Goal: Information Seeking & Learning: Learn about a topic

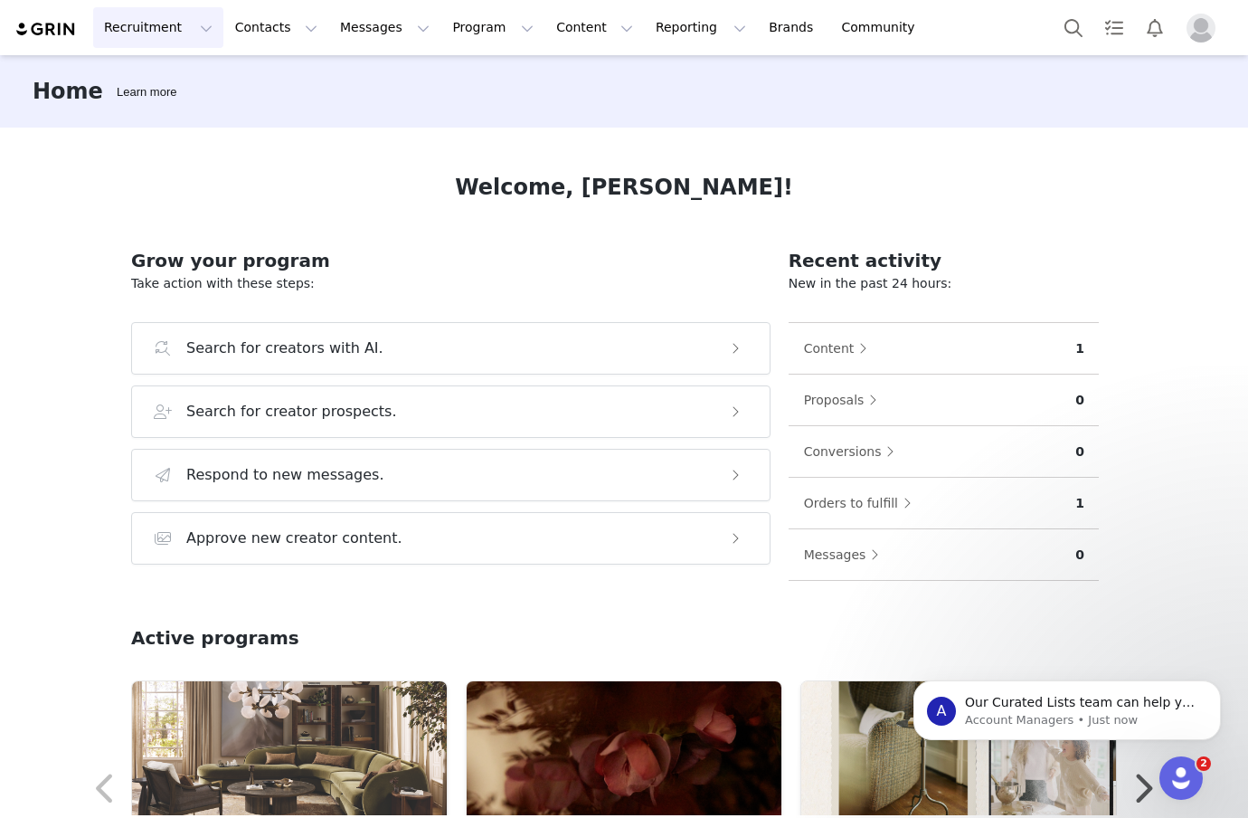
click at [180, 31] on button "Recruitment Recruitment" at bounding box center [158, 27] width 130 height 41
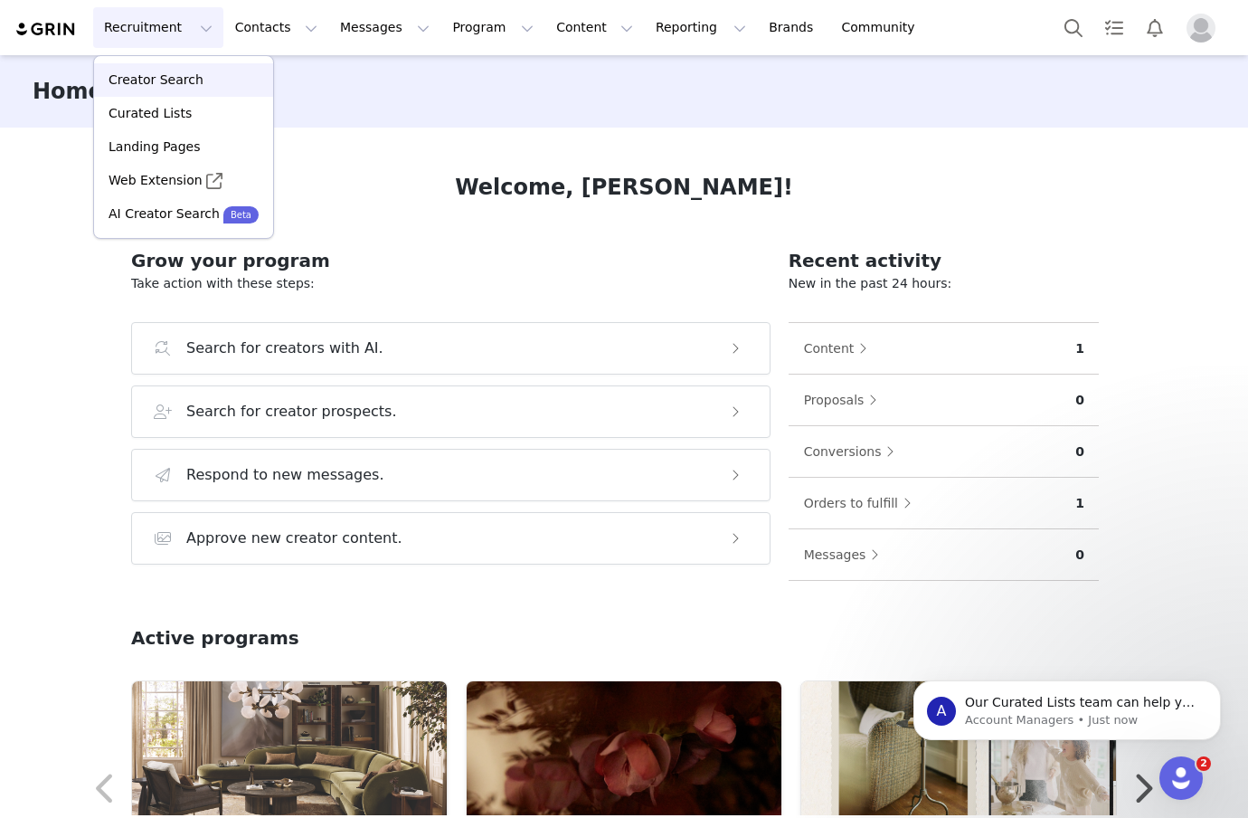
click at [161, 85] on p "Creator Search" at bounding box center [156, 80] width 95 height 19
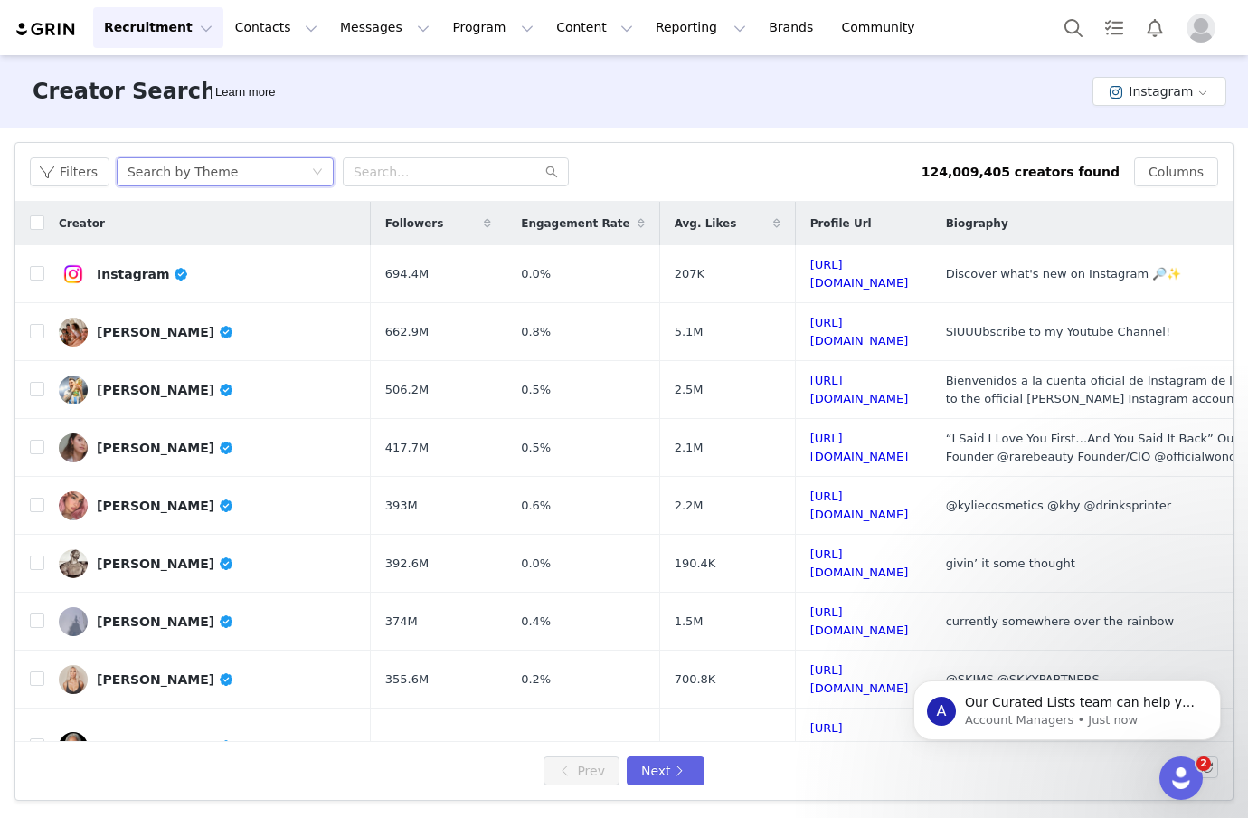
click at [307, 169] on div "Search by Theme" at bounding box center [220, 171] width 184 height 27
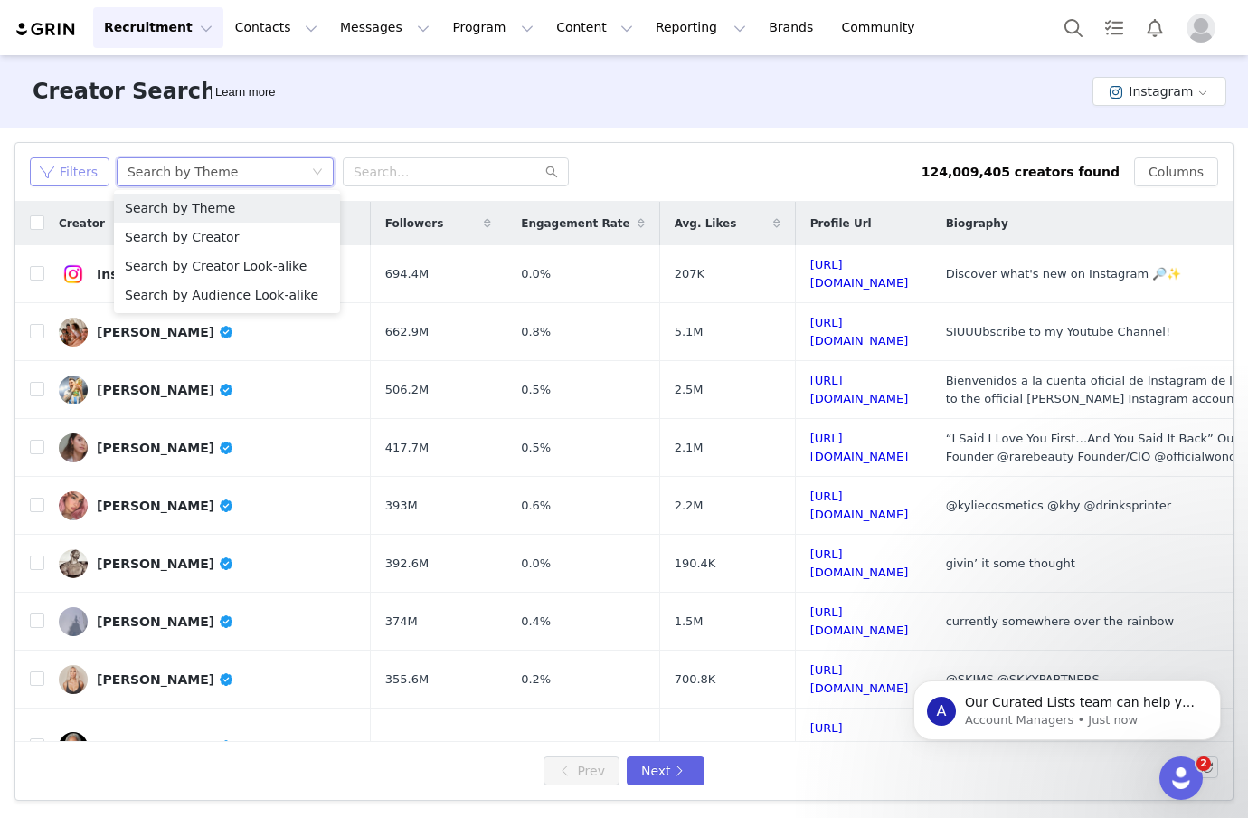
click at [67, 181] on button "Filters" at bounding box center [70, 171] width 80 height 29
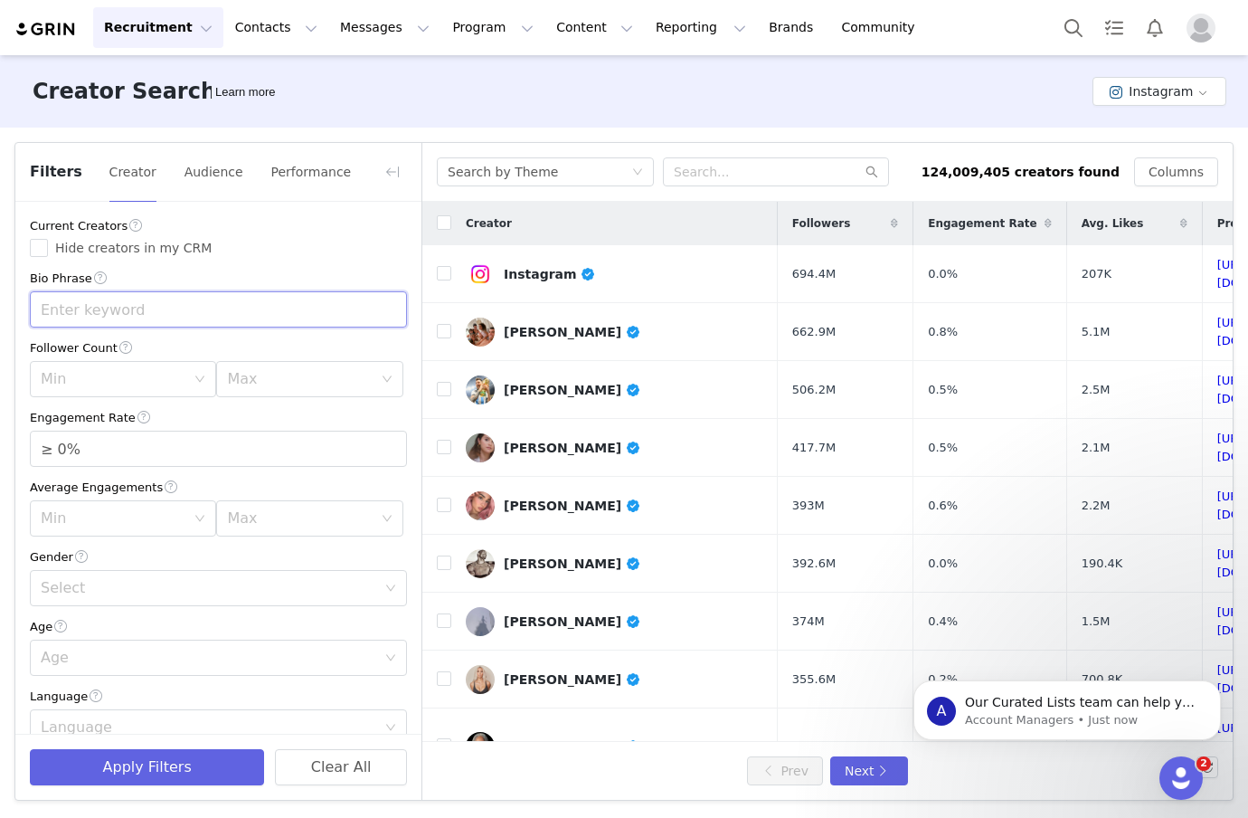
click at [107, 312] on input "text" at bounding box center [218, 309] width 377 height 36
type input "h"
click at [204, 174] on button "Audience" at bounding box center [214, 171] width 61 height 29
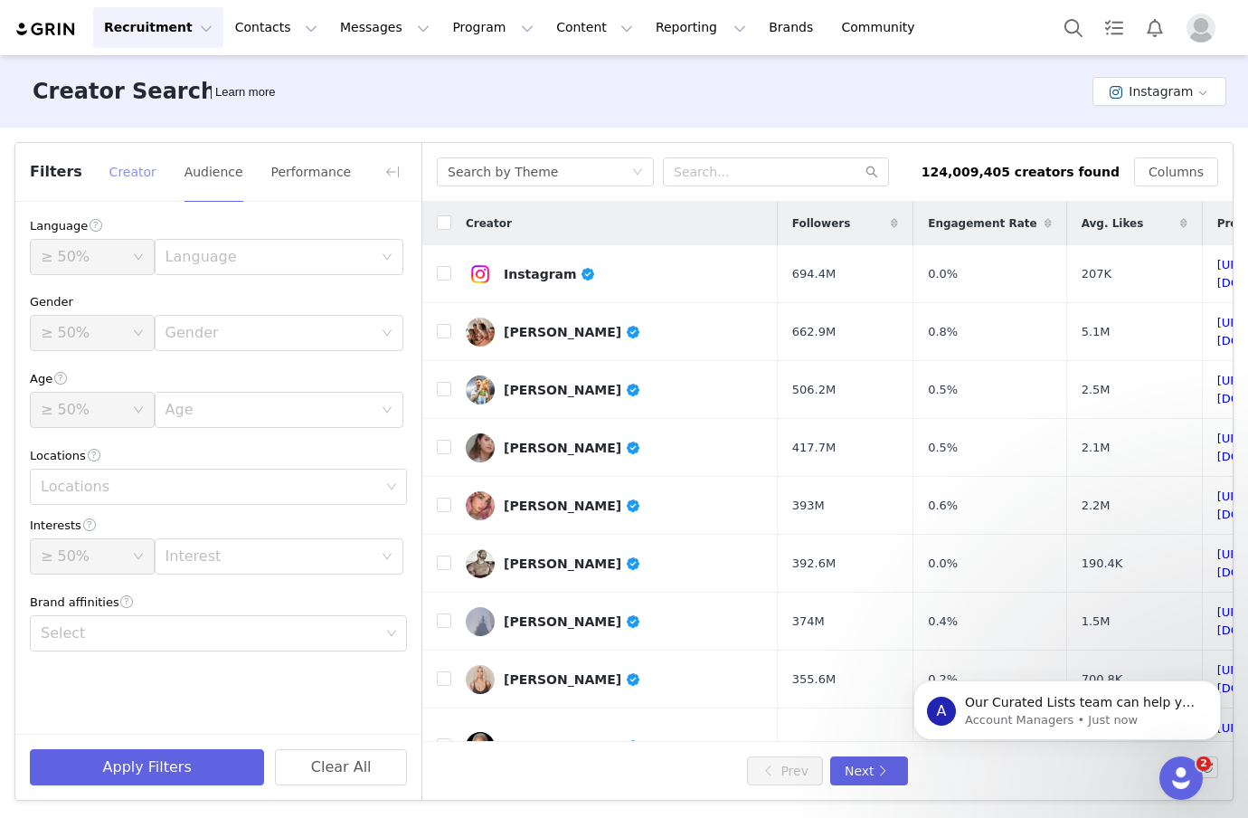
click at [135, 167] on button "Creator" at bounding box center [133, 171] width 49 height 29
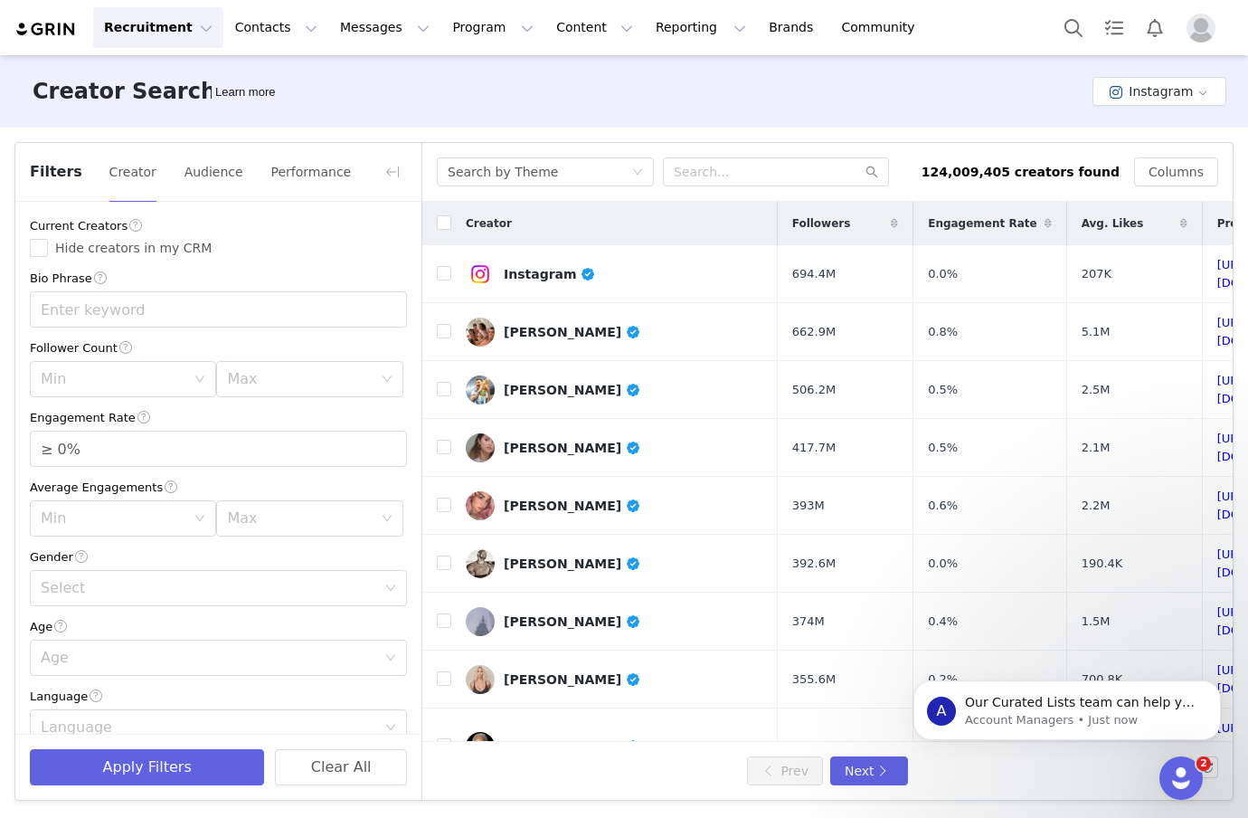
click at [51, 167] on span "Filters" at bounding box center [56, 172] width 52 height 22
click at [56, 171] on span "Filters" at bounding box center [56, 172] width 52 height 22
click at [138, 170] on button "Creator" at bounding box center [133, 171] width 49 height 29
click at [177, 173] on div "Filters Creator Audience Performance" at bounding box center [218, 172] width 406 height 59
click at [203, 175] on button "Audience" at bounding box center [214, 171] width 61 height 29
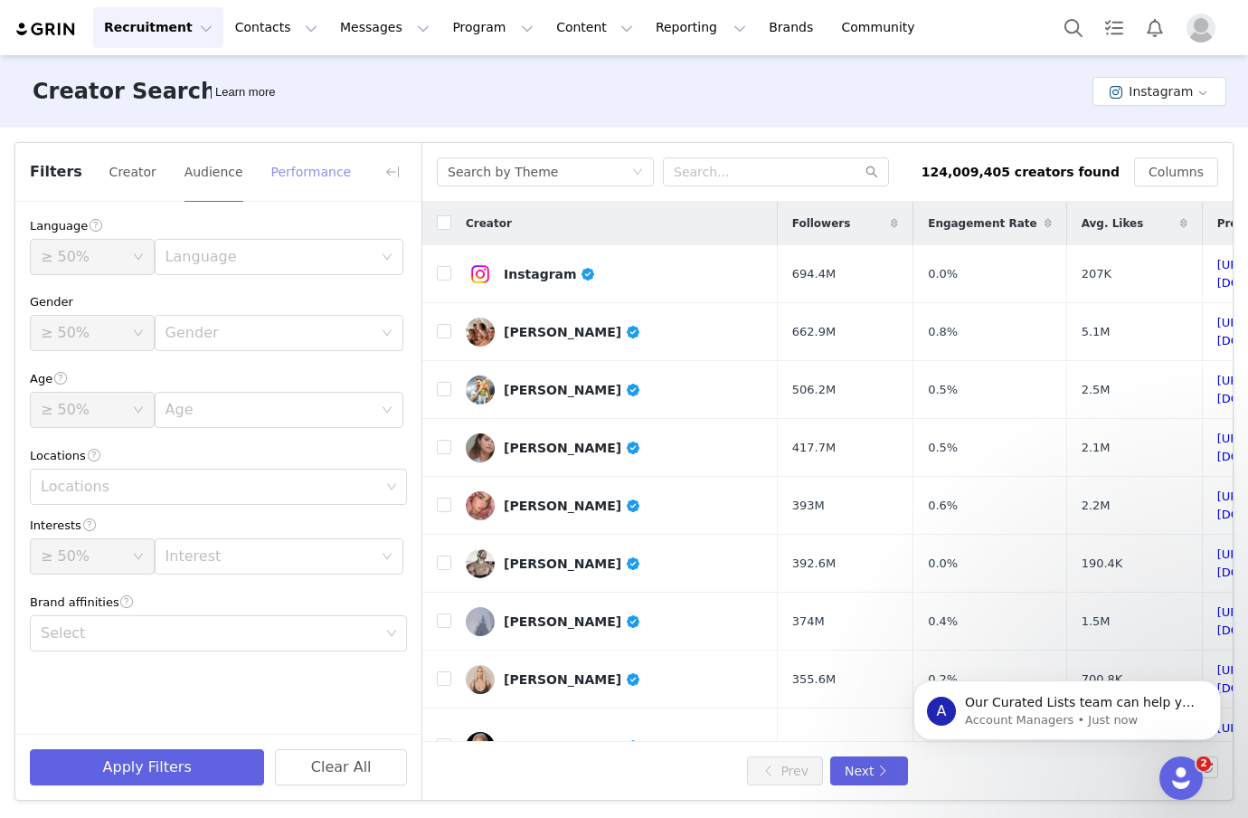
click at [314, 174] on button "Performance" at bounding box center [311, 171] width 82 height 29
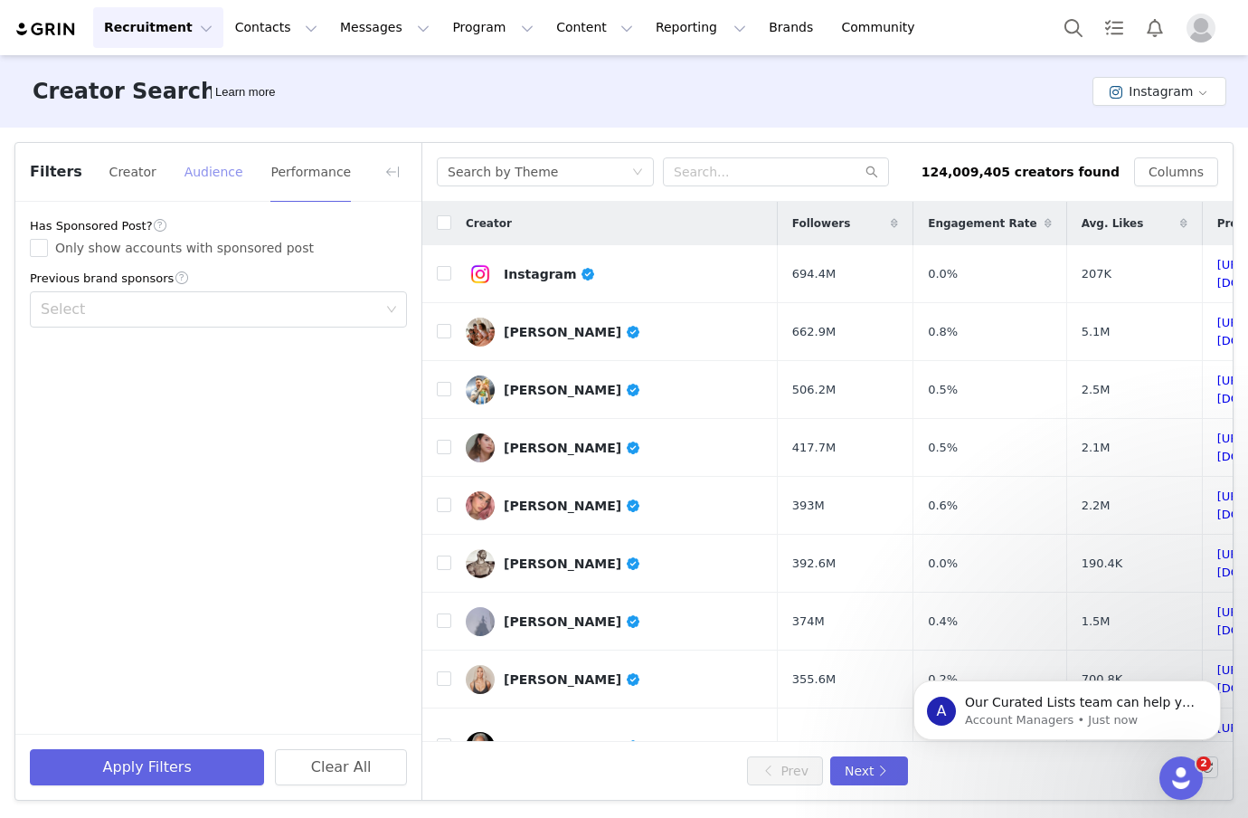
click at [185, 172] on button "Audience" at bounding box center [214, 171] width 61 height 29
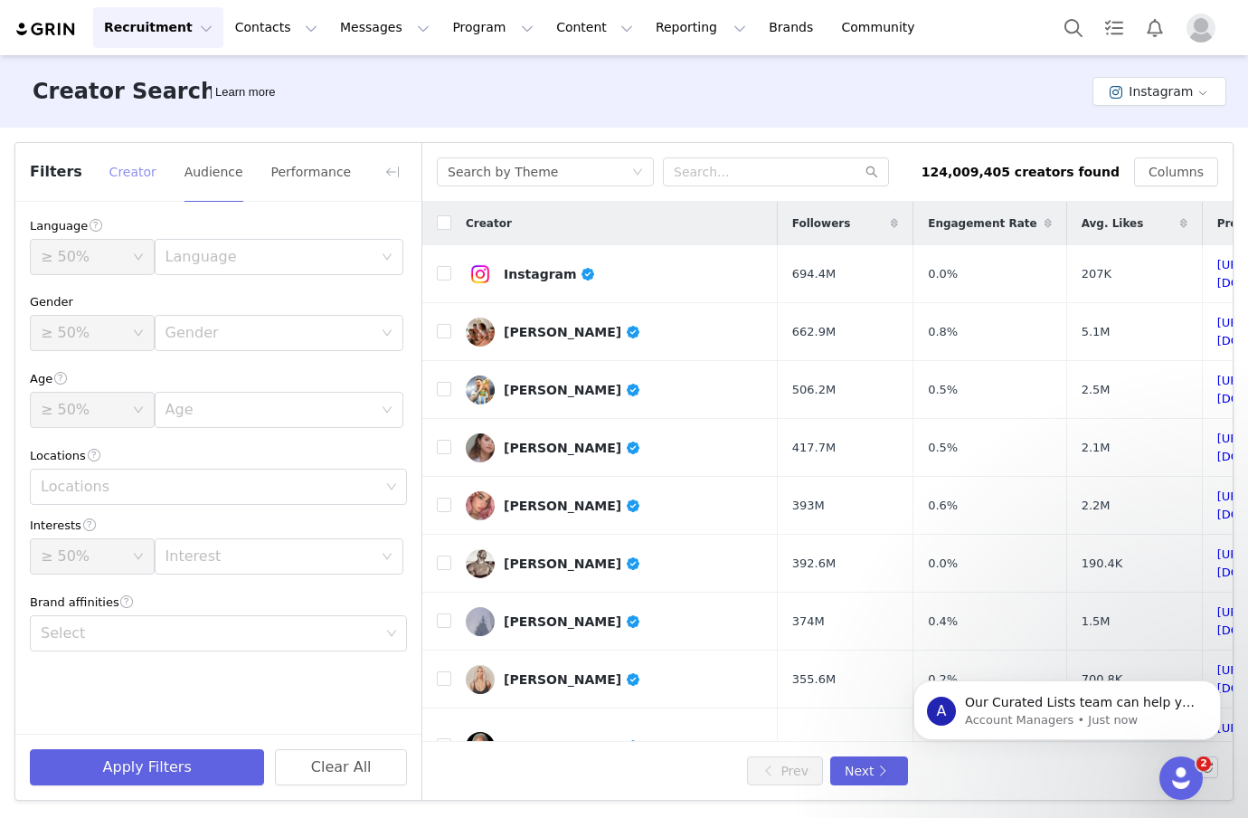
click at [130, 176] on button "Creator" at bounding box center [133, 171] width 49 height 29
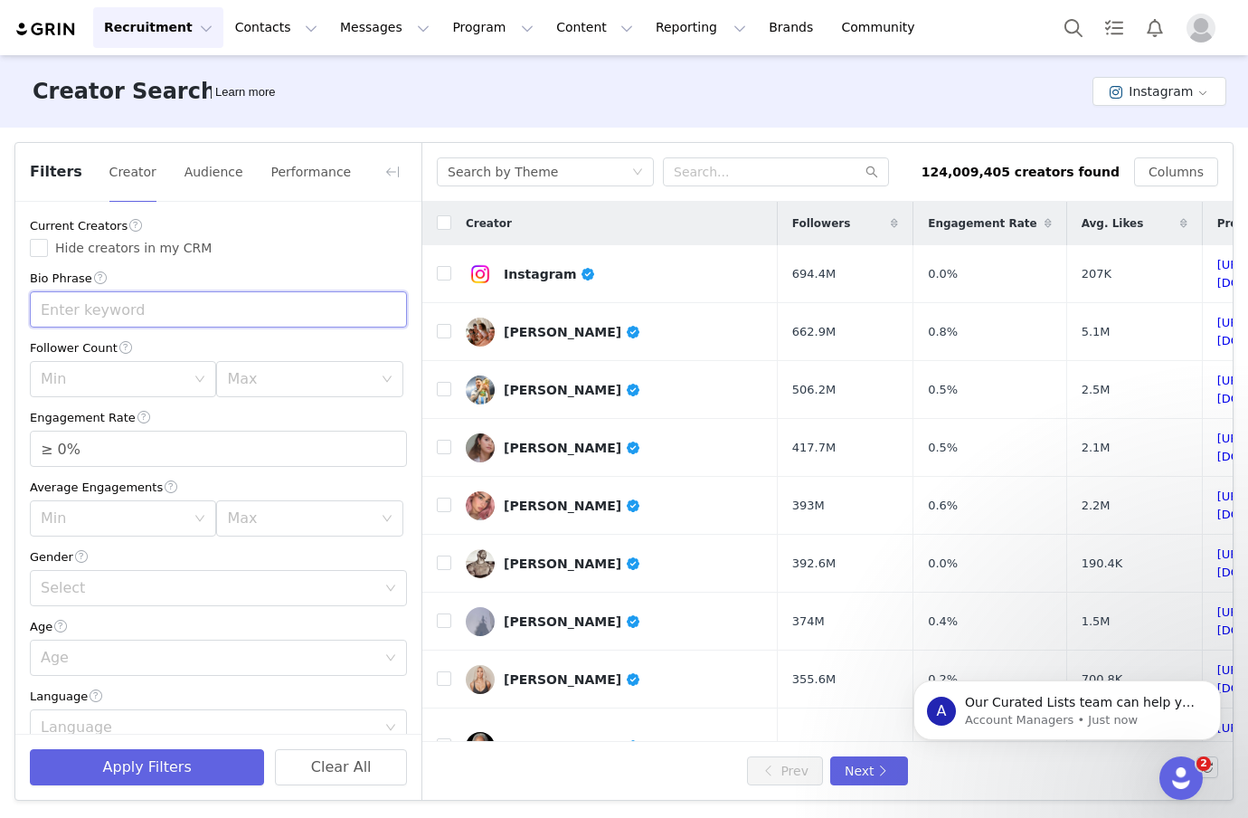
click at [100, 309] on input "text" at bounding box center [218, 309] width 377 height 36
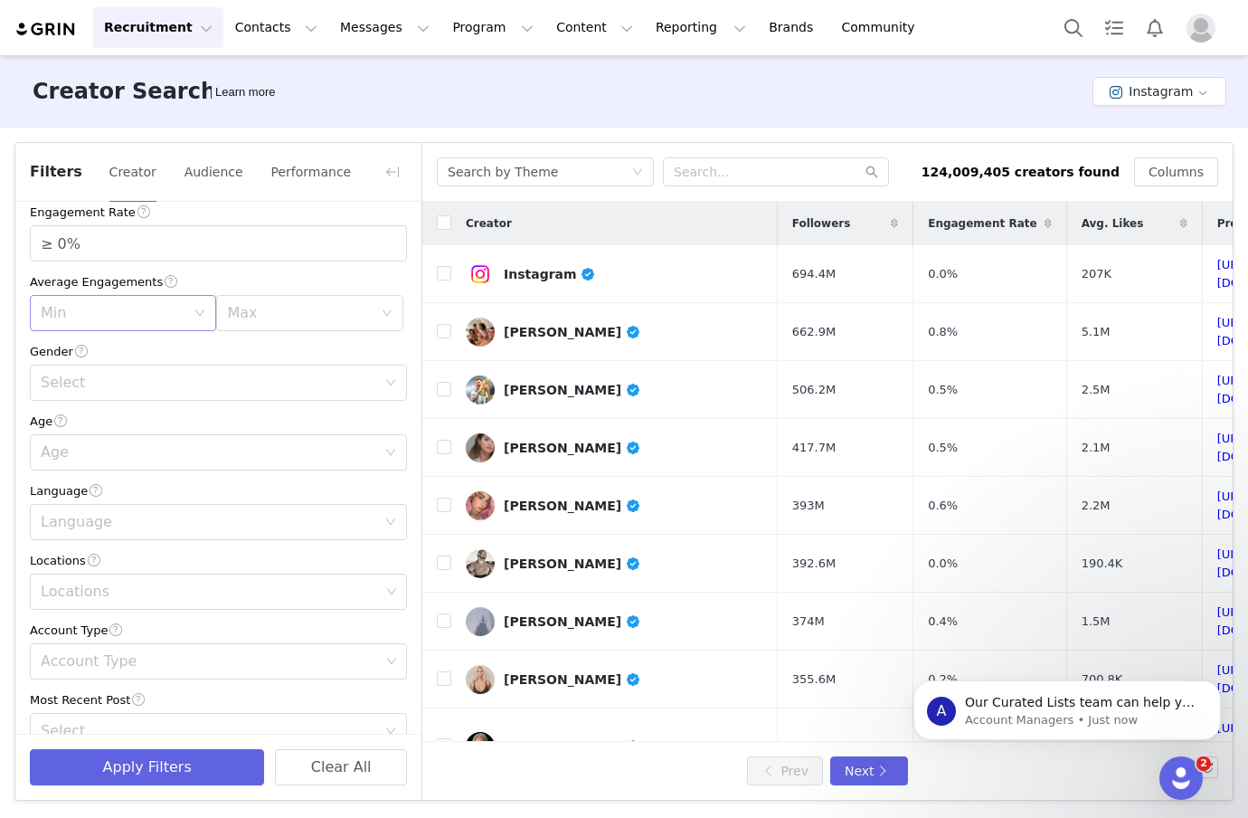
scroll to position [220, 0]
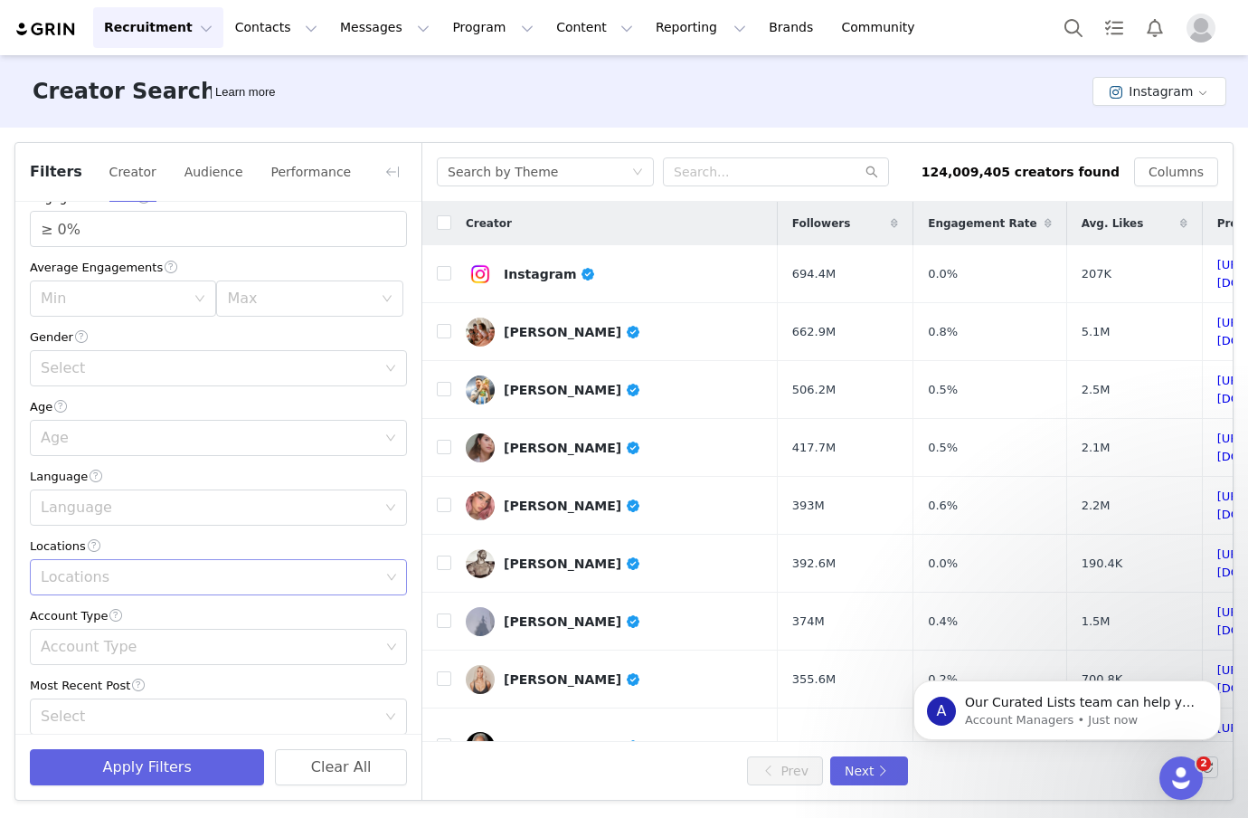
click at [109, 563] on div "Locations" at bounding box center [211, 577] width 353 height 34
type input "[GEOGRAPHIC_DATA]"
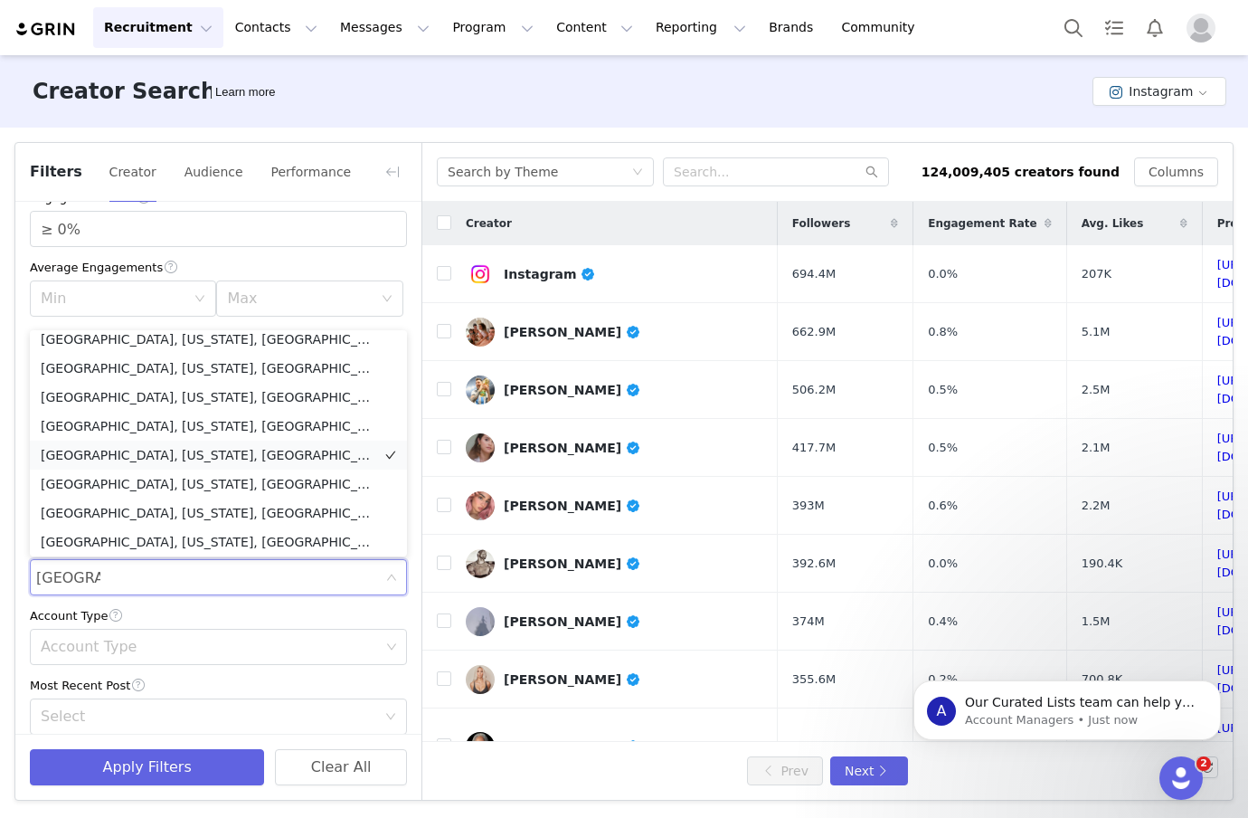
scroll to position [0, 0]
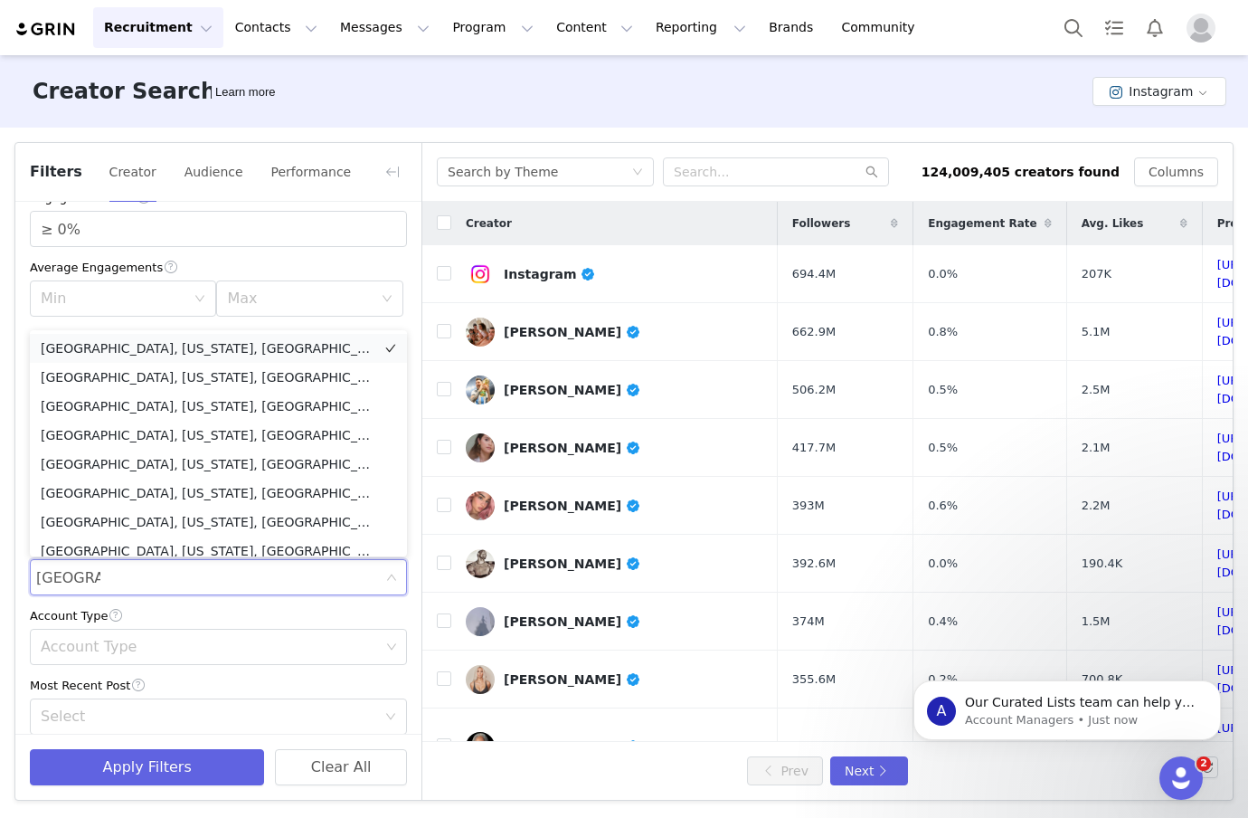
click at [150, 346] on li "[GEOGRAPHIC_DATA], [US_STATE], [GEOGRAPHIC_DATA]" at bounding box center [218, 348] width 377 height 29
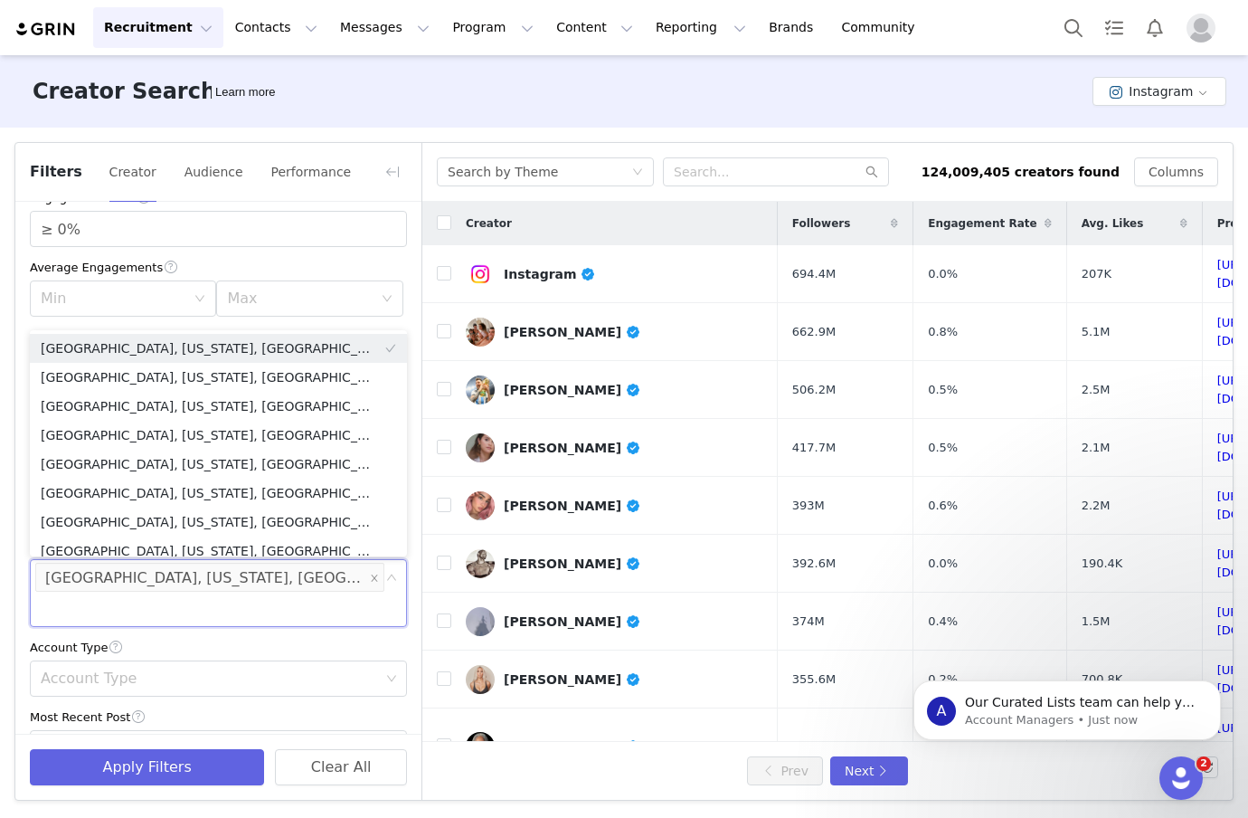
scroll to position [9, 0]
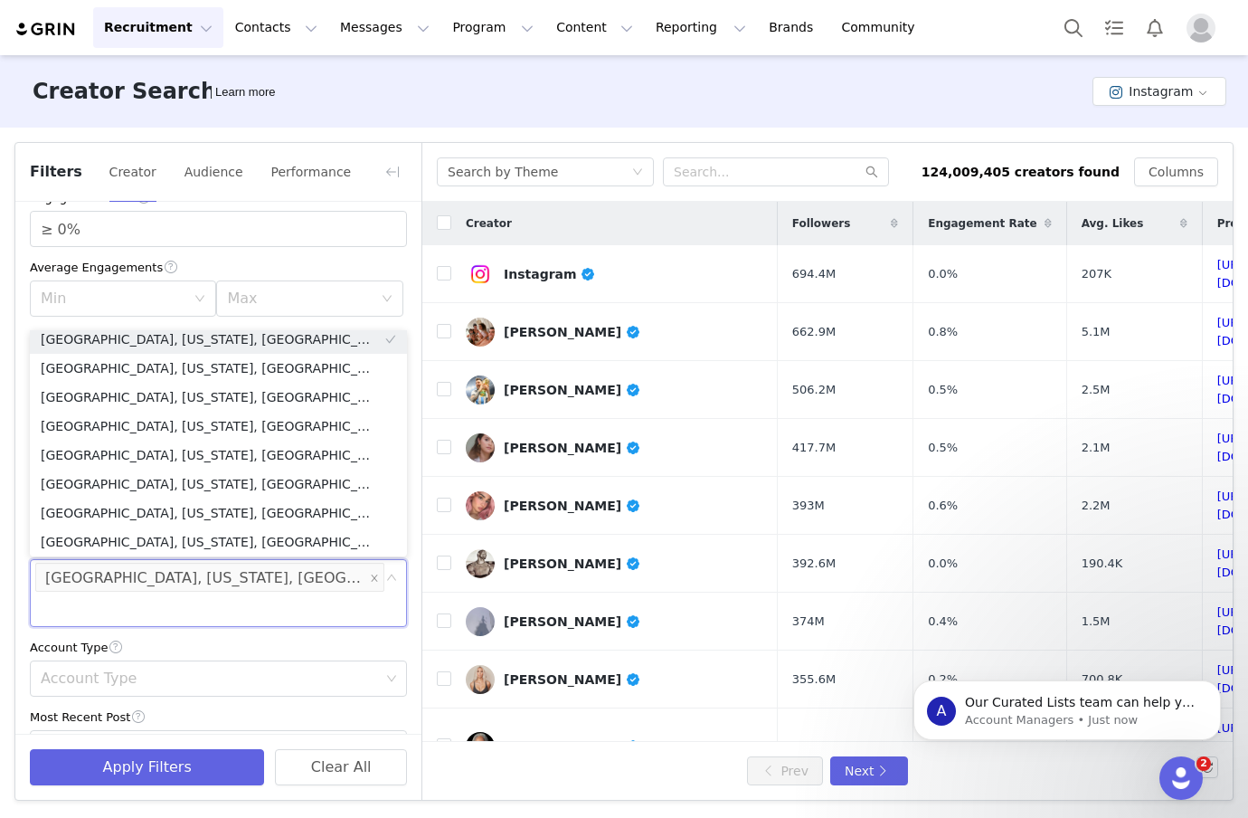
click at [10, 557] on div "Filters Creator Audience Performance Current Creators Hide creators in my CRM B…" at bounding box center [624, 471] width 1248 height 687
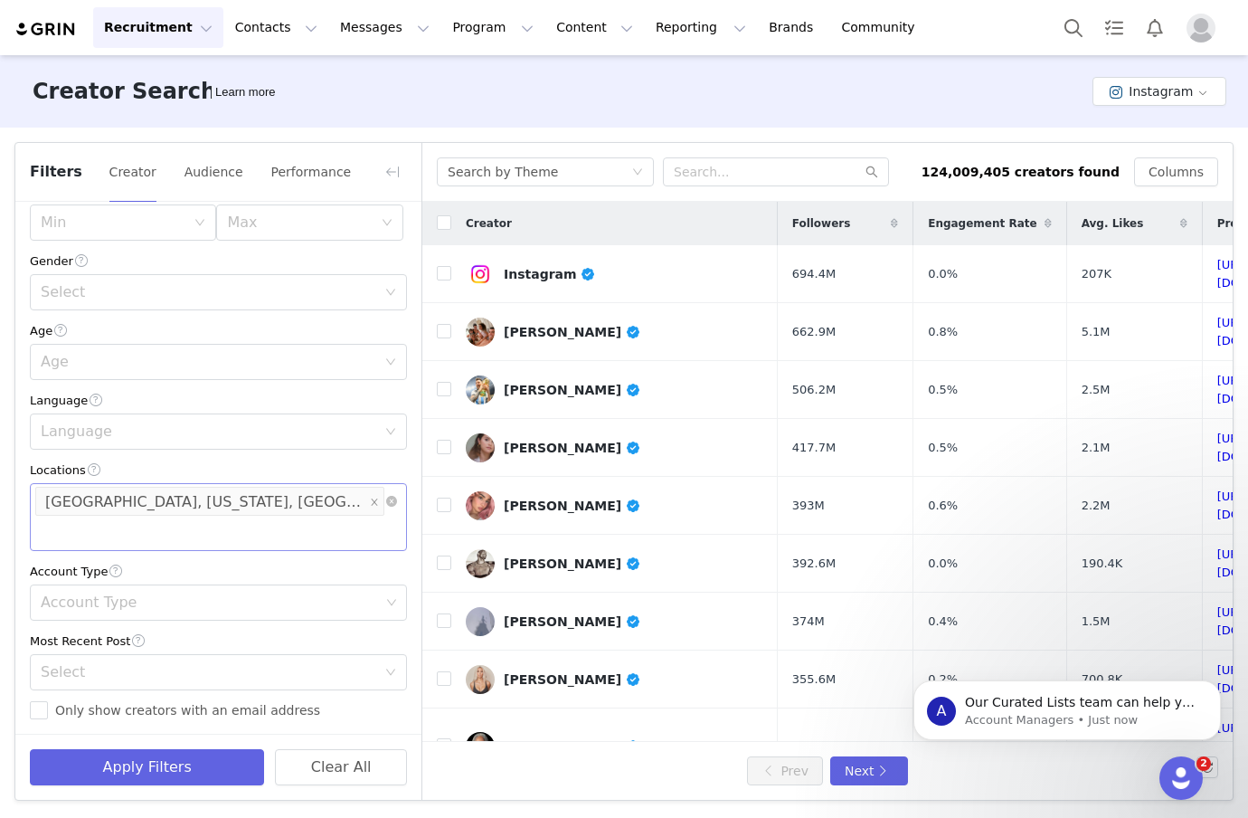
scroll to position [317, 0]
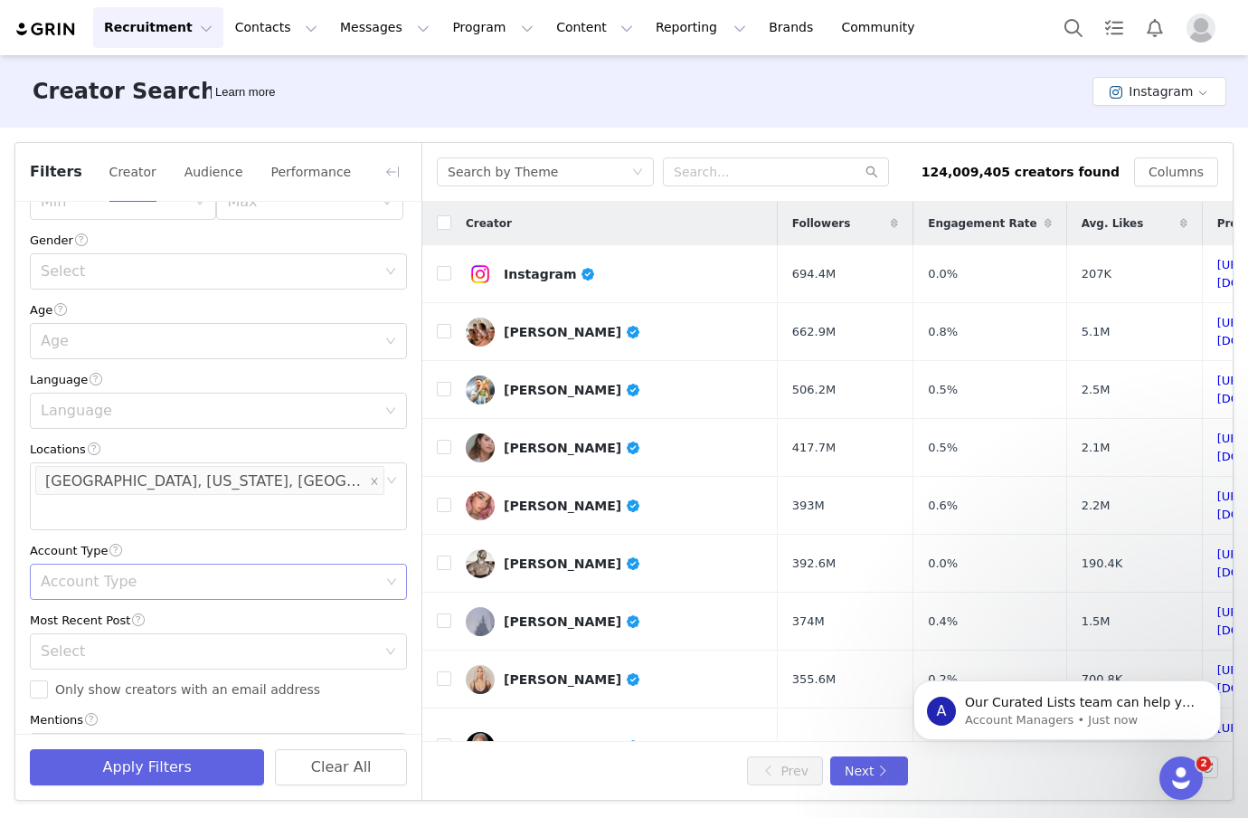
click at [92, 572] on div "Account Type" at bounding box center [210, 581] width 339 height 18
click at [68, 644] on li "Creator" at bounding box center [218, 648] width 377 height 29
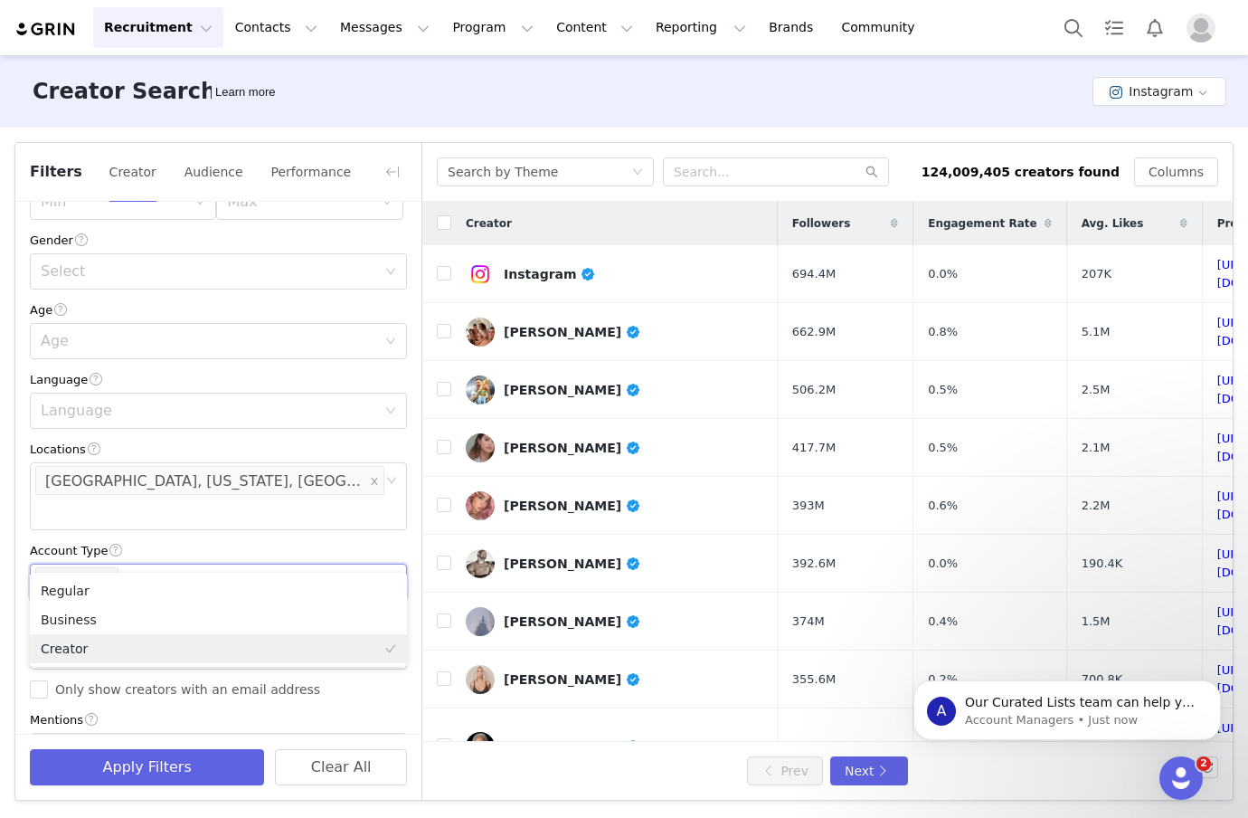
click at [14, 572] on article "Filters Creator Audience Performance Current Creators Hide creators in my CRM B…" at bounding box center [623, 471] width 1219 height 658
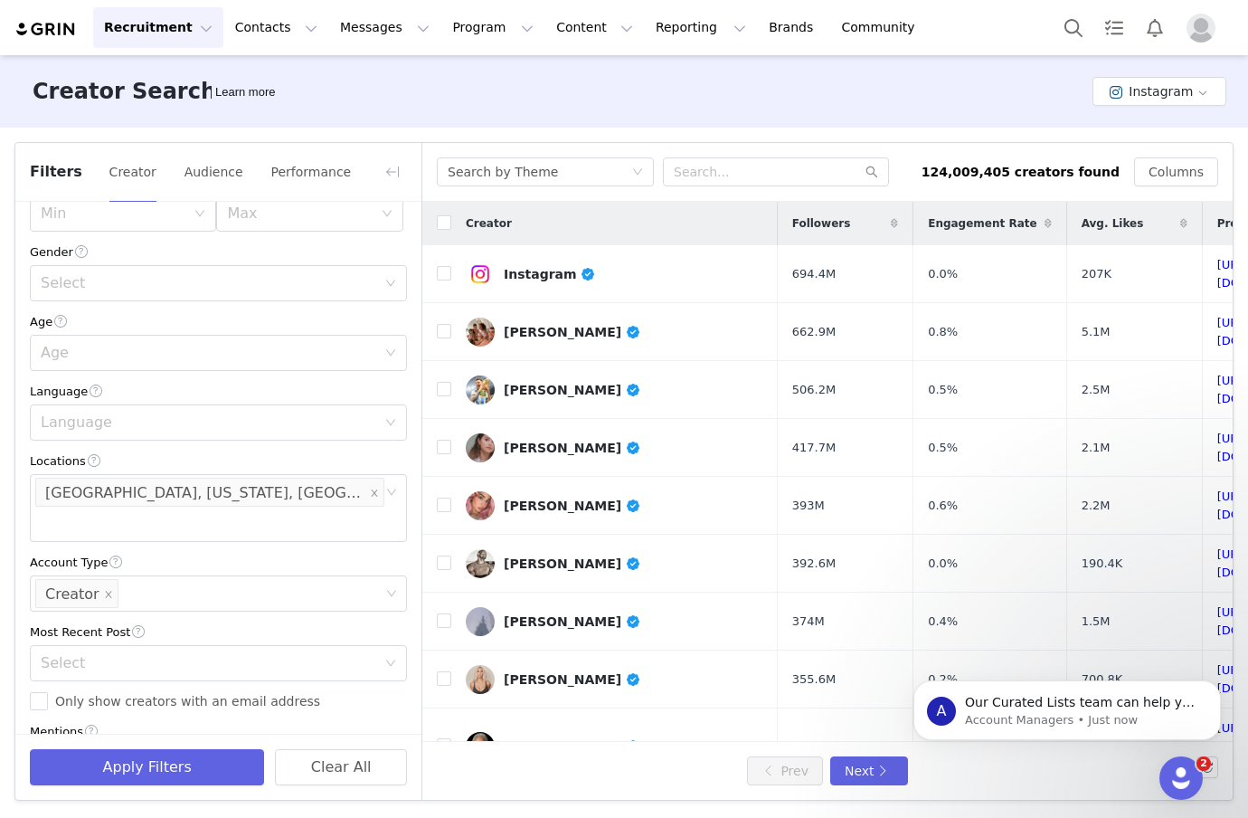
scroll to position [475, 0]
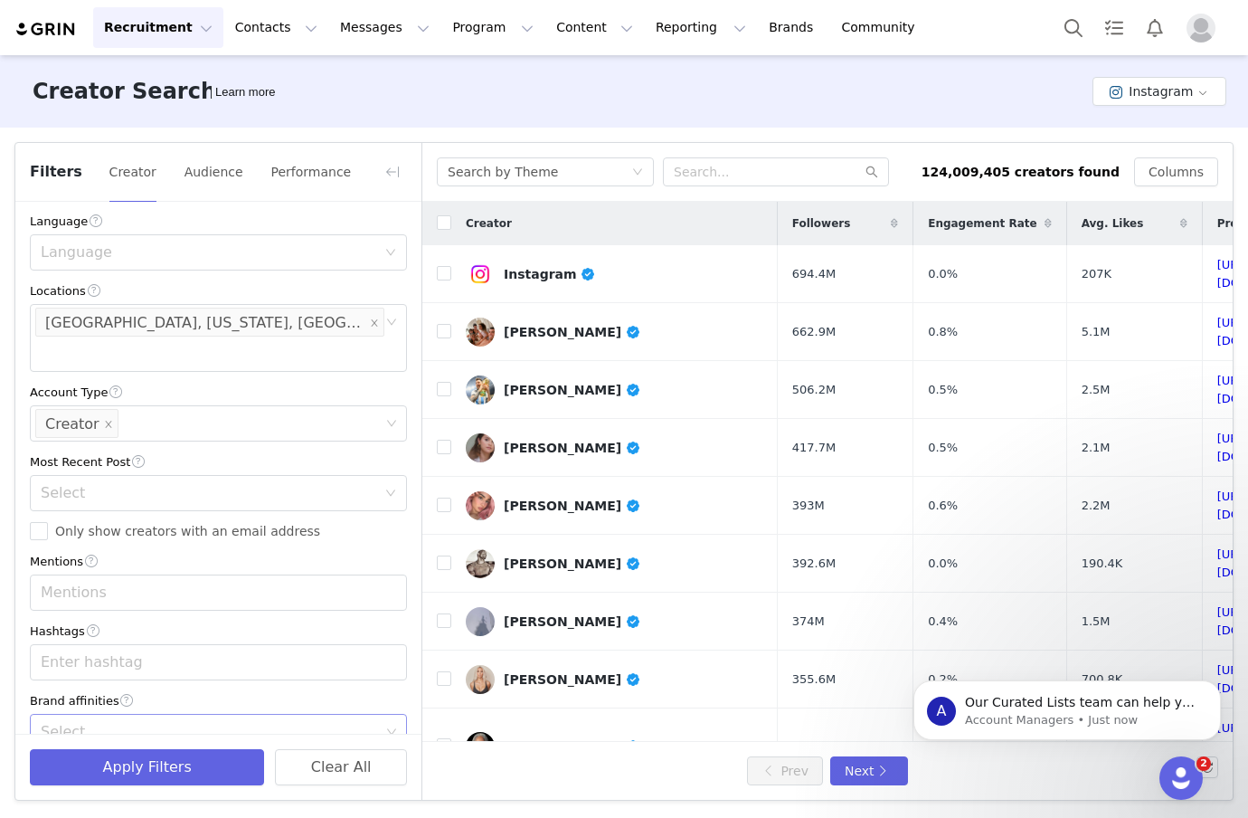
click at [396, 714] on div "Select" at bounding box center [218, 732] width 377 height 36
click at [371, 723] on div "Select" at bounding box center [210, 732] width 339 height 18
click at [390, 726] on icon "icon: down" at bounding box center [391, 731] width 11 height 11
click at [293, 723] on div "Select" at bounding box center [210, 732] width 339 height 18
type input "a"
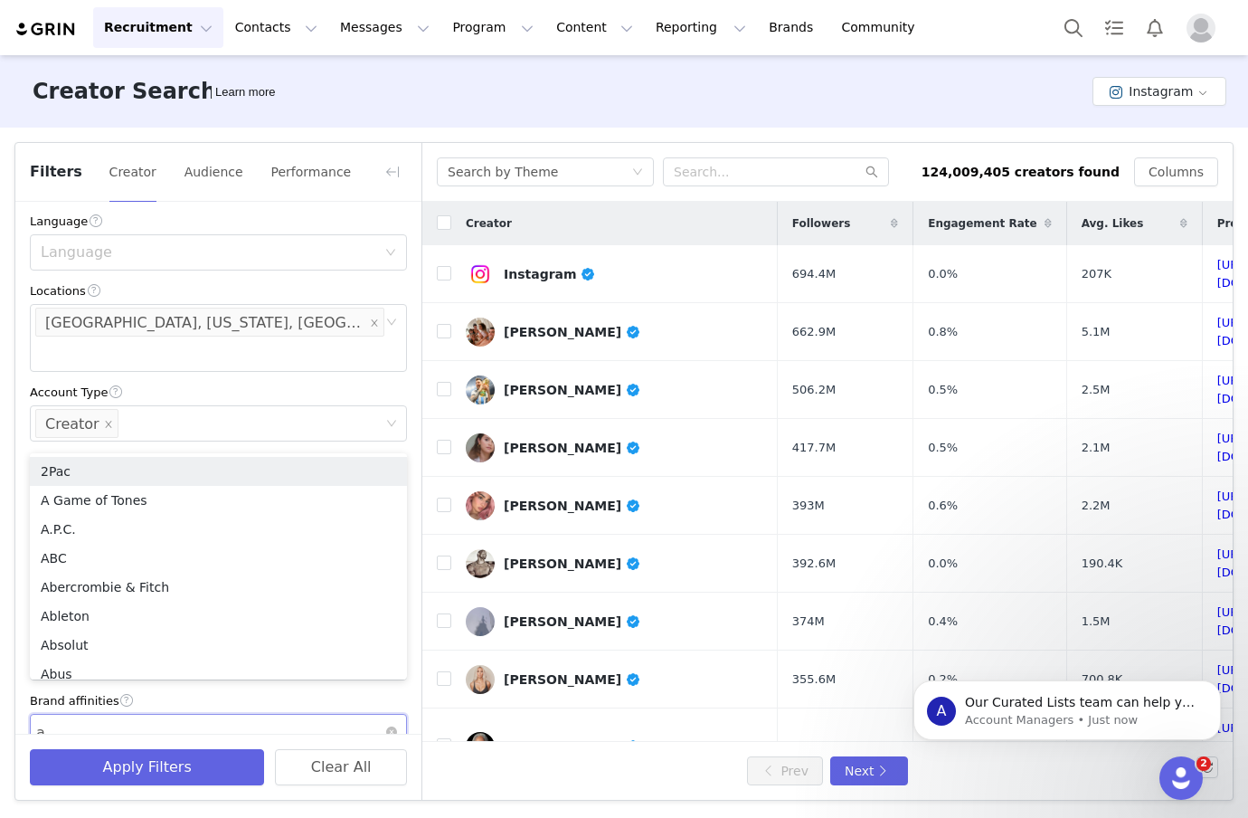
click at [232, 714] on div "Select a a" at bounding box center [211, 731] width 353 height 34
click at [203, 714] on div "Select a a" at bounding box center [211, 731] width 353 height 34
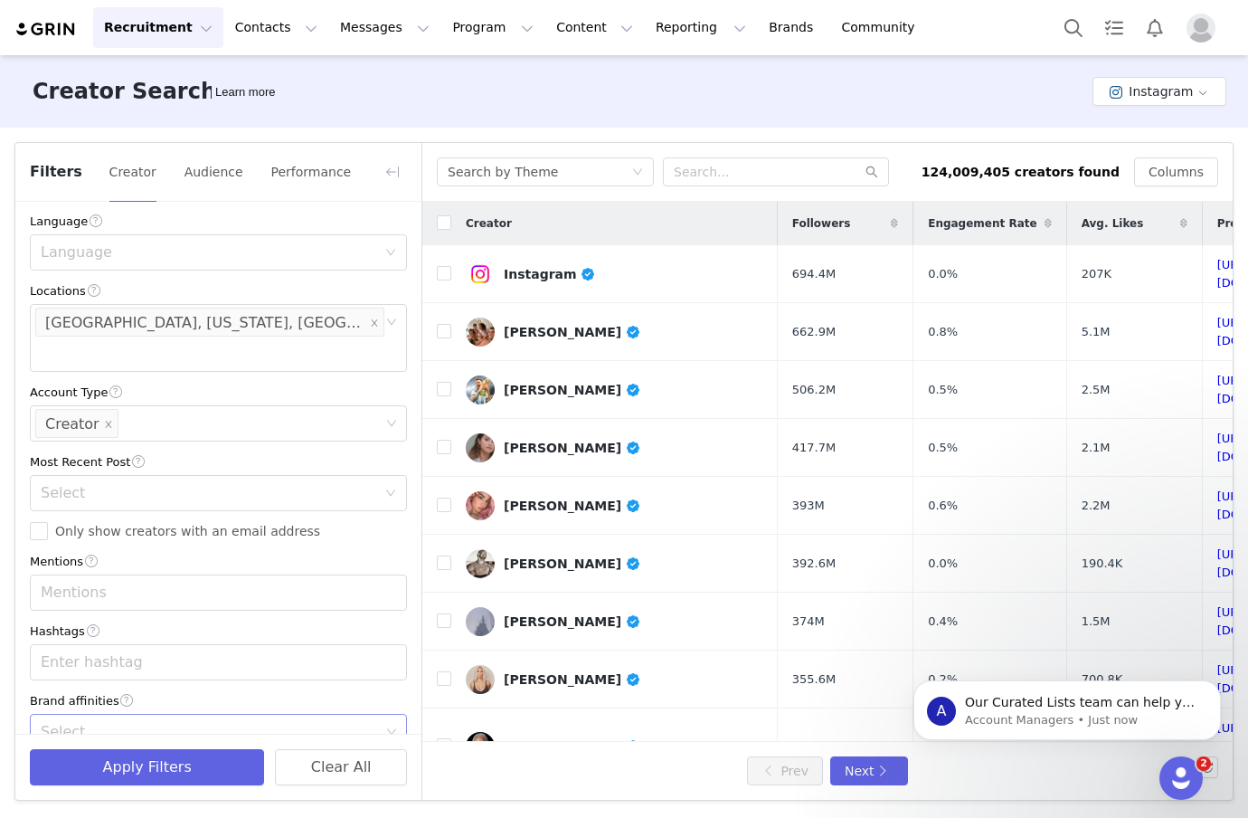
click at [203, 723] on div "Select" at bounding box center [210, 732] width 339 height 18
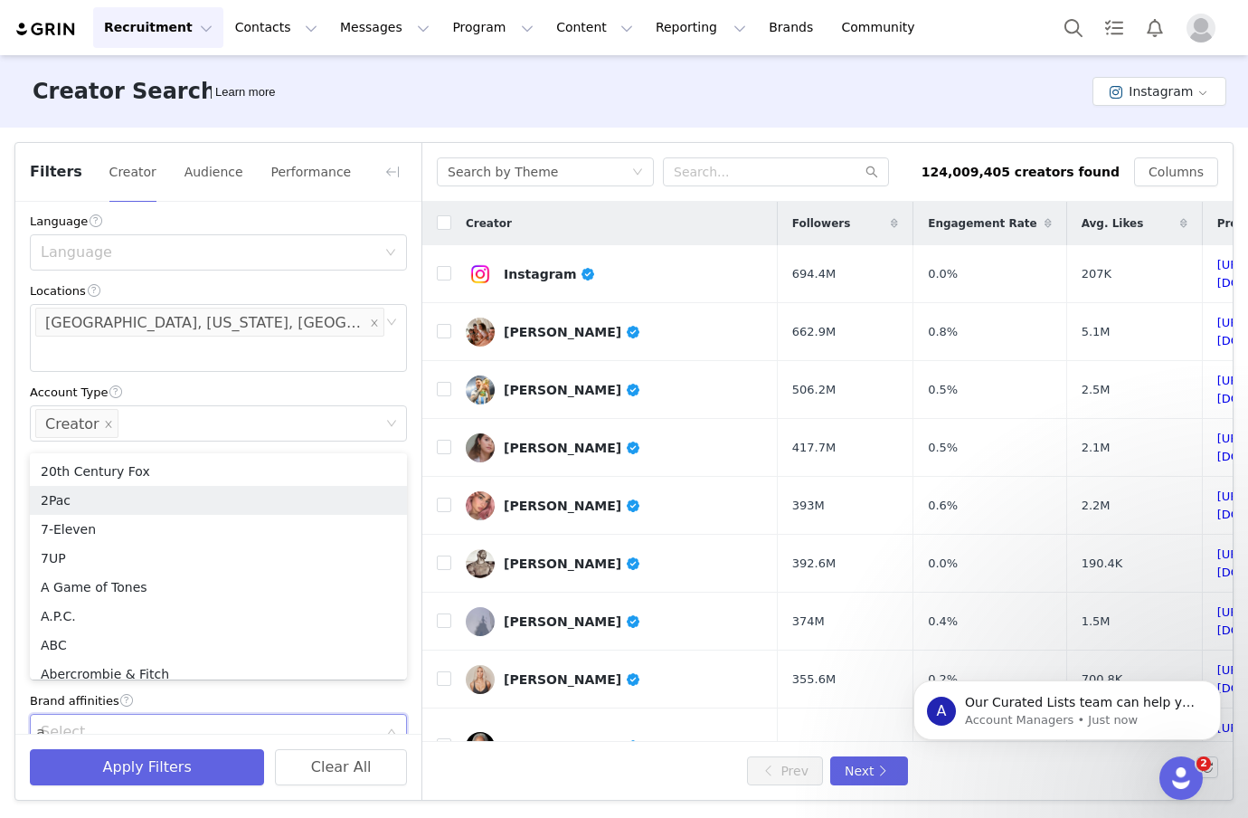
type input "ama"
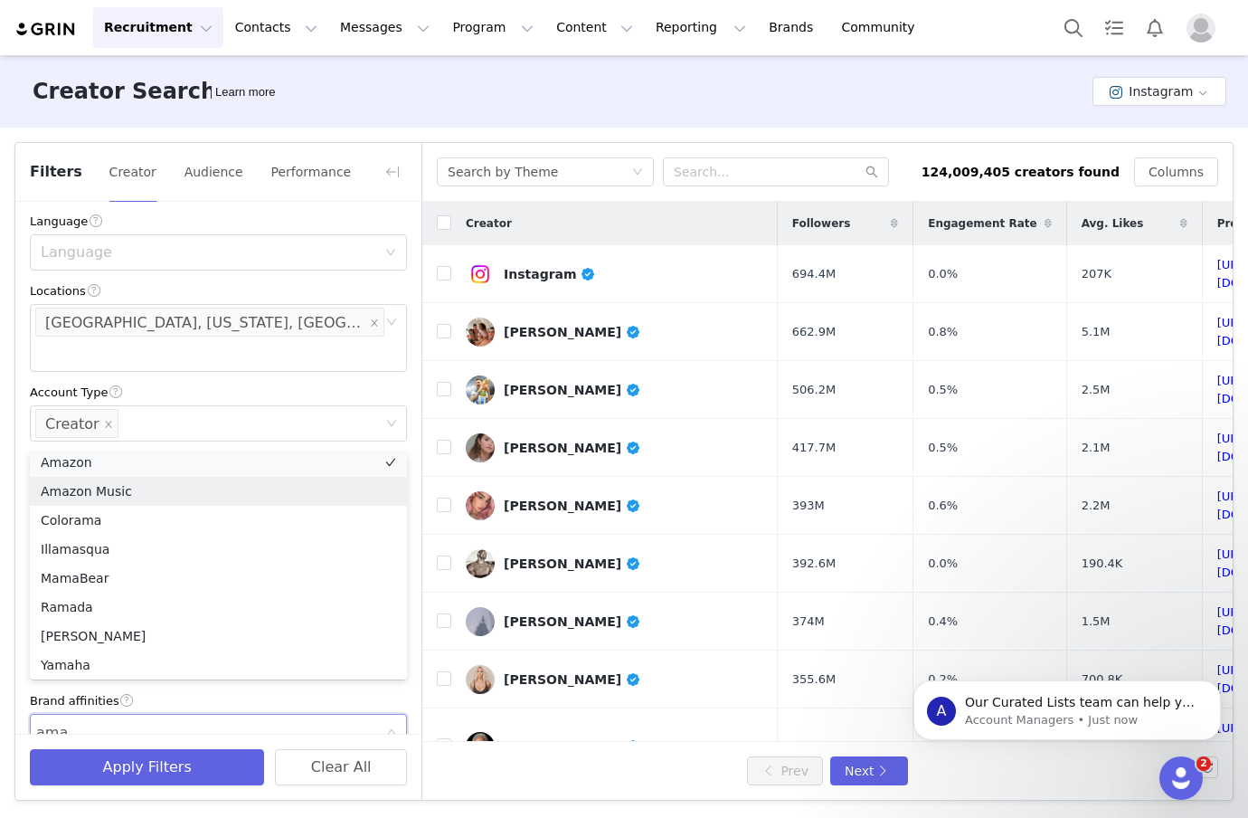
scroll to position [4, 0]
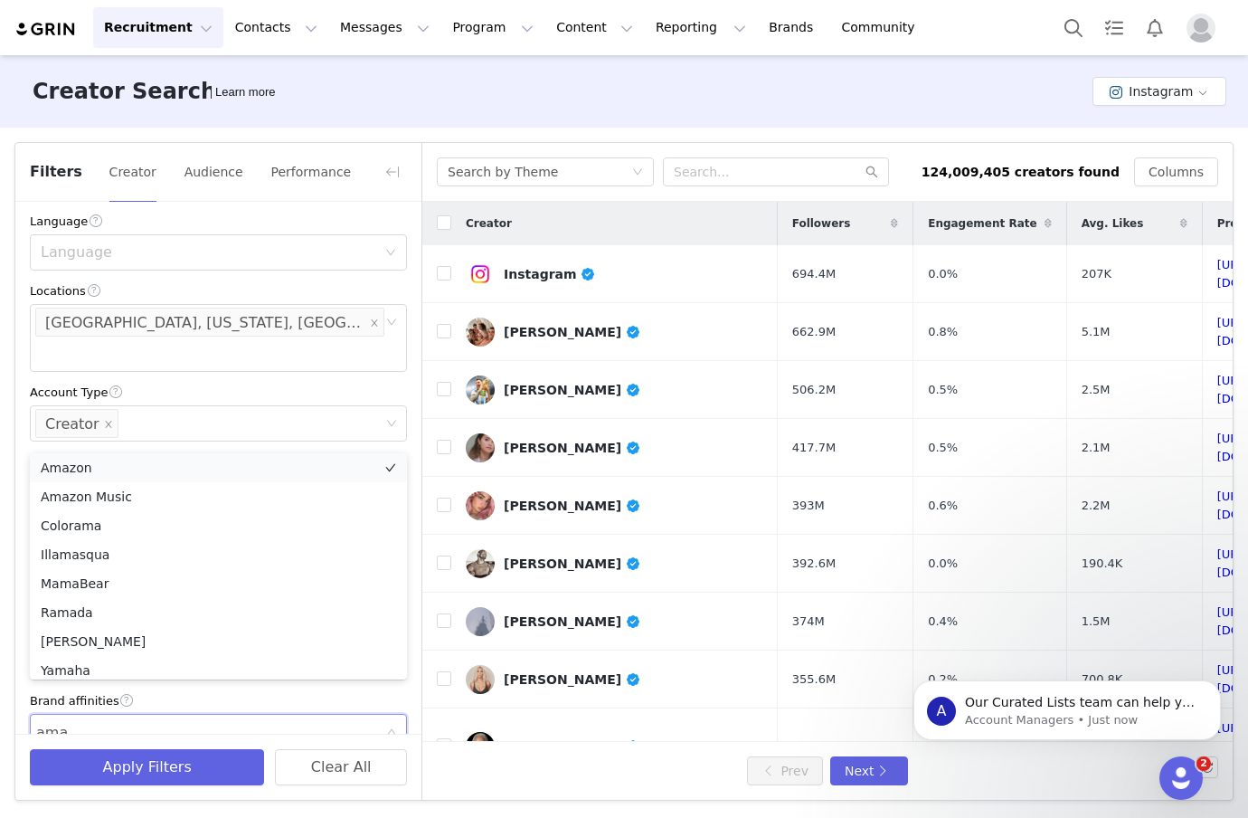
click at [116, 467] on li "Amazon" at bounding box center [218, 467] width 377 height 29
click at [13, 591] on div "Filters Creator Audience Performance Current Creators Hide creators in my CRM B…" at bounding box center [624, 471] width 1248 height 687
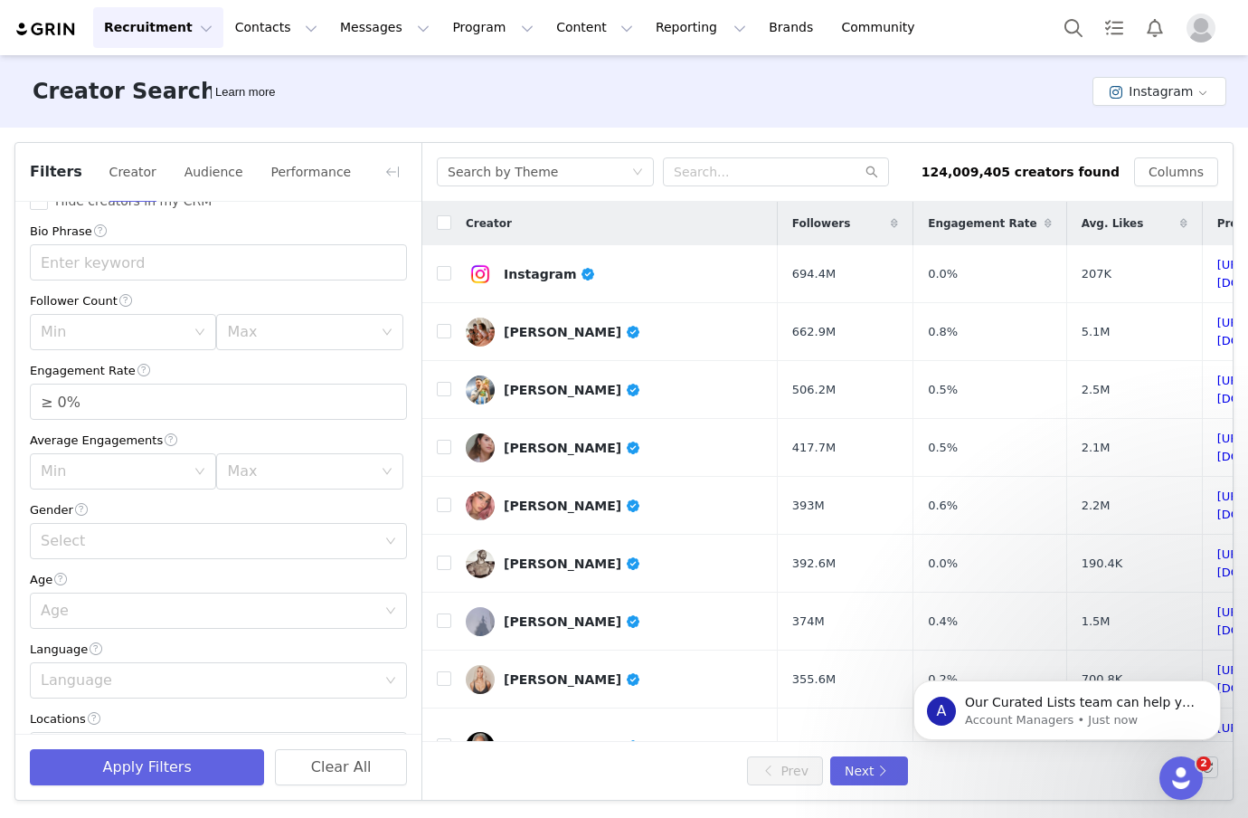
scroll to position [0, 0]
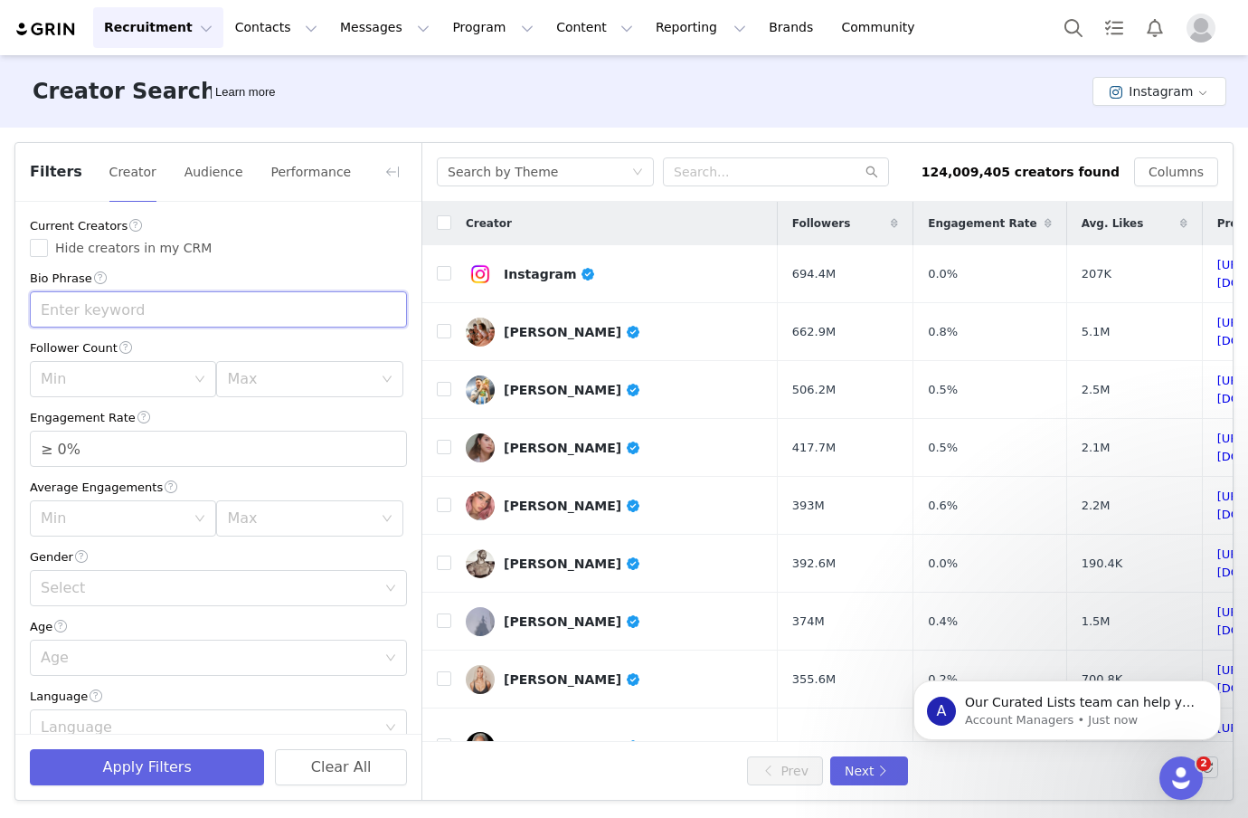
click at [101, 323] on input "text" at bounding box center [218, 309] width 377 height 36
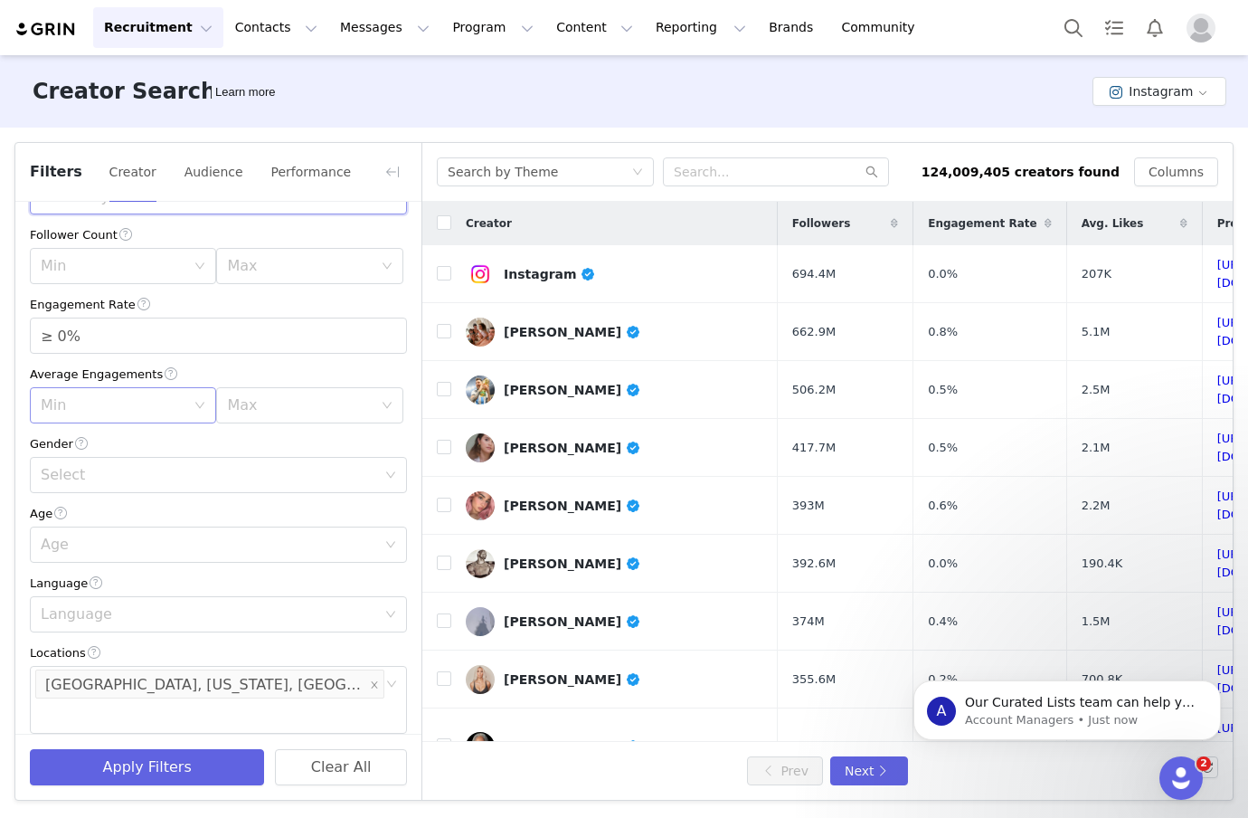
scroll to position [124, 0]
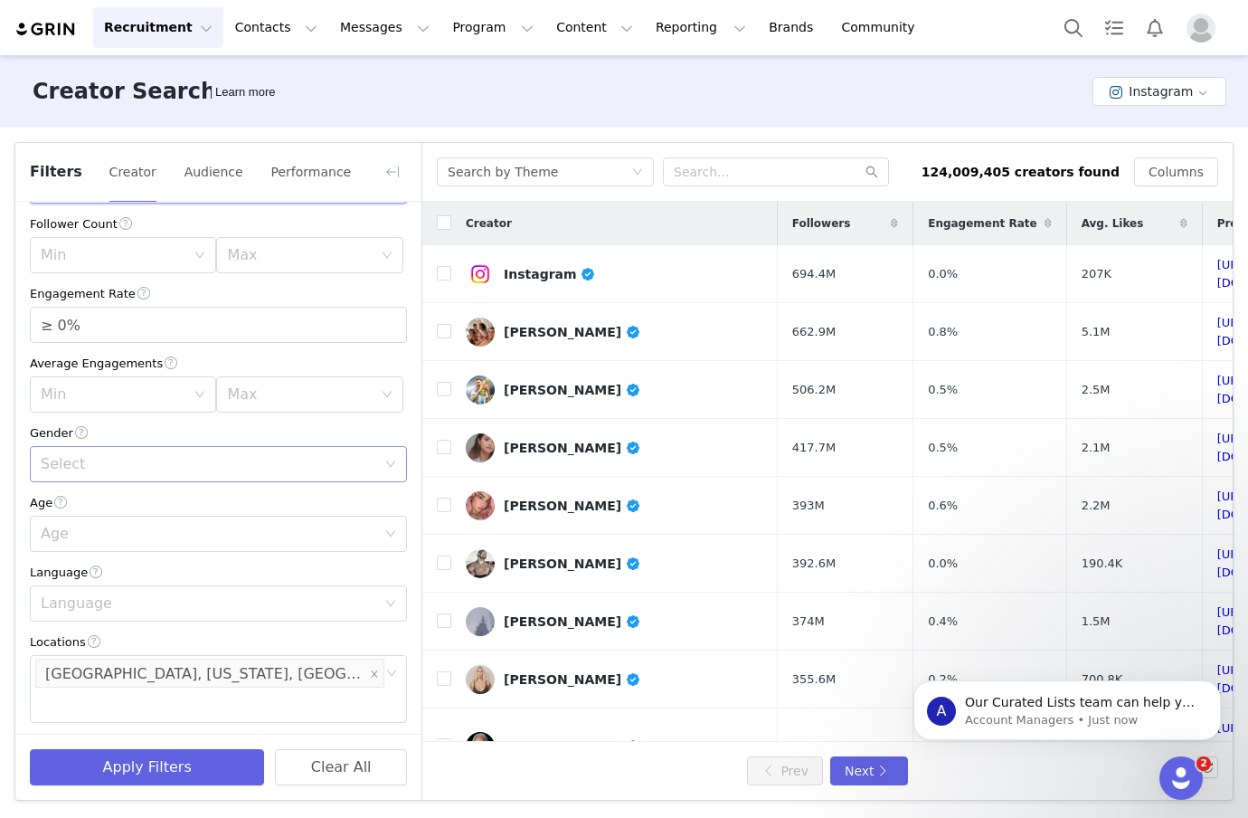
click at [71, 466] on div "Select" at bounding box center [209, 464] width 336 height 18
click at [75, 531] on li "[DEMOGRAPHIC_DATA]" at bounding box center [218, 533] width 377 height 29
click at [86, 536] on div "Age" at bounding box center [209, 534] width 336 height 18
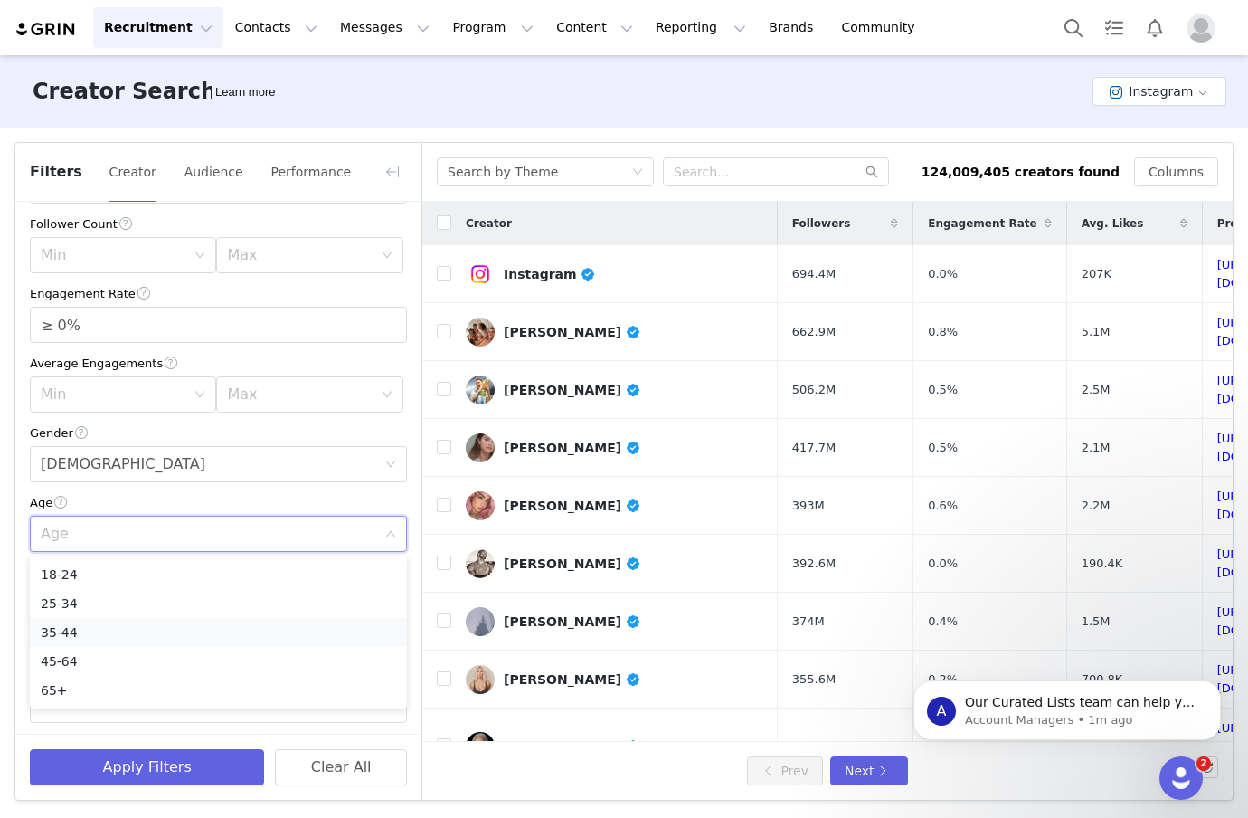
click at [72, 633] on li "35-44" at bounding box center [218, 632] width 377 height 29
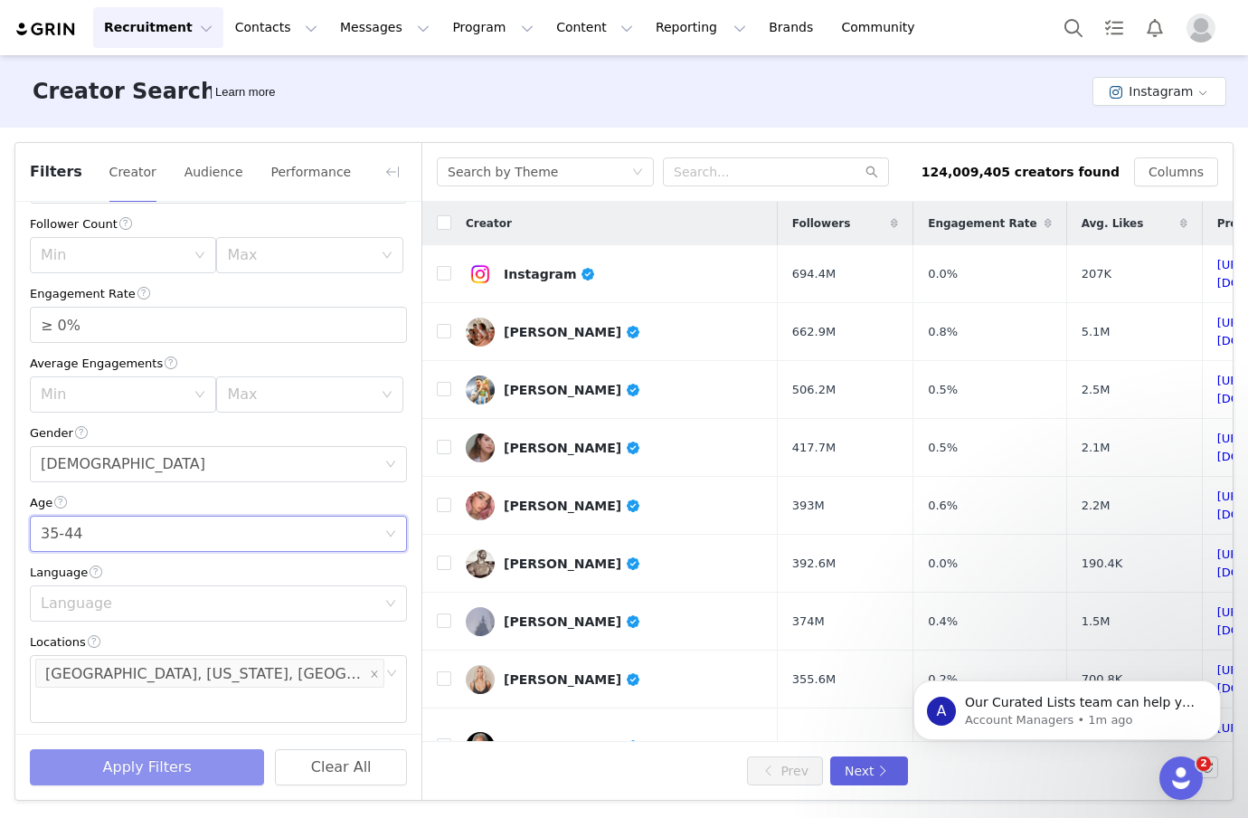
click at [156, 758] on button "Apply Filters" at bounding box center [147, 767] width 234 height 36
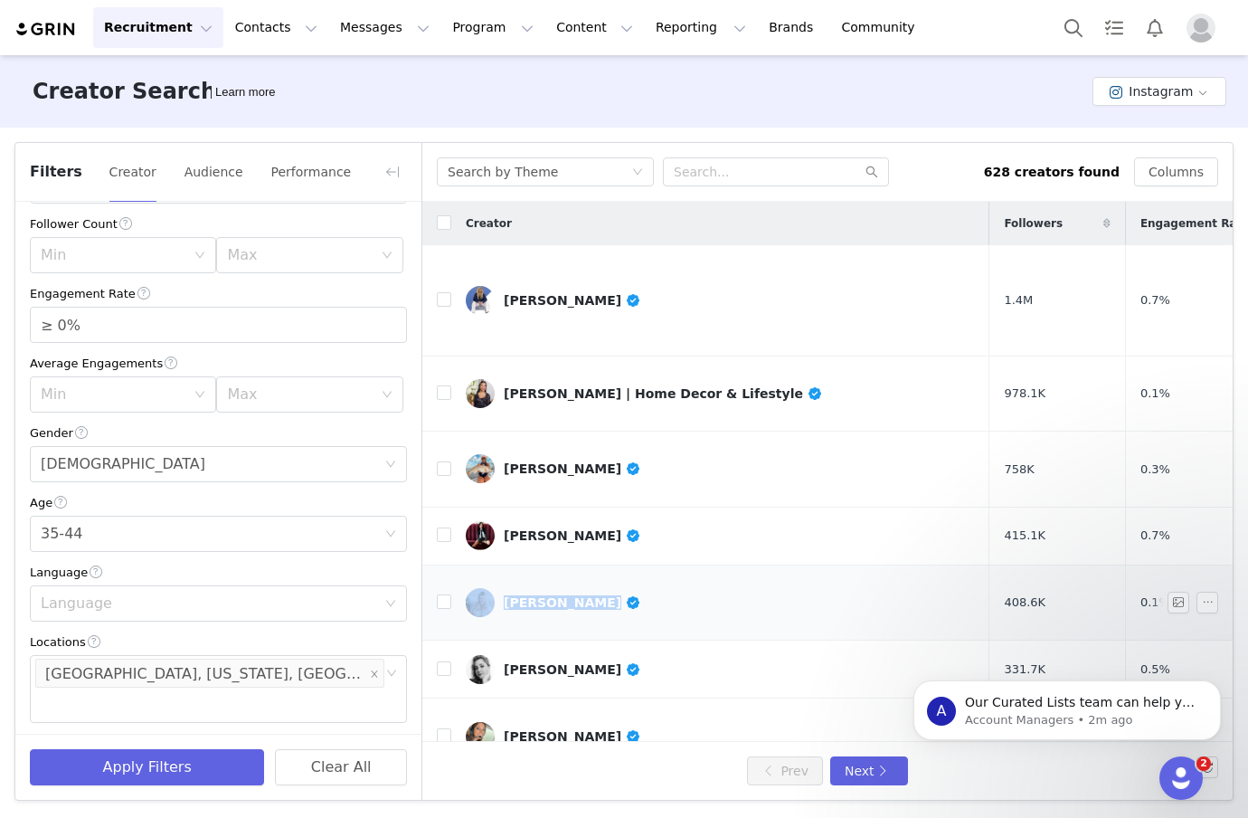
click at [660, 588] on link "[PERSON_NAME]" at bounding box center [720, 602] width 509 height 29
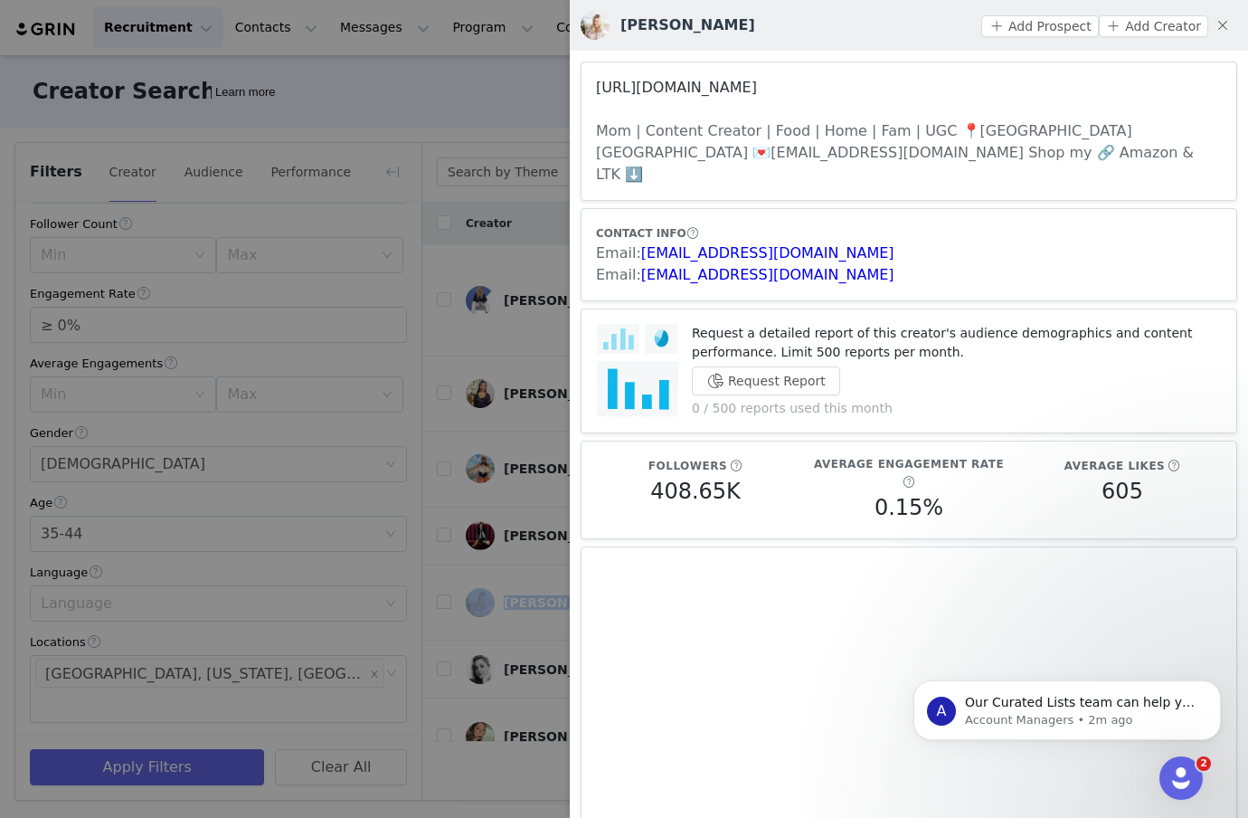
click at [667, 88] on link "[URL][DOMAIN_NAME]" at bounding box center [676, 87] width 161 height 17
click at [534, 114] on div at bounding box center [624, 409] width 1248 height 818
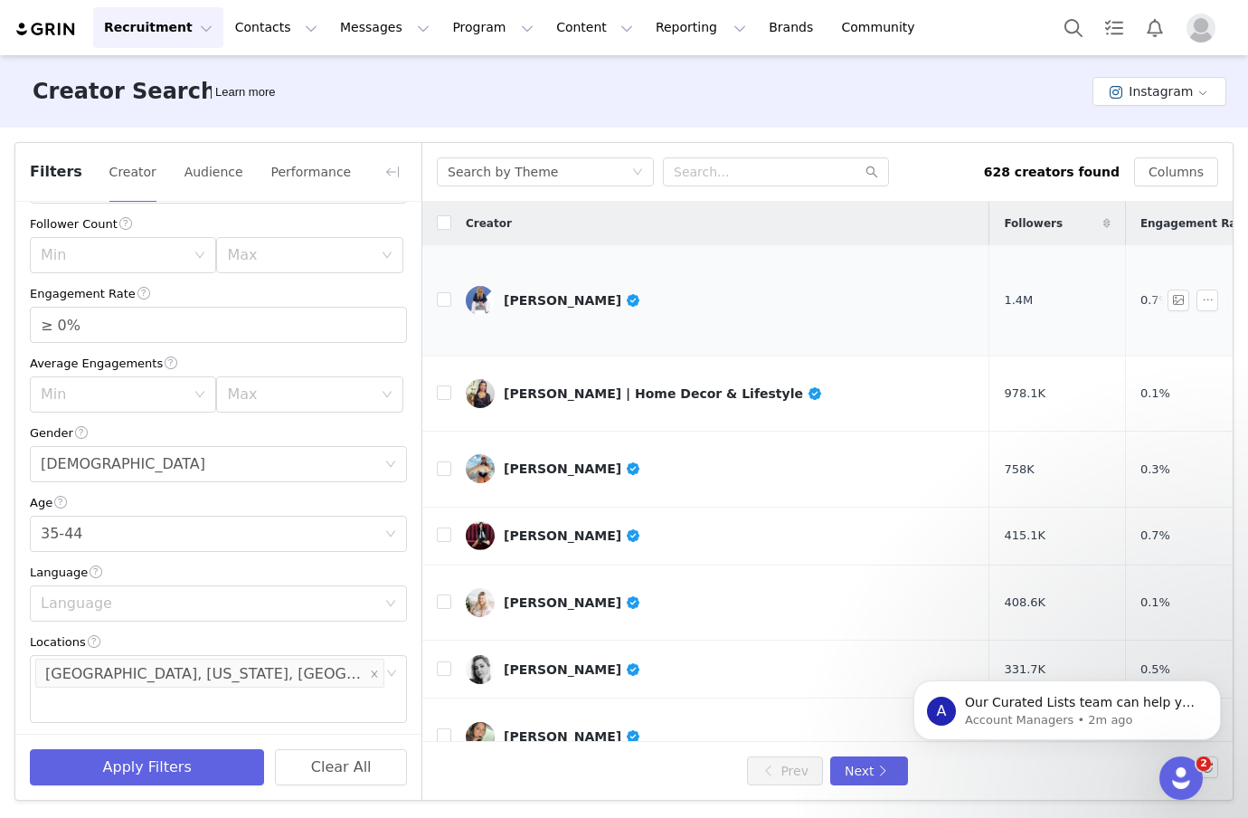
click at [542, 293] on div "[PERSON_NAME]" at bounding box center [572, 300] width 137 height 14
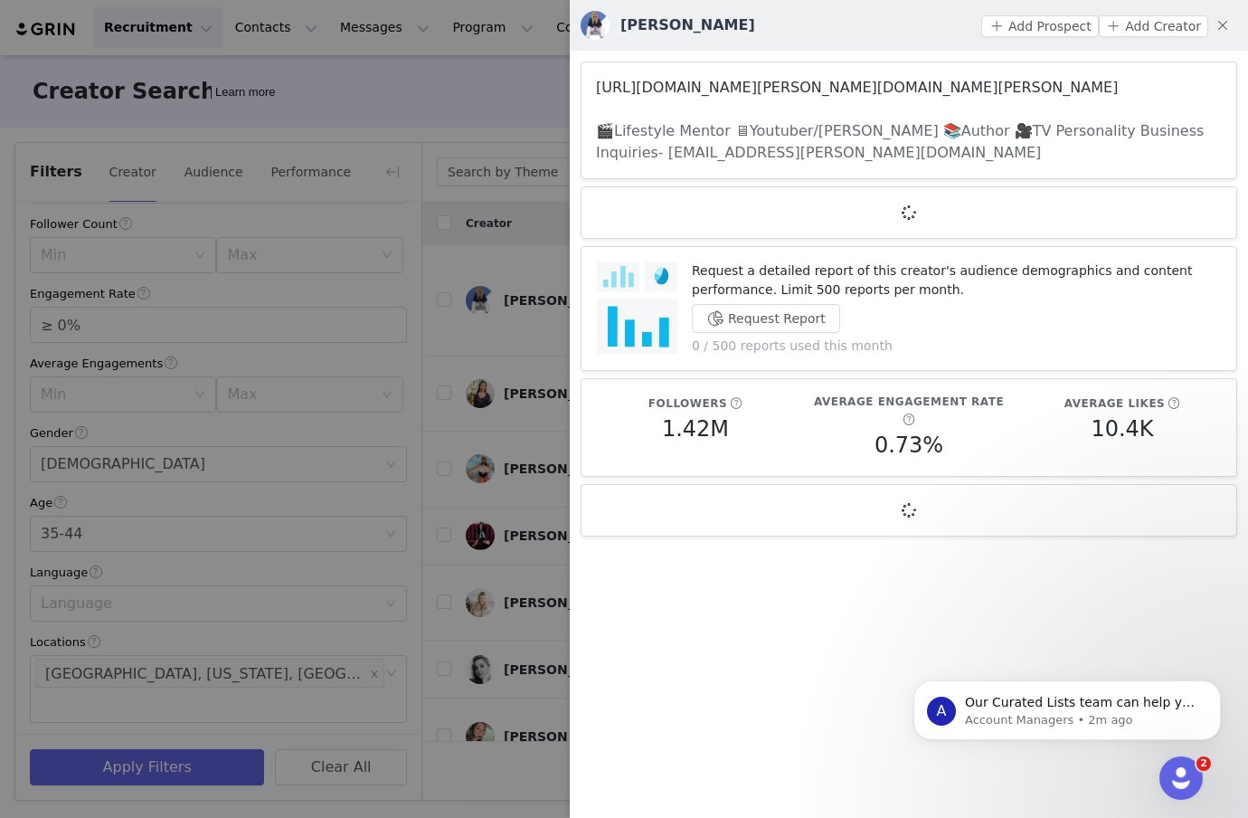
click at [689, 89] on link "[URL][DOMAIN_NAME][PERSON_NAME][DOMAIN_NAME][PERSON_NAME]" at bounding box center [857, 87] width 522 height 17
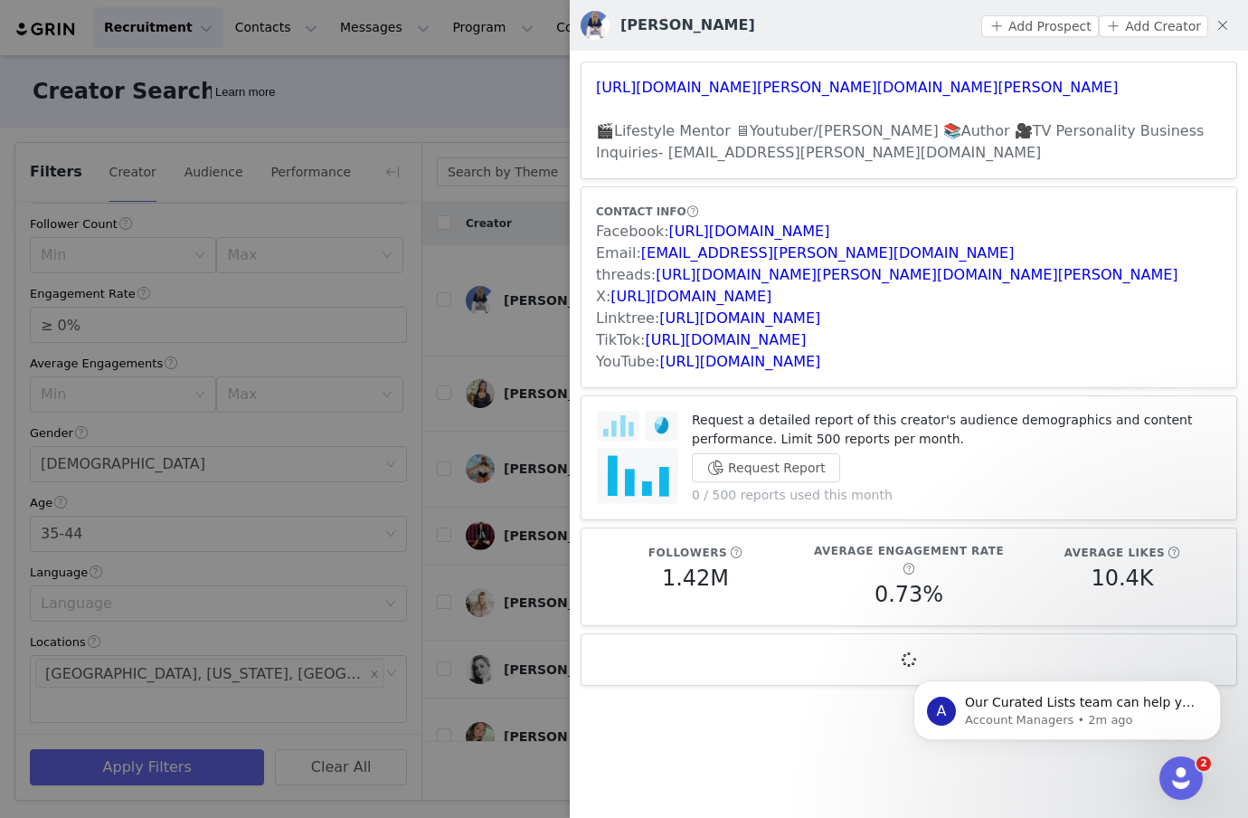
click at [510, 325] on div at bounding box center [624, 409] width 1248 height 818
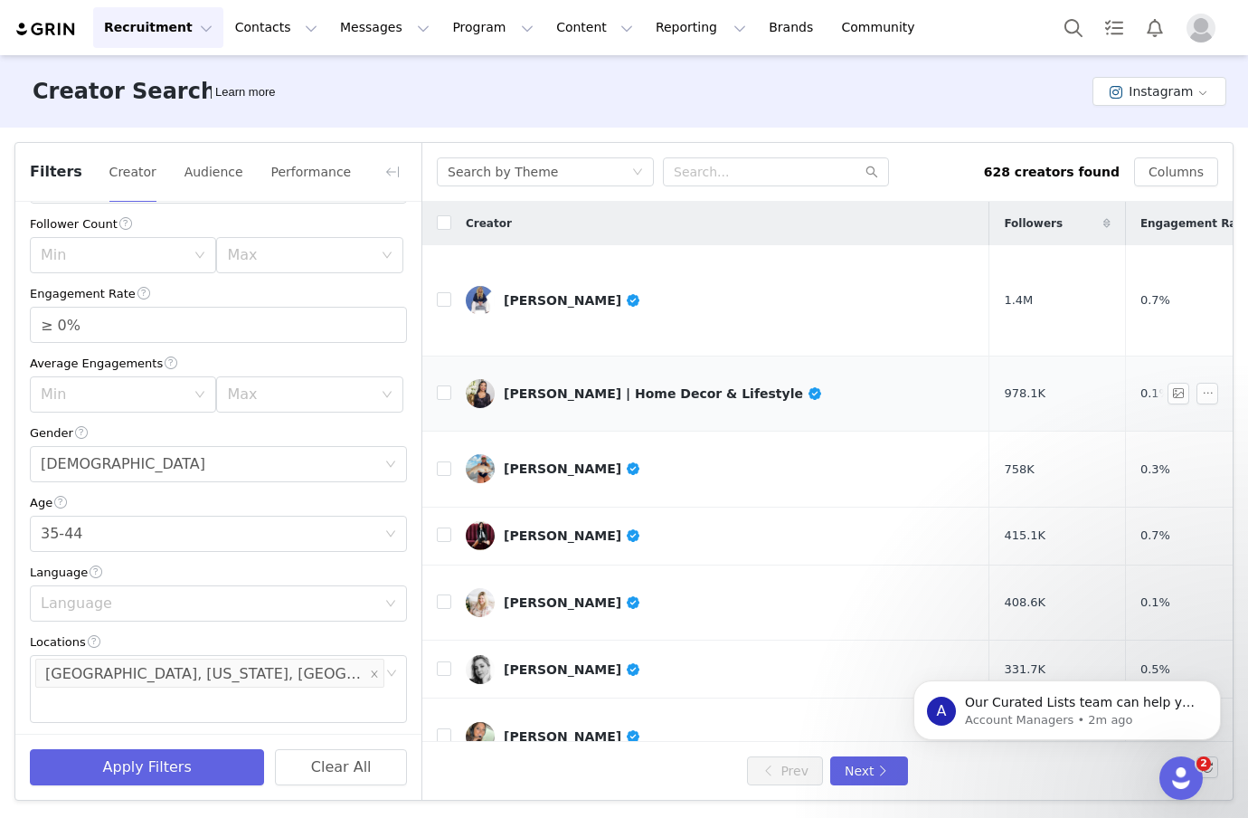
click at [544, 386] on div "[PERSON_NAME] | Home Decor & Lifestyle" at bounding box center [663, 393] width 318 height 14
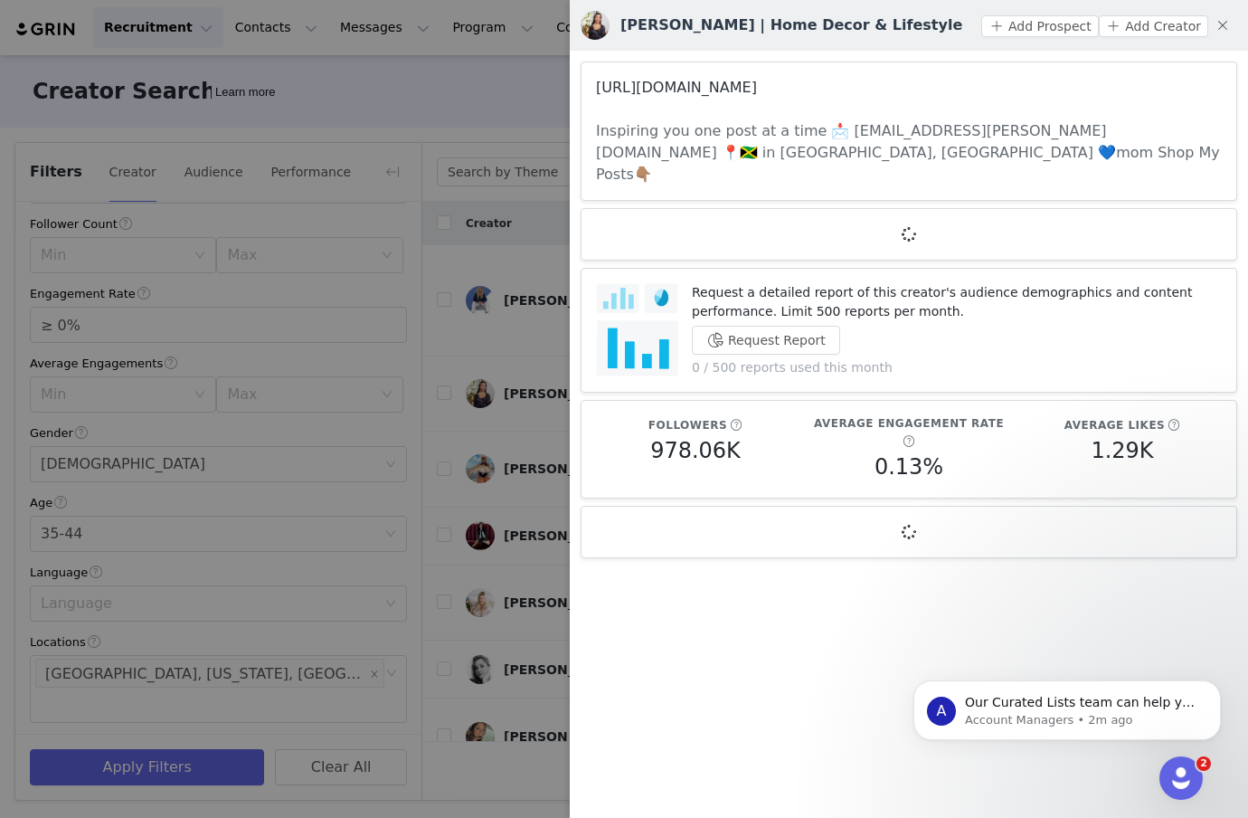
click at [666, 93] on link "[URL][DOMAIN_NAME]" at bounding box center [676, 87] width 161 height 17
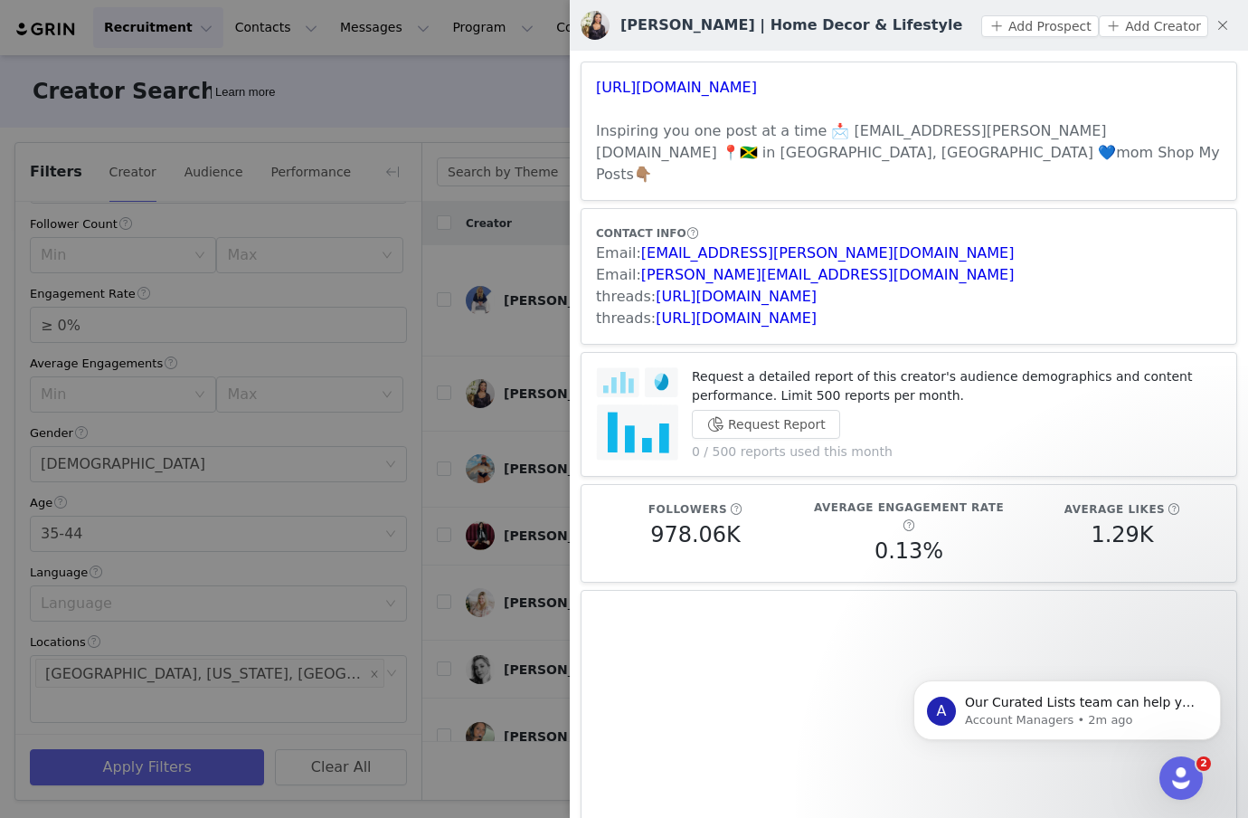
click at [533, 228] on div at bounding box center [624, 409] width 1248 height 818
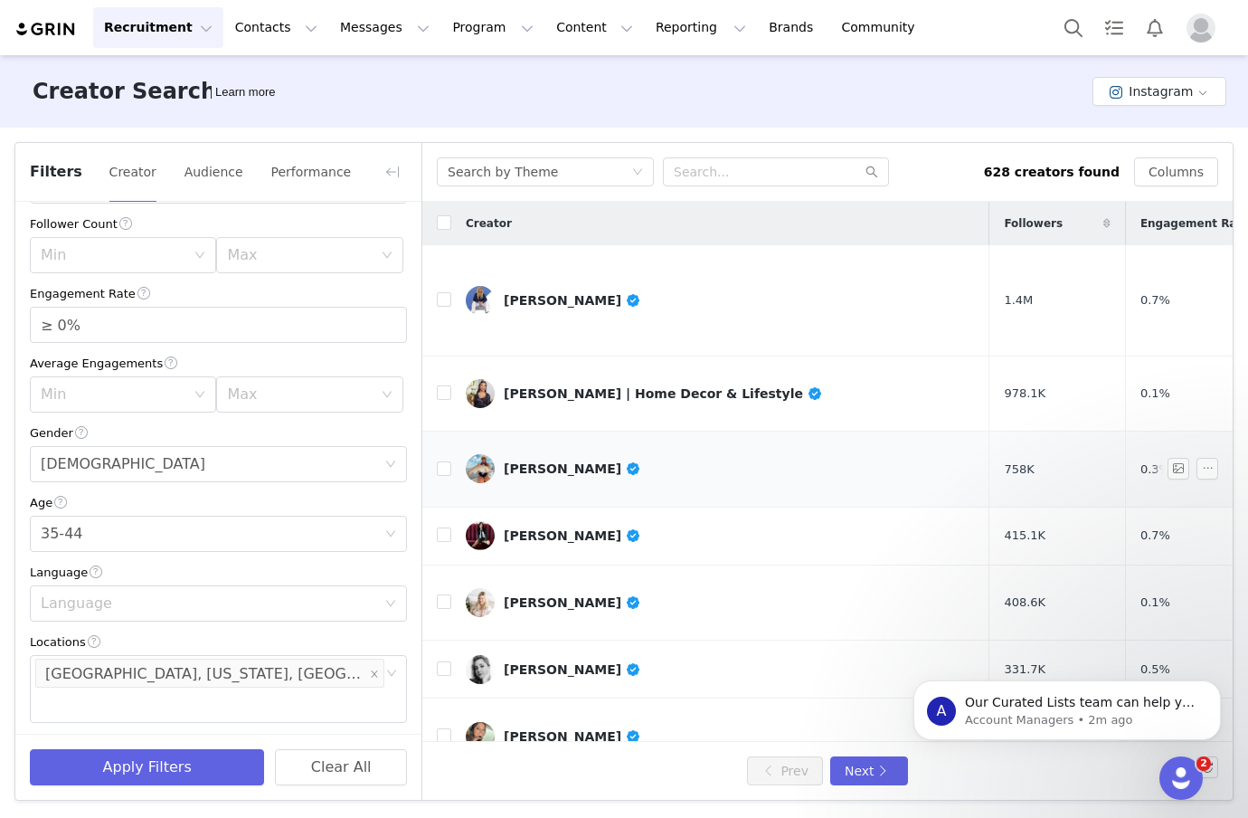
click at [526, 461] on div "[PERSON_NAME]" at bounding box center [572, 468] width 137 height 14
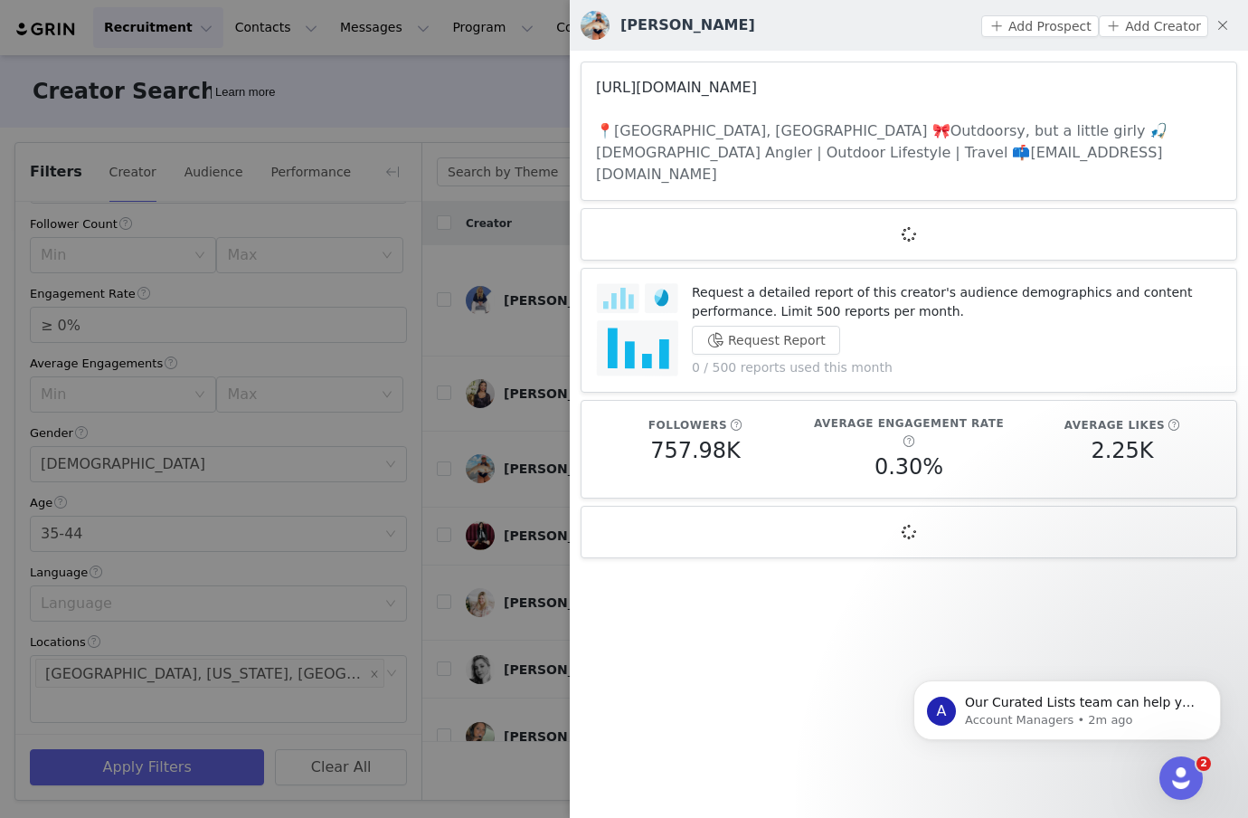
click at [670, 85] on link "[URL][DOMAIN_NAME]" at bounding box center [676, 87] width 161 height 17
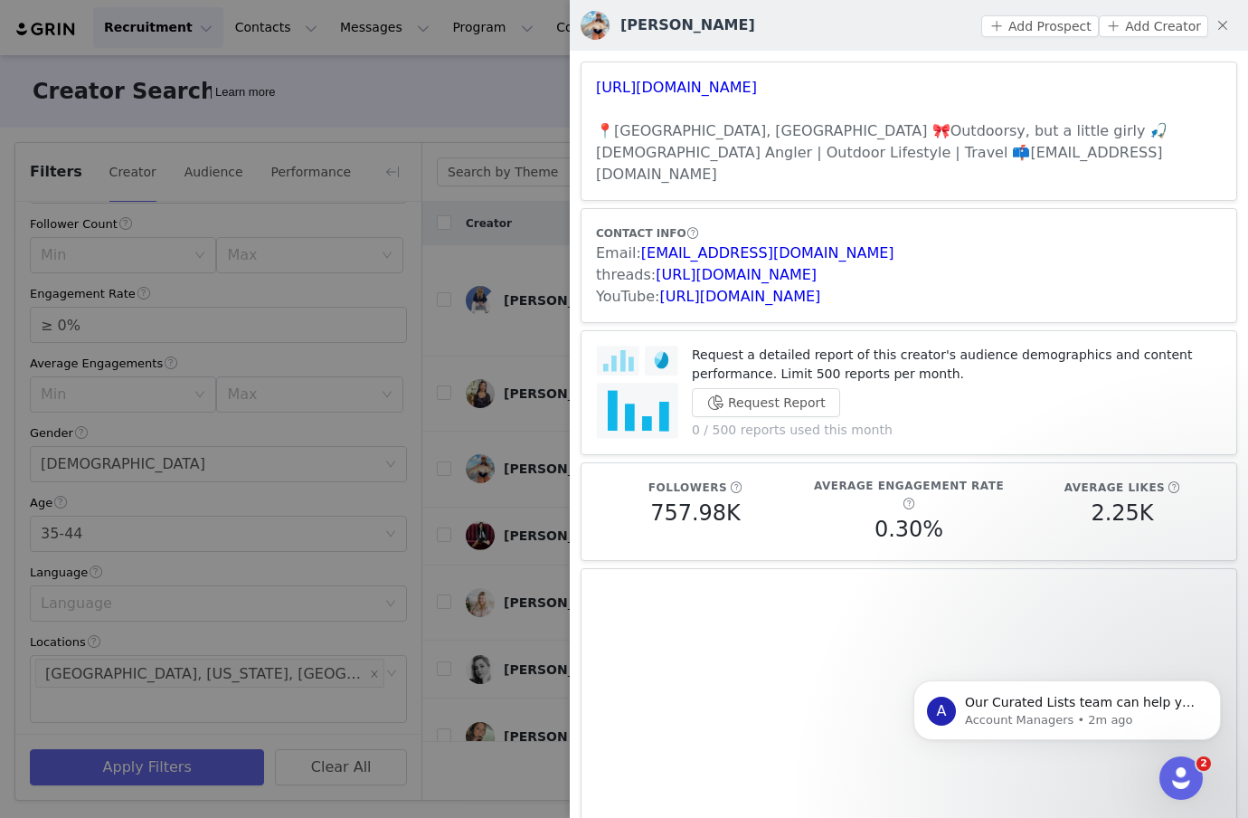
click at [523, 470] on div at bounding box center [624, 409] width 1248 height 818
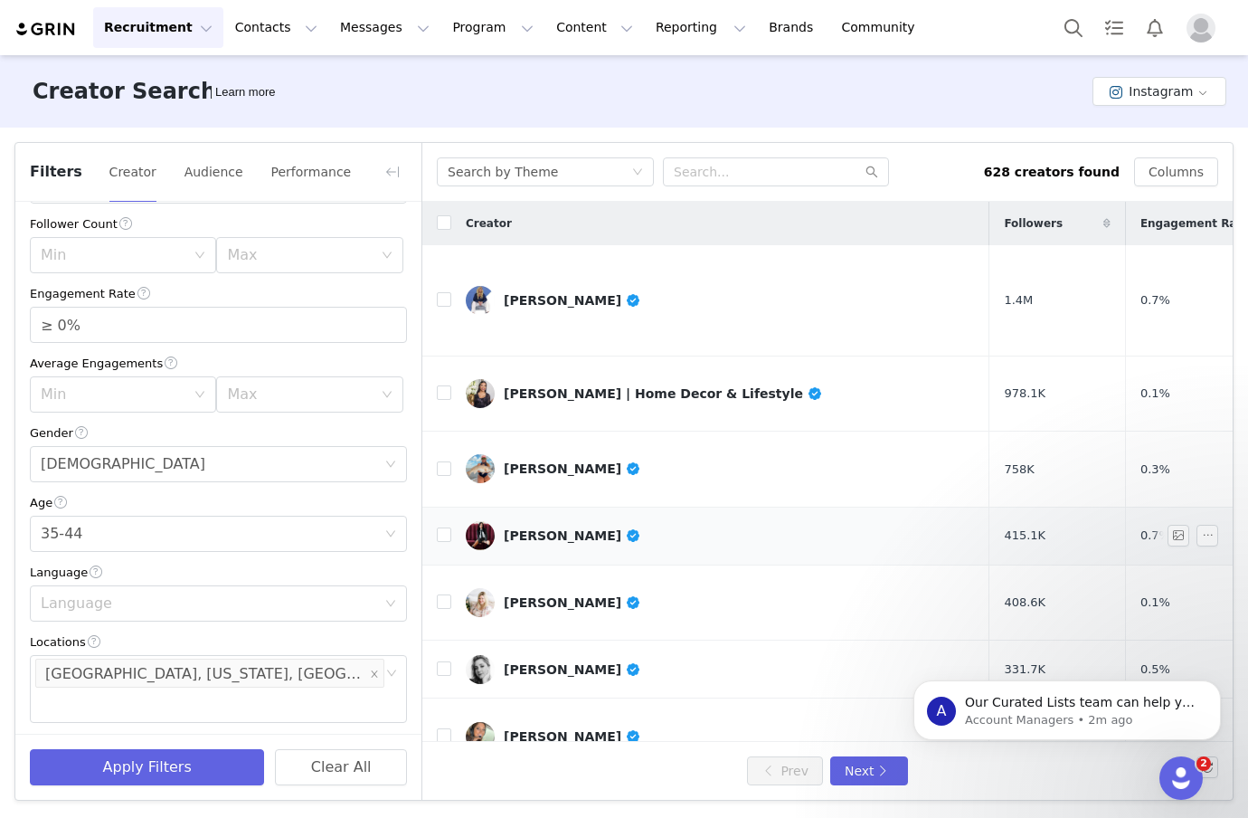
click at [527, 528] on div "[PERSON_NAME]" at bounding box center [572, 535] width 137 height 14
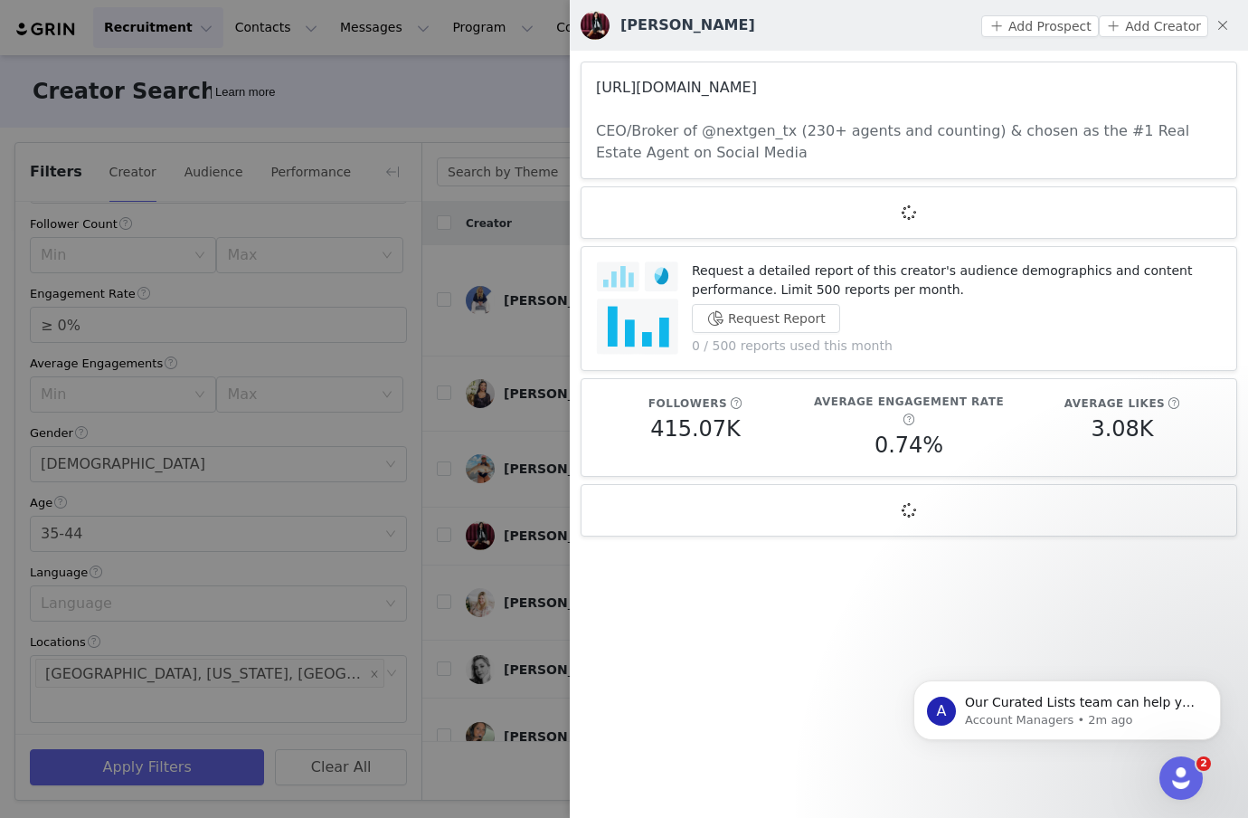
click at [648, 84] on link "[URL][DOMAIN_NAME]" at bounding box center [676, 87] width 161 height 17
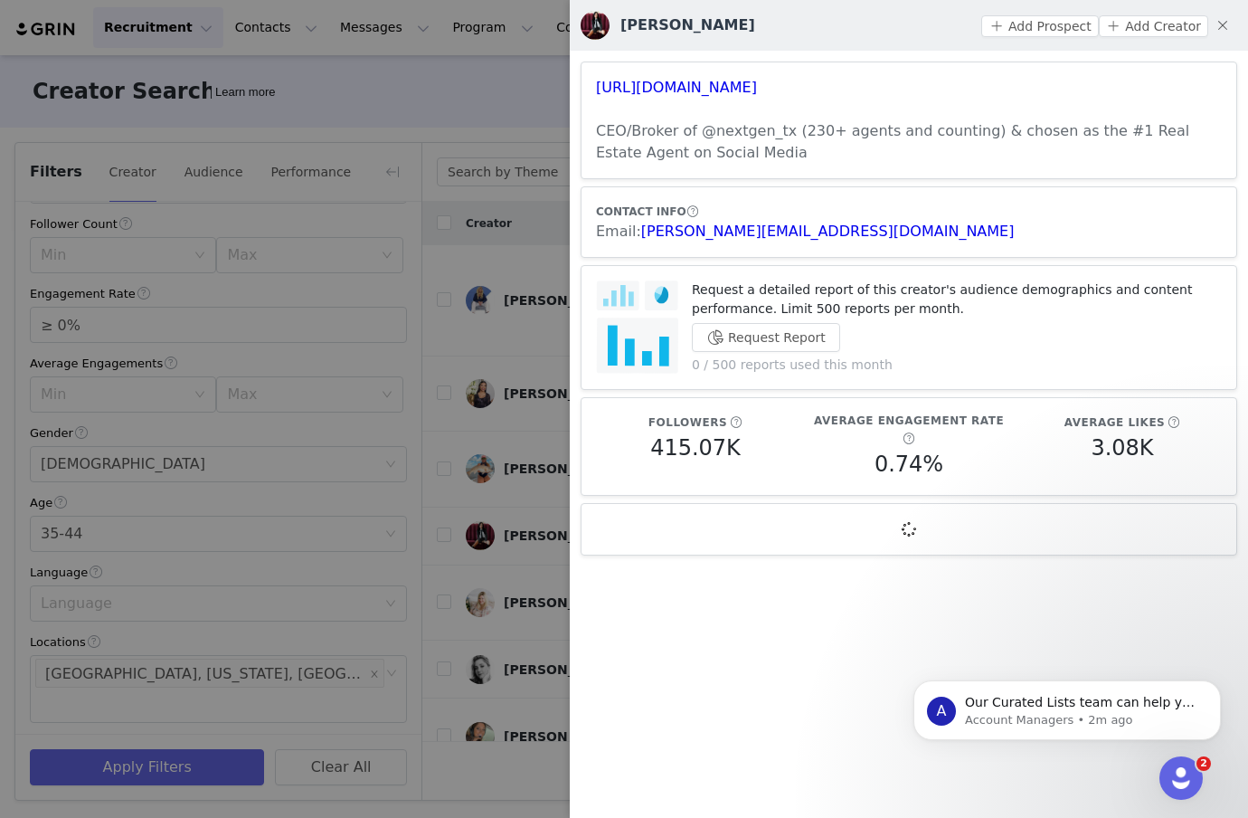
click at [473, 423] on div at bounding box center [624, 409] width 1248 height 818
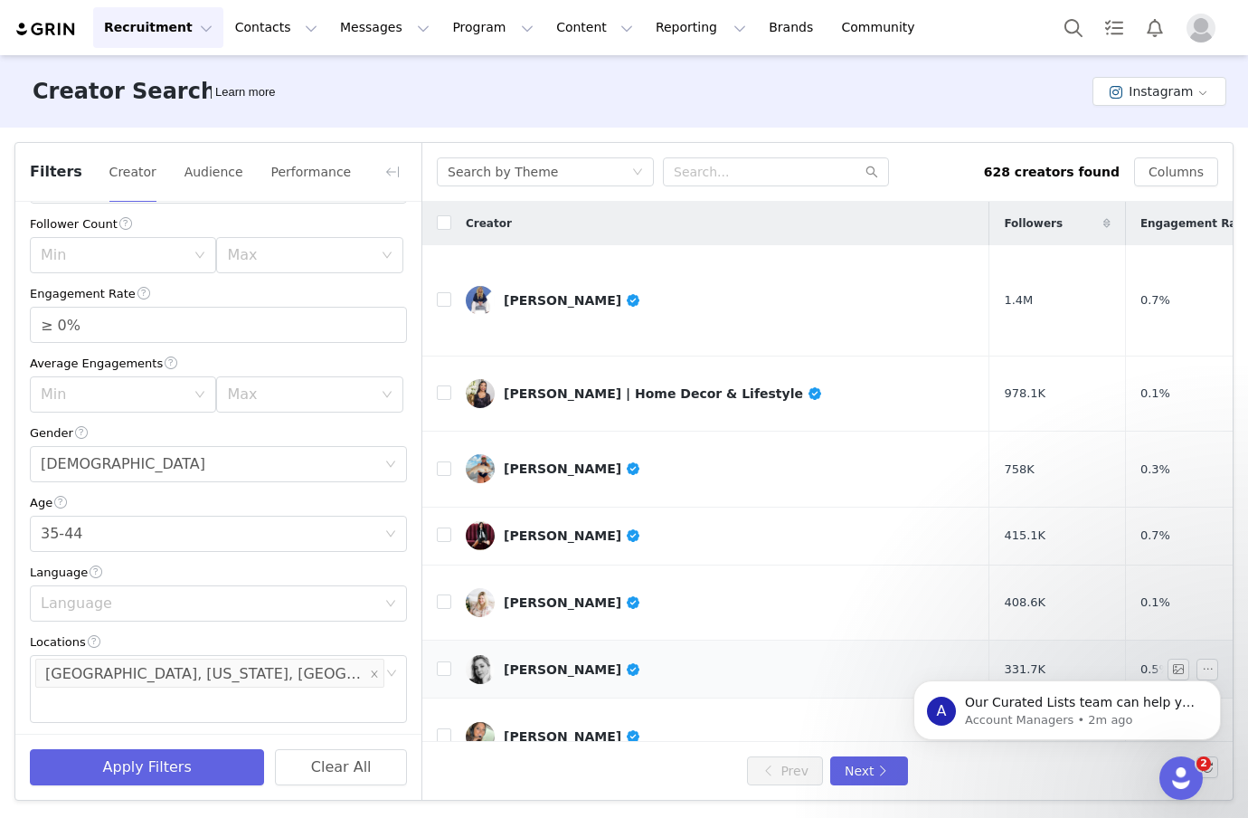
click at [542, 662] on div "[PERSON_NAME]" at bounding box center [572, 669] width 137 height 14
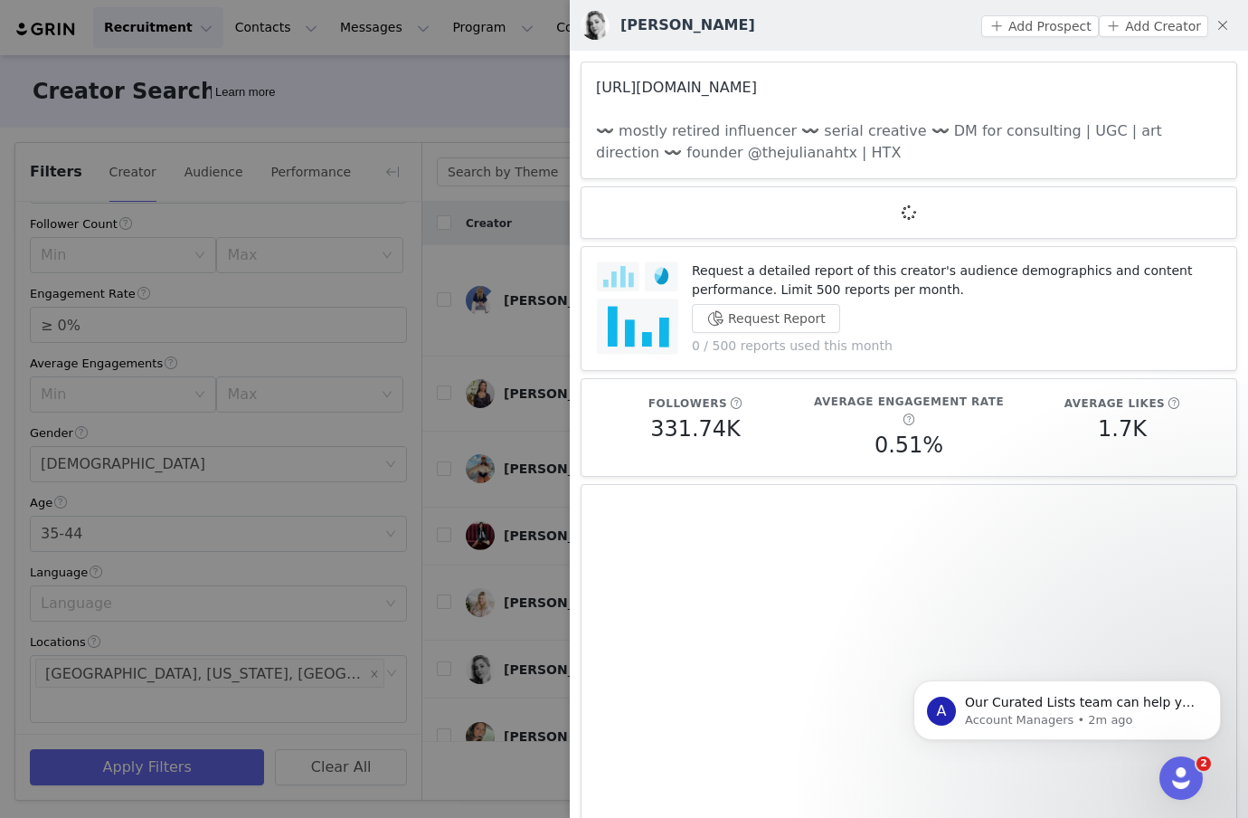
click at [690, 92] on link "[URL][DOMAIN_NAME]" at bounding box center [676, 87] width 161 height 17
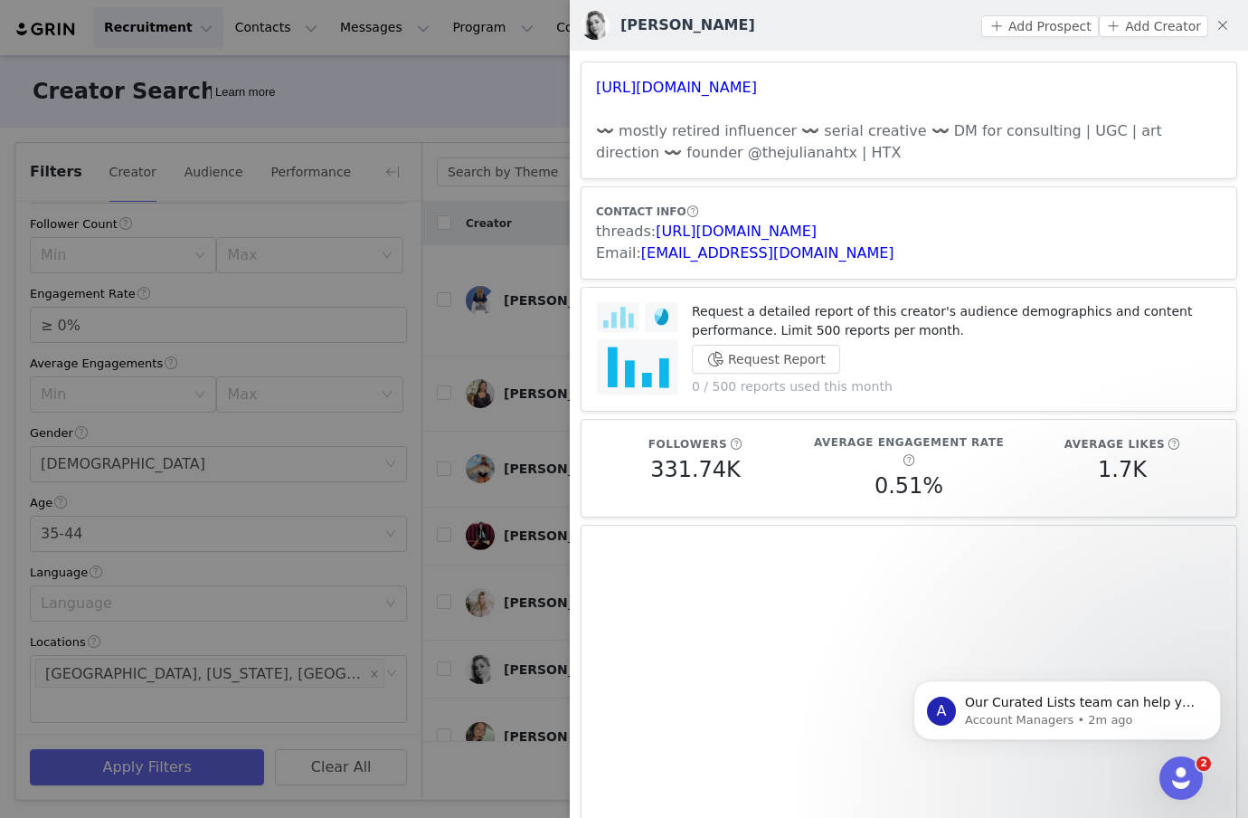
click at [529, 546] on div at bounding box center [624, 409] width 1248 height 818
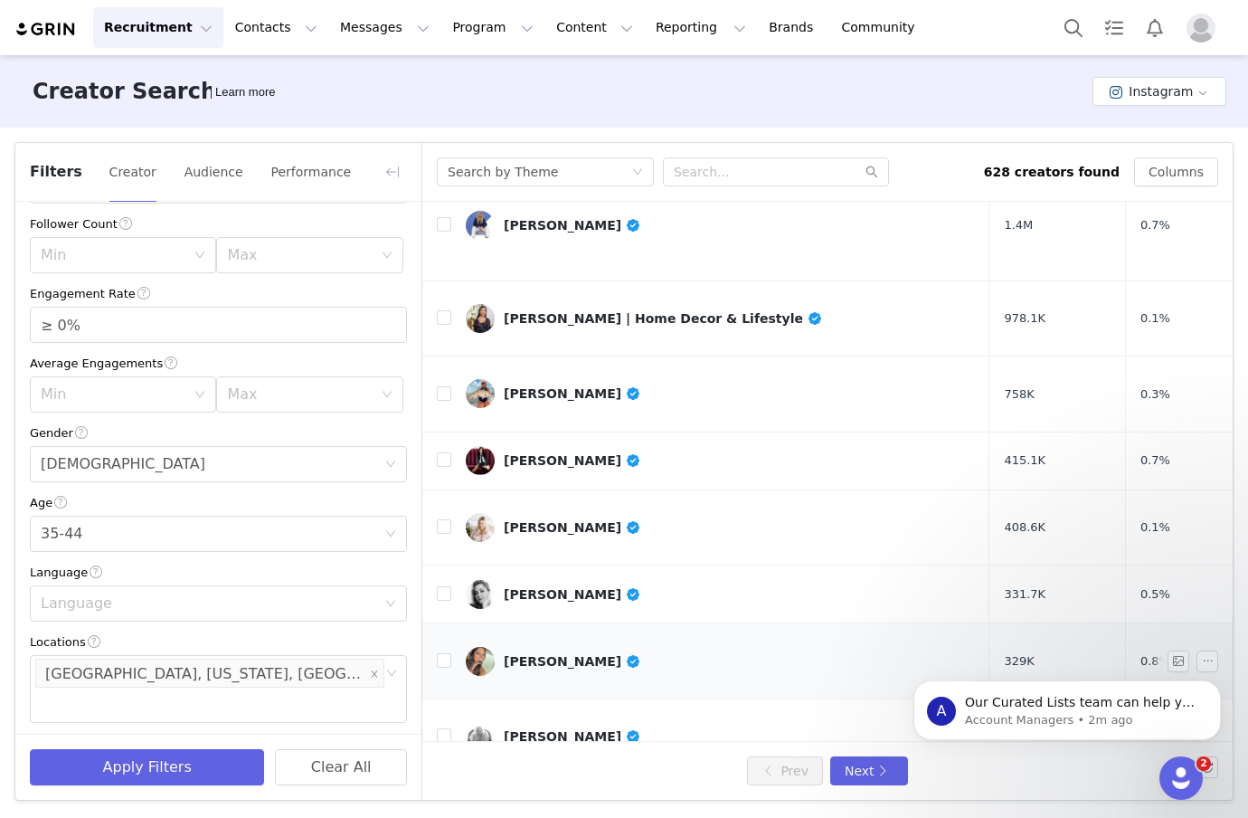
scroll to position [76, 0]
click at [531, 653] on div "[PERSON_NAME]" at bounding box center [572, 660] width 137 height 14
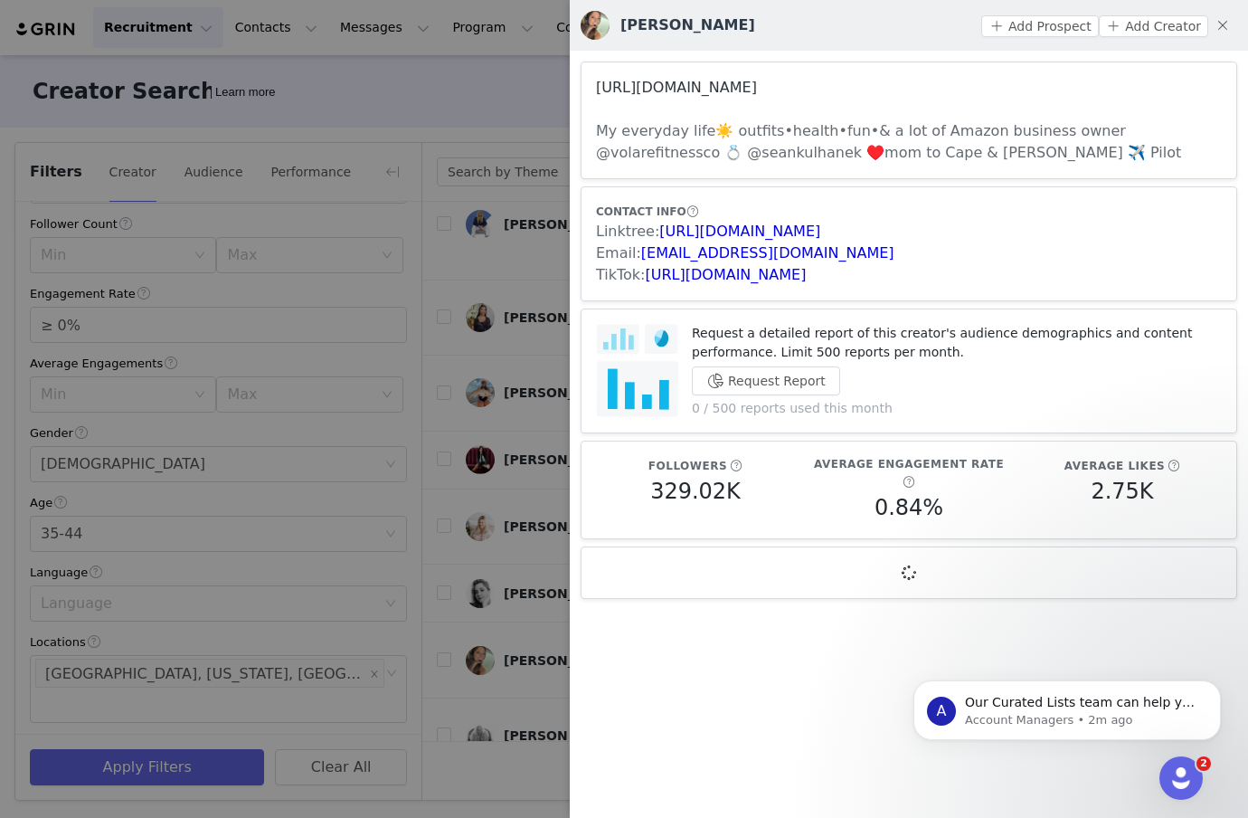
click at [661, 89] on link "[URL][DOMAIN_NAME]" at bounding box center [676, 87] width 161 height 17
click at [522, 484] on div at bounding box center [624, 409] width 1248 height 818
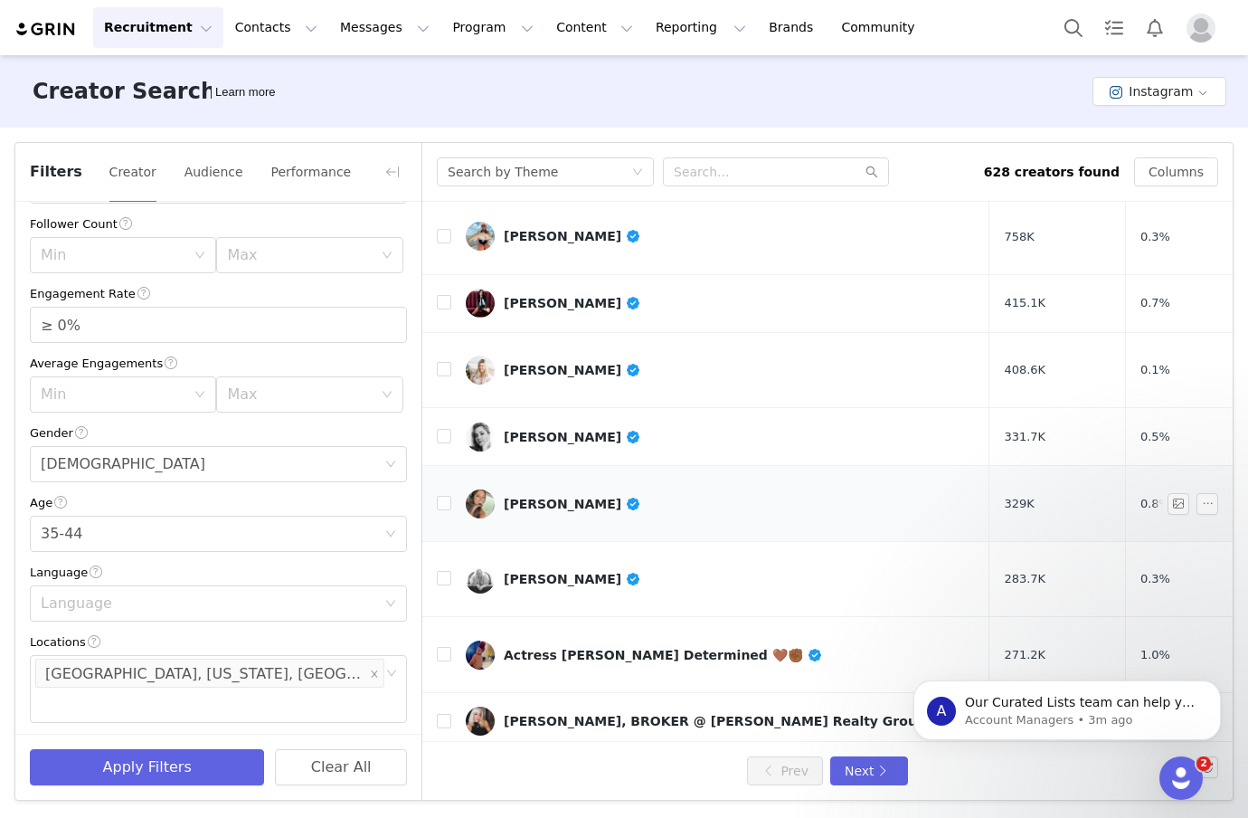
scroll to position [239, 0]
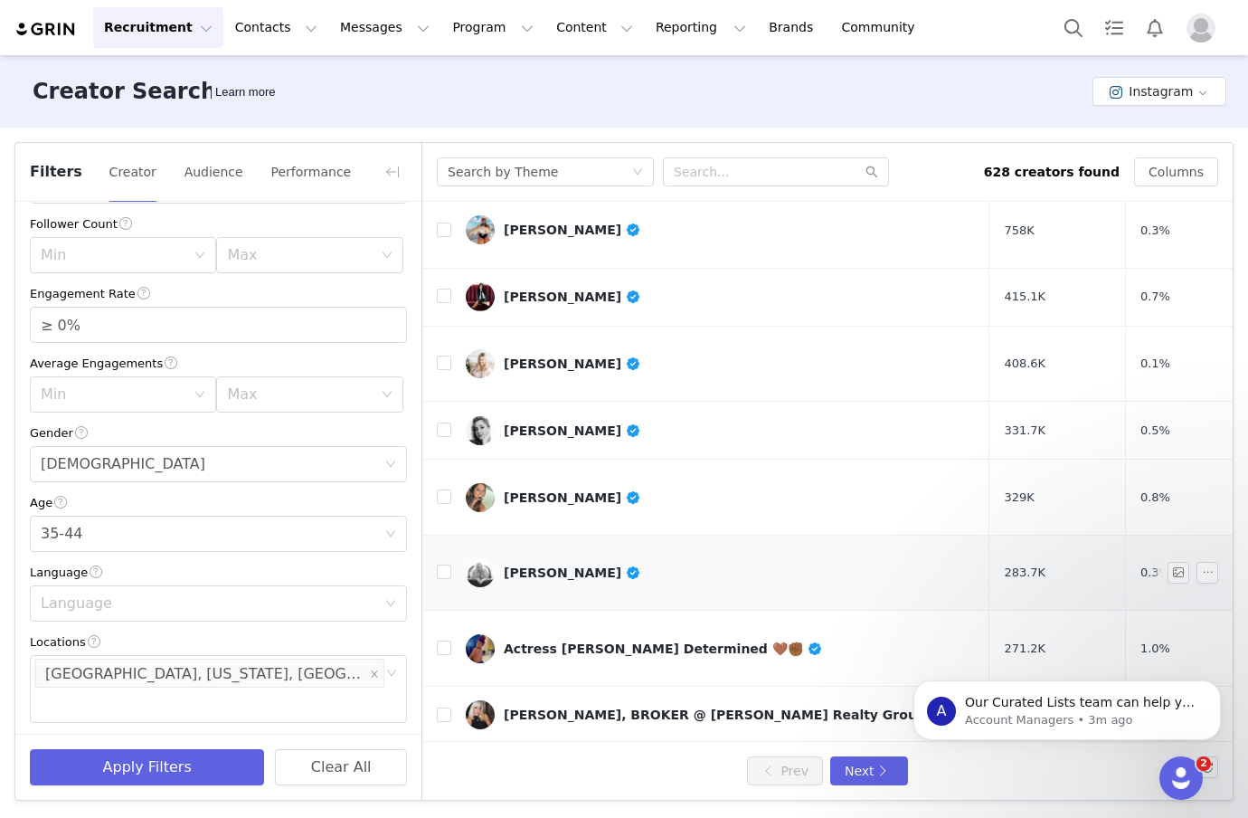
click at [524, 565] on div "[PERSON_NAME]" at bounding box center [572, 572] width 137 height 14
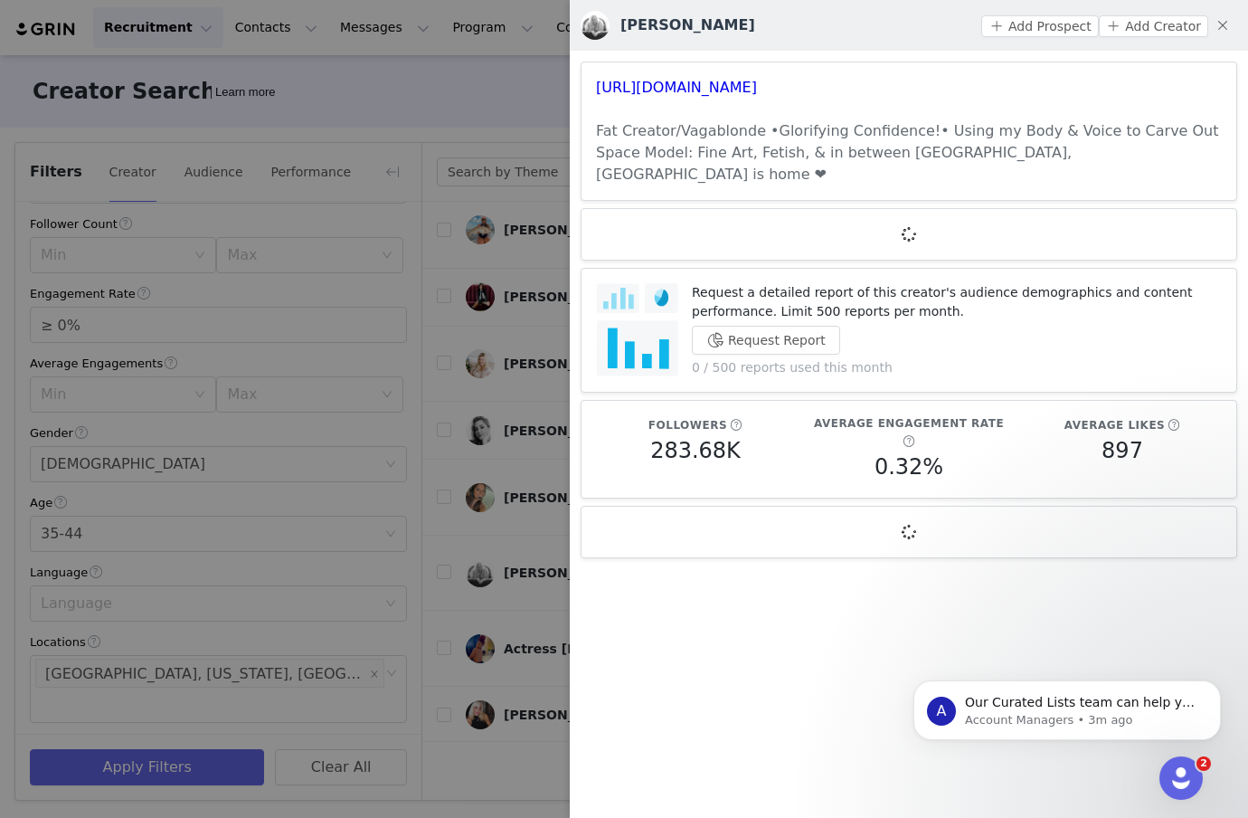
click at [673, 97] on h3 "[URL][DOMAIN_NAME]" at bounding box center [909, 88] width 626 height 22
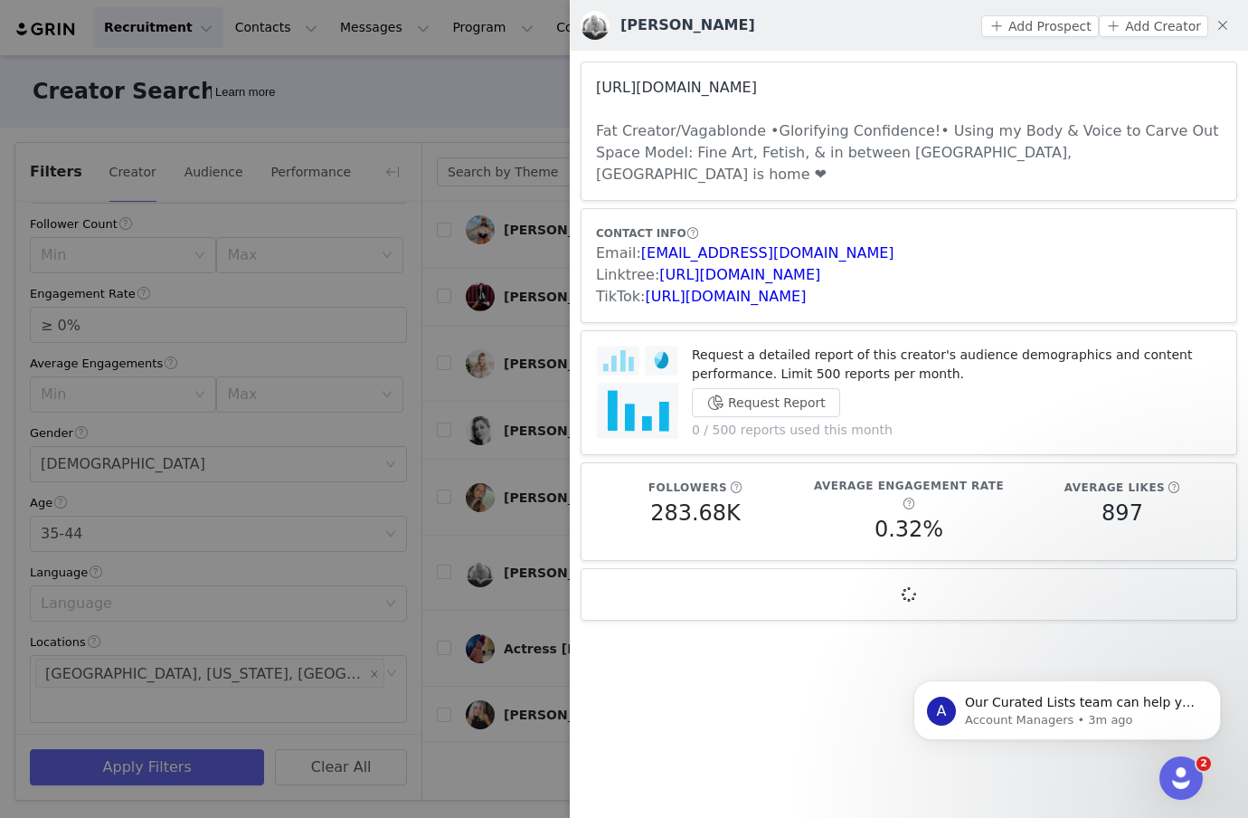
click at [666, 89] on link "[URL][DOMAIN_NAME]" at bounding box center [676, 87] width 161 height 17
click at [484, 420] on div at bounding box center [624, 409] width 1248 height 818
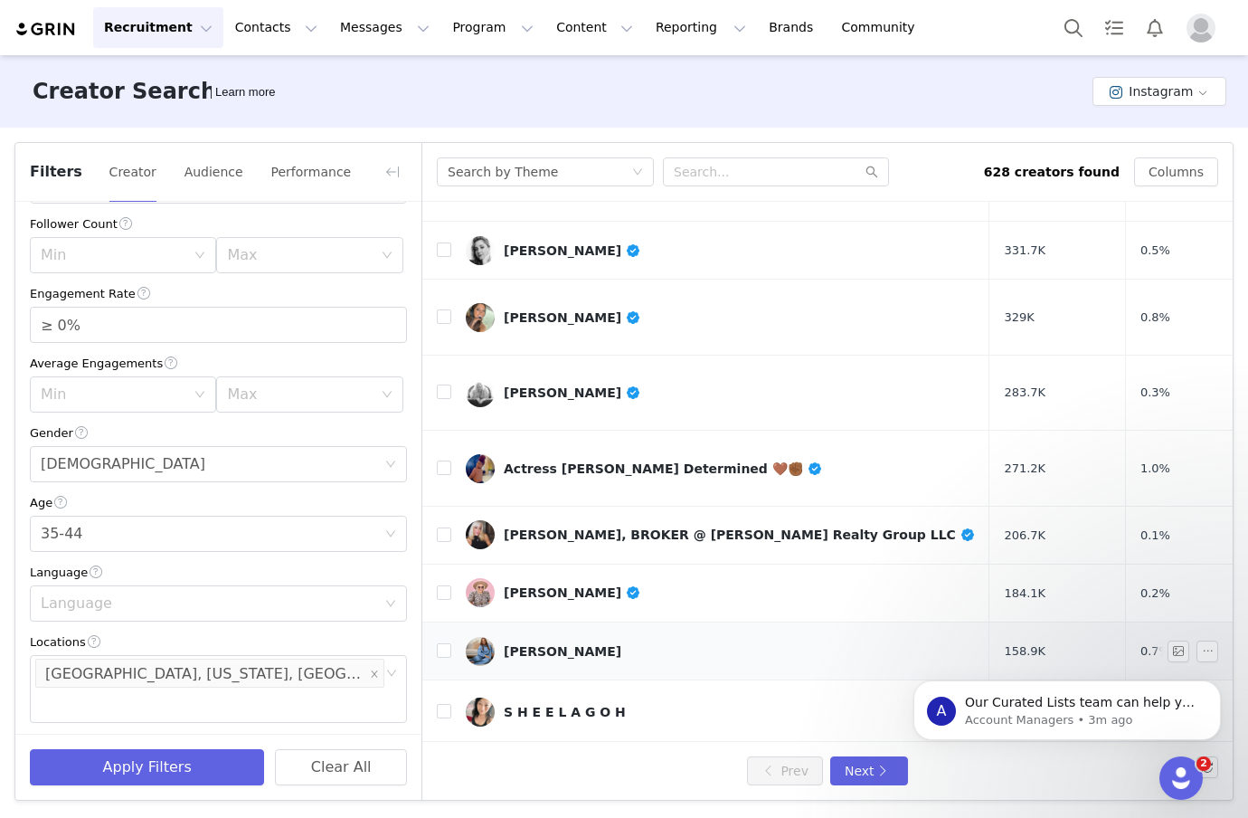
scroll to position [426, 0]
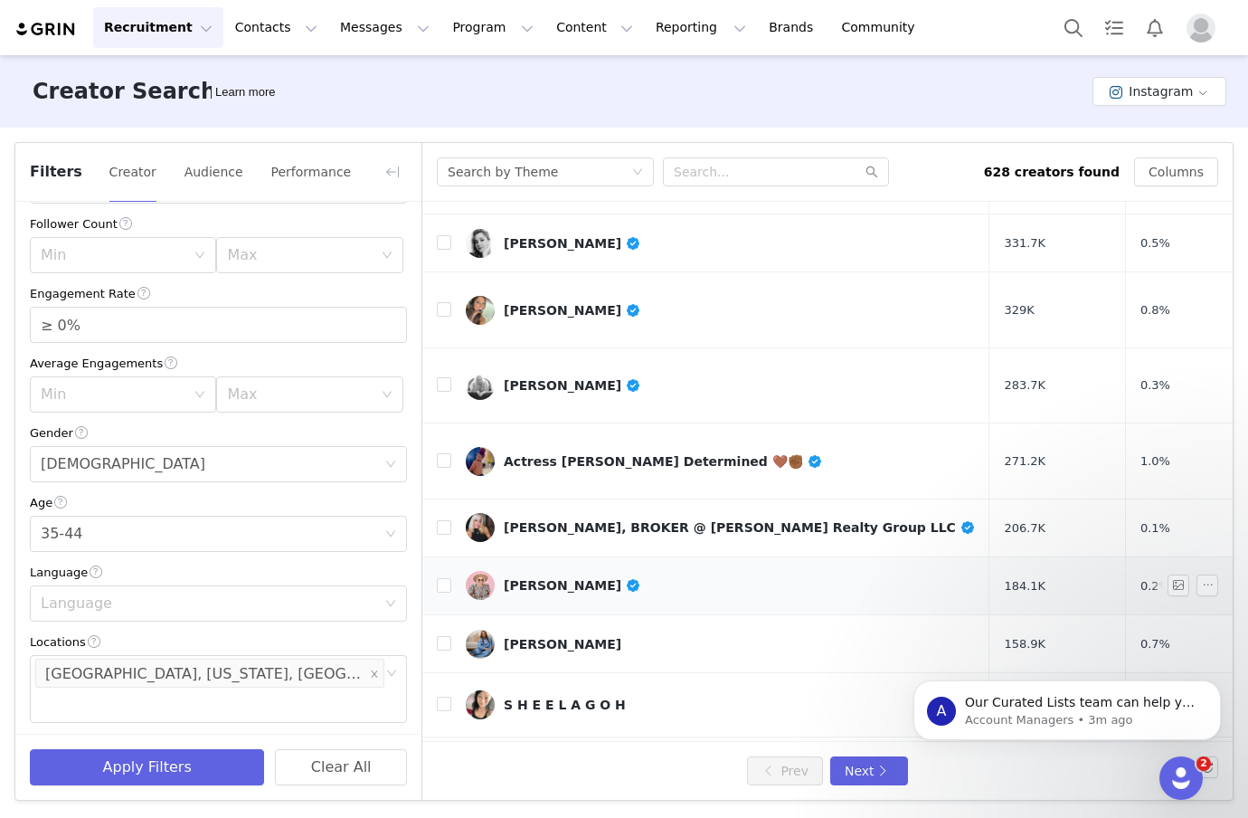
click at [544, 578] on div "[PERSON_NAME]" at bounding box center [572, 585] width 137 height 14
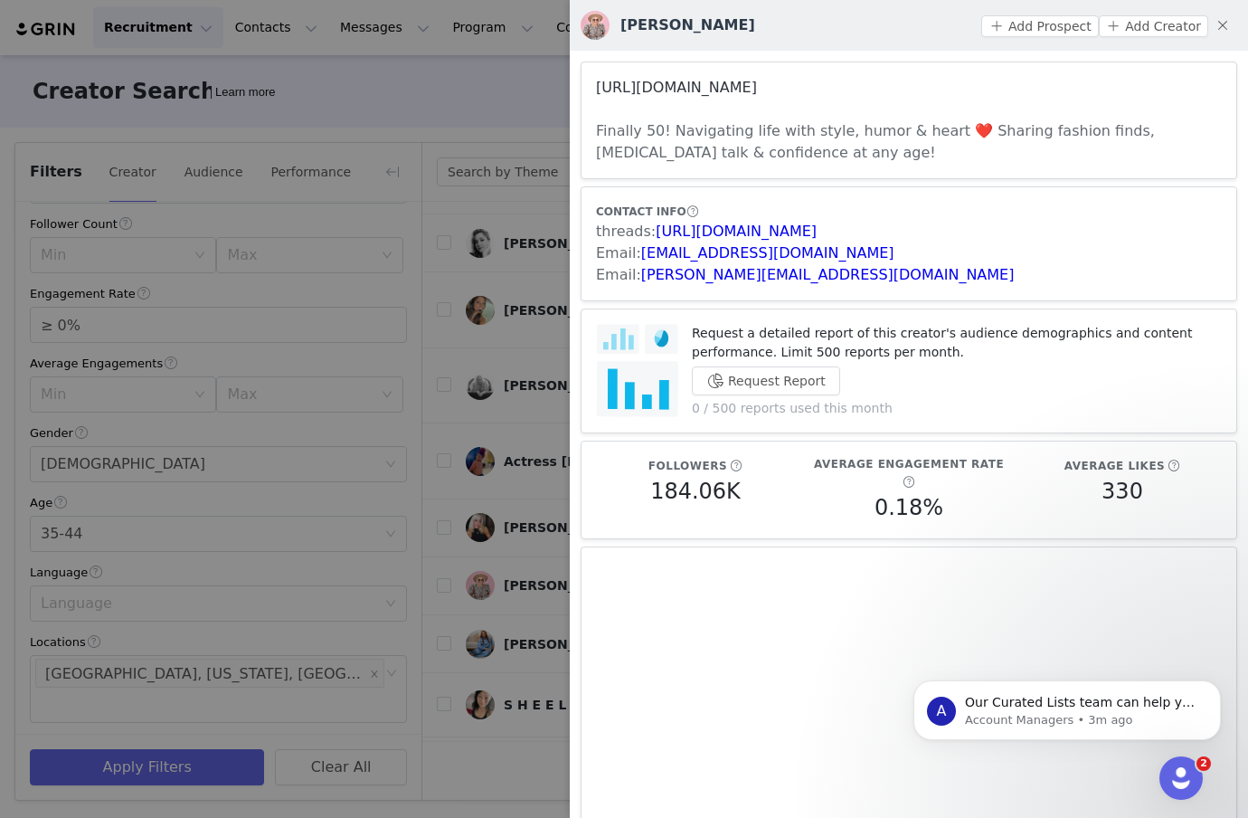
click at [724, 89] on link "[URL][DOMAIN_NAME]" at bounding box center [676, 87] width 161 height 17
click at [438, 476] on div at bounding box center [624, 409] width 1248 height 818
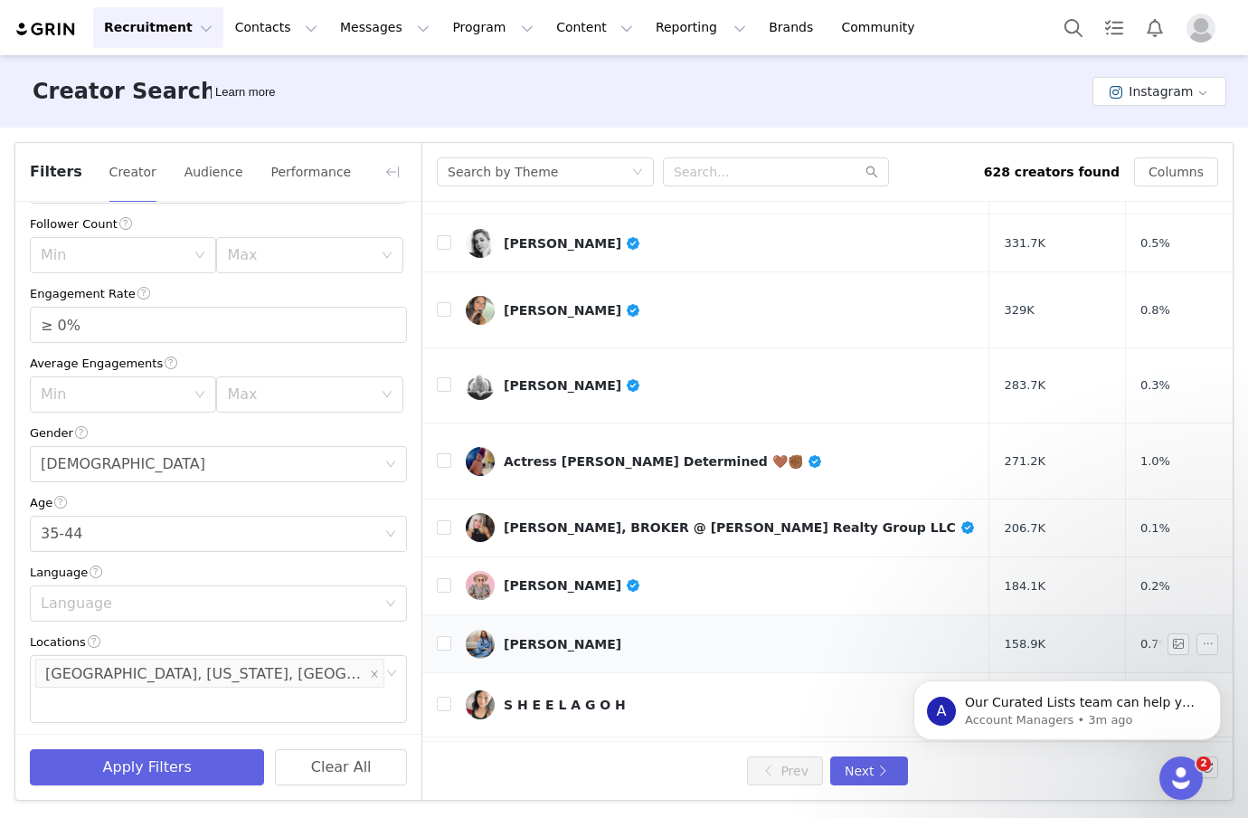
click at [515, 629] on link "[PERSON_NAME]" at bounding box center [720, 643] width 509 height 29
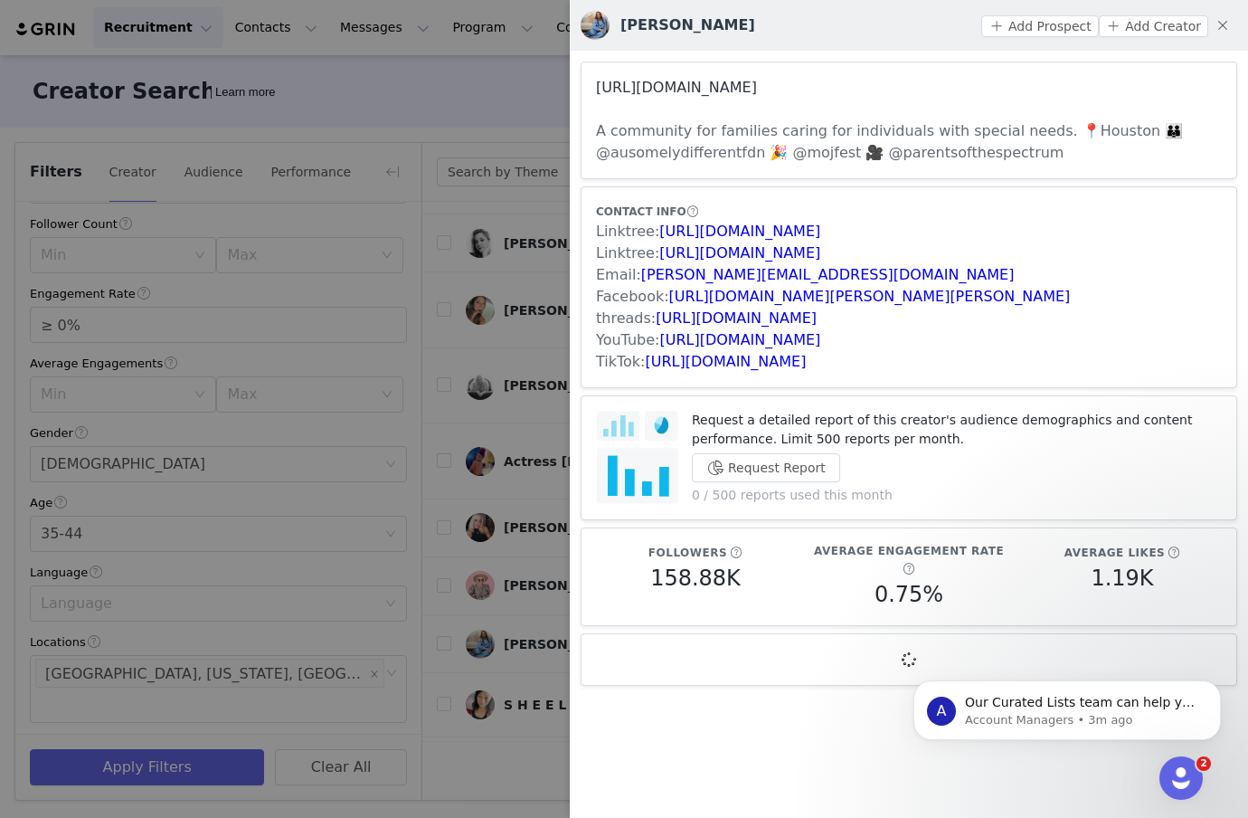
click at [699, 93] on link "[URL][DOMAIN_NAME]" at bounding box center [676, 87] width 161 height 17
click at [457, 383] on div at bounding box center [624, 409] width 1248 height 818
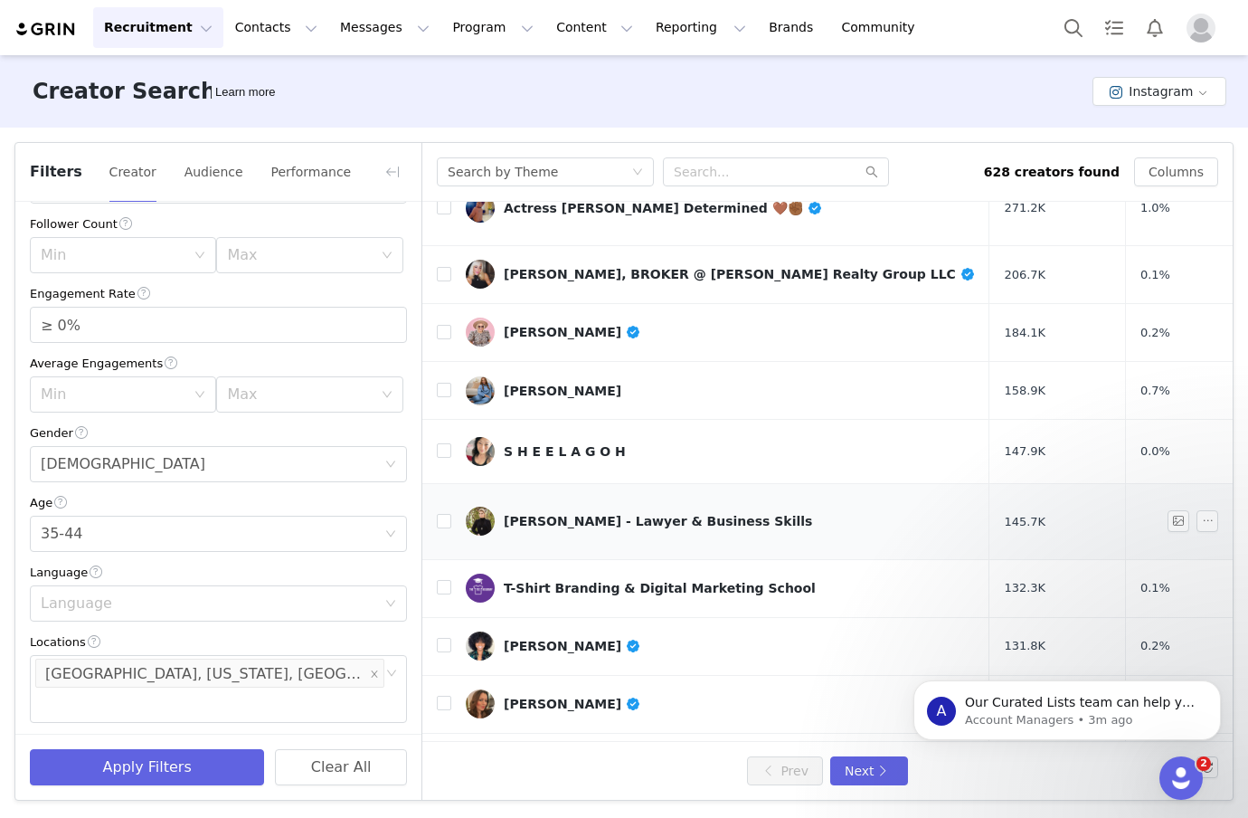
scroll to position [679, 8]
click at [545, 754] on div "[PERSON_NAME]" at bounding box center [572, 761] width 137 height 14
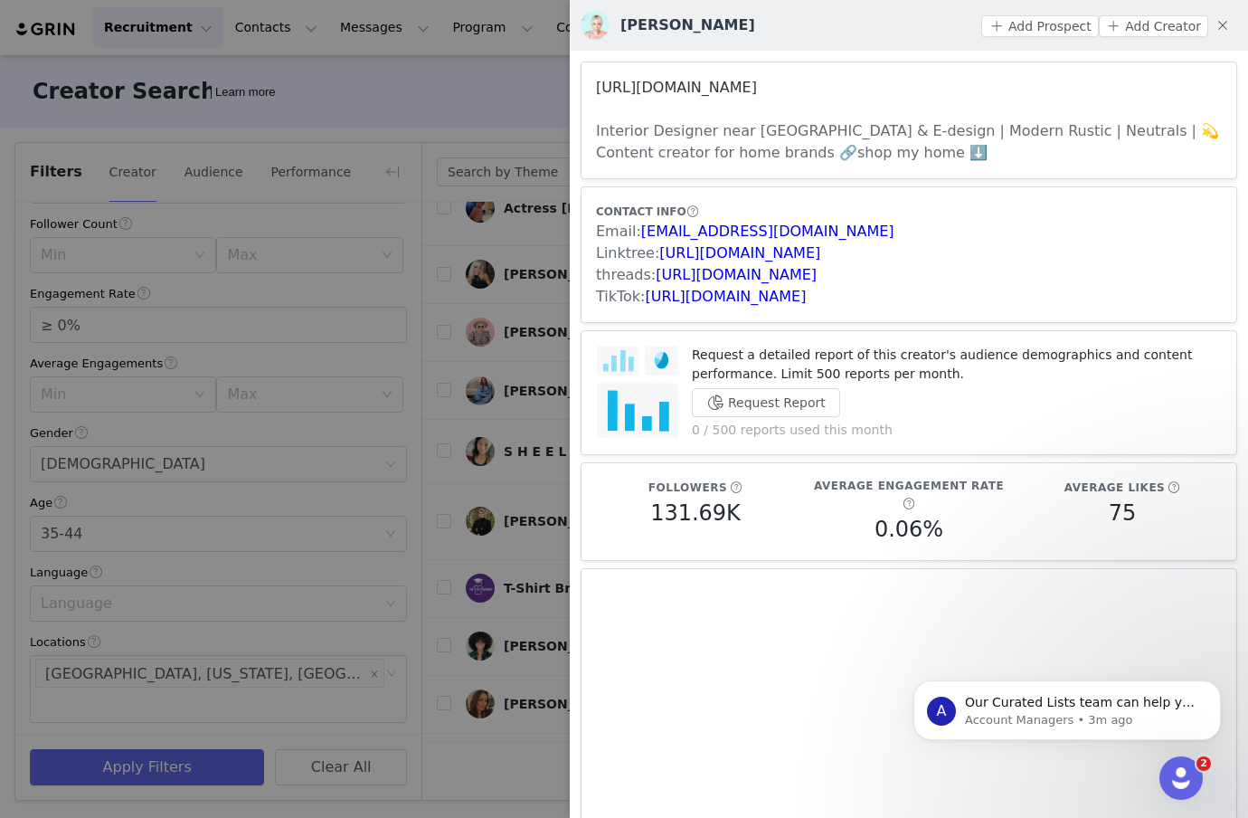
click at [702, 84] on link "[URL][DOMAIN_NAME]" at bounding box center [676, 87] width 161 height 17
click at [538, 515] on div at bounding box center [624, 409] width 1248 height 818
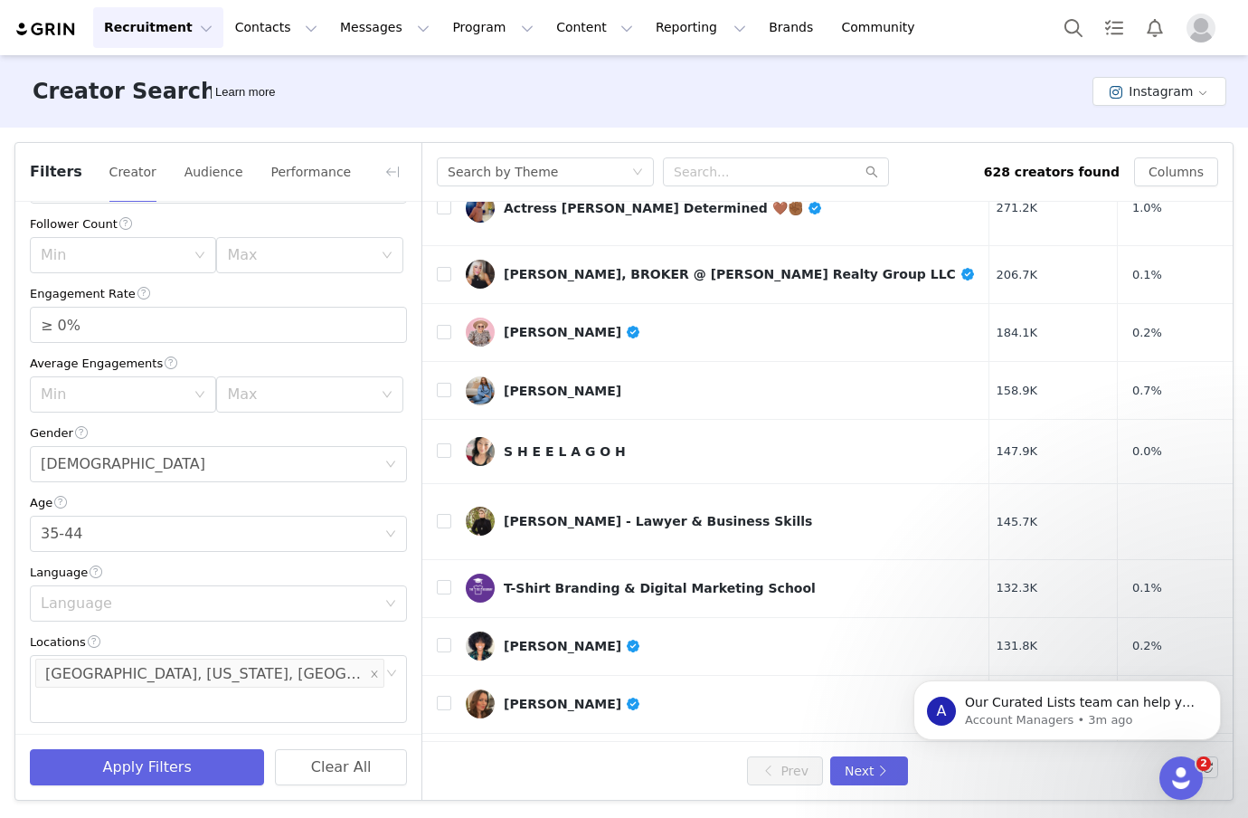
click at [886, 768] on html "A Our Curated Lists team can help you find more creators! Our team of prospect-…" at bounding box center [1067, 705] width 362 height 127
drag, startPoint x: 1092, startPoint y: 768, endPoint x: 1961, endPoint y: 1411, distance: 1080.4
click at [1092, 768] on html "A Our Curated Lists team can help you find more creators! Our team of prospect-…" at bounding box center [1067, 705] width 362 height 127
click at [1003, 144] on div "Search by Theme 628 creators found Columns" at bounding box center [827, 172] width 810 height 59
click at [1209, 686] on button "Dismiss notification" at bounding box center [1216, 686] width 24 height 24
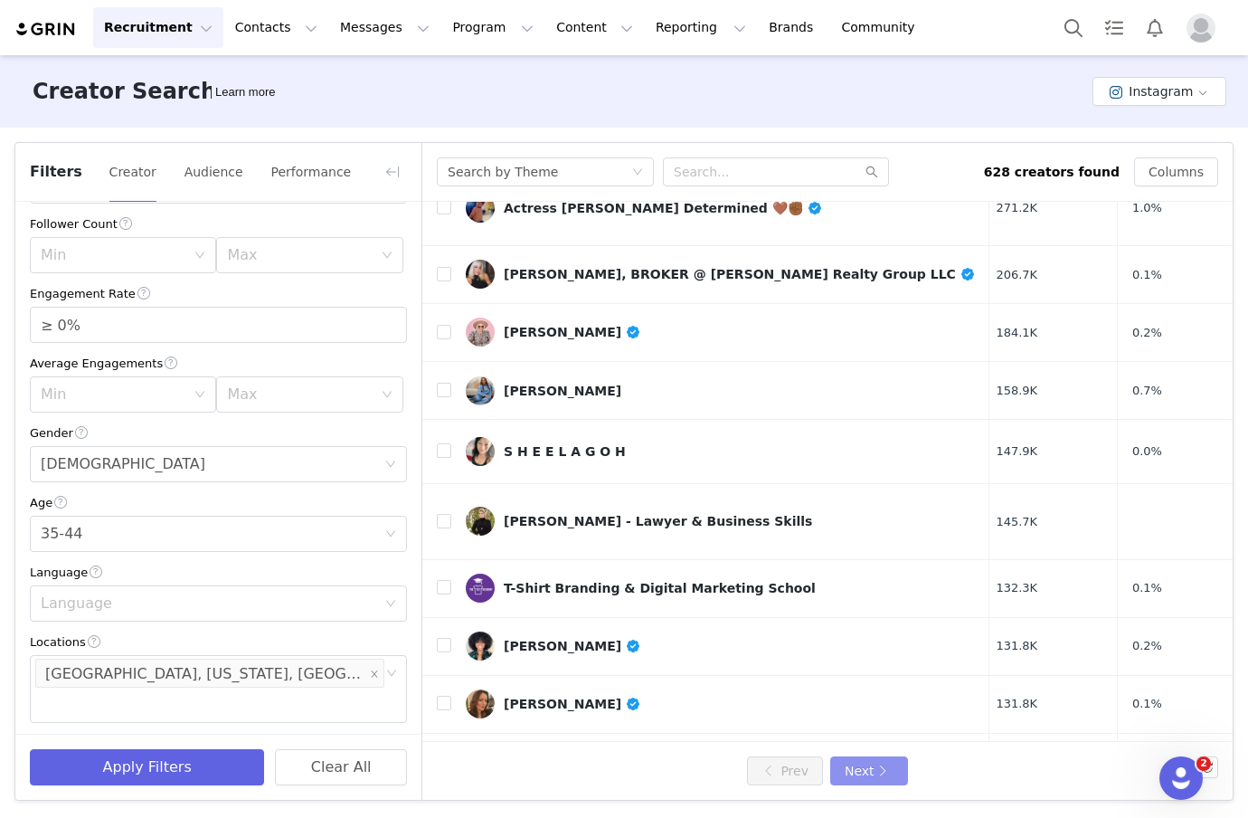
click at [898, 766] on button "Next" at bounding box center [869, 770] width 78 height 29
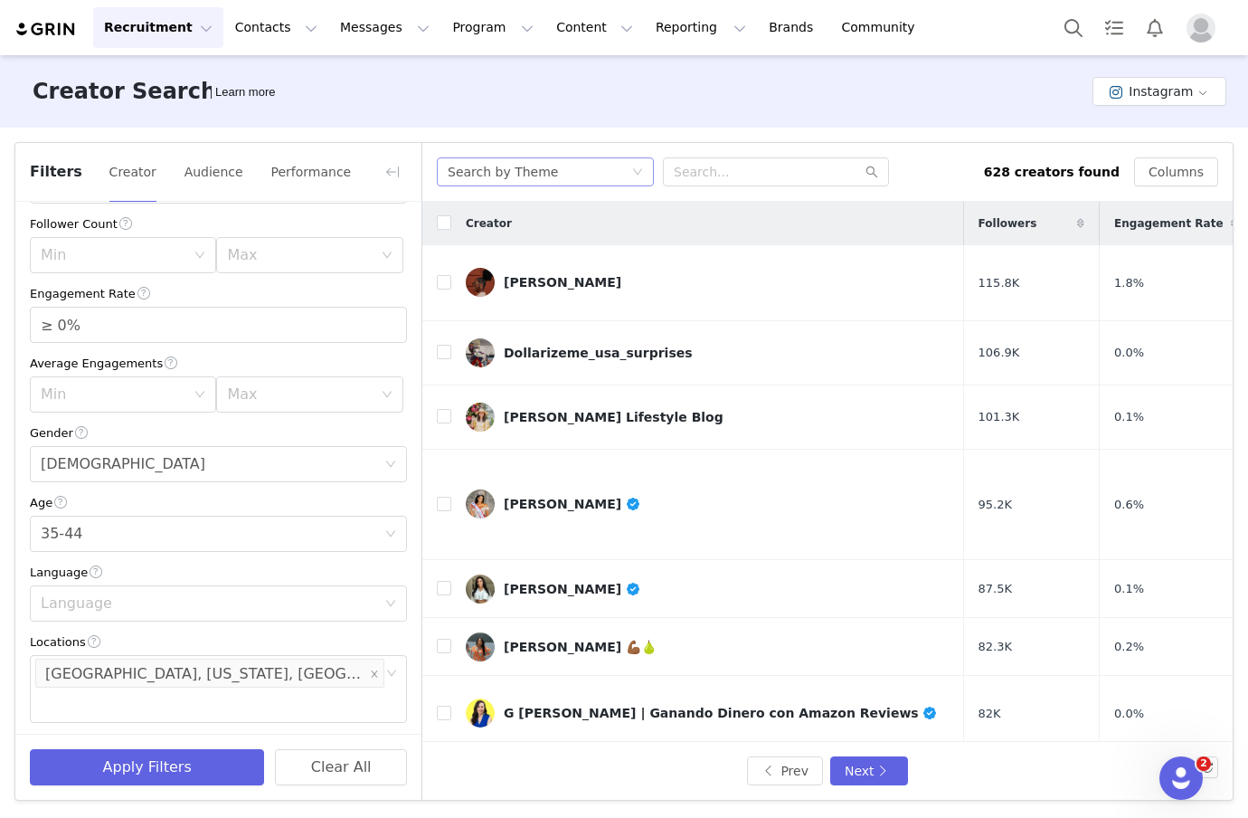
click at [616, 165] on div "Search by Theme" at bounding box center [540, 171] width 184 height 27
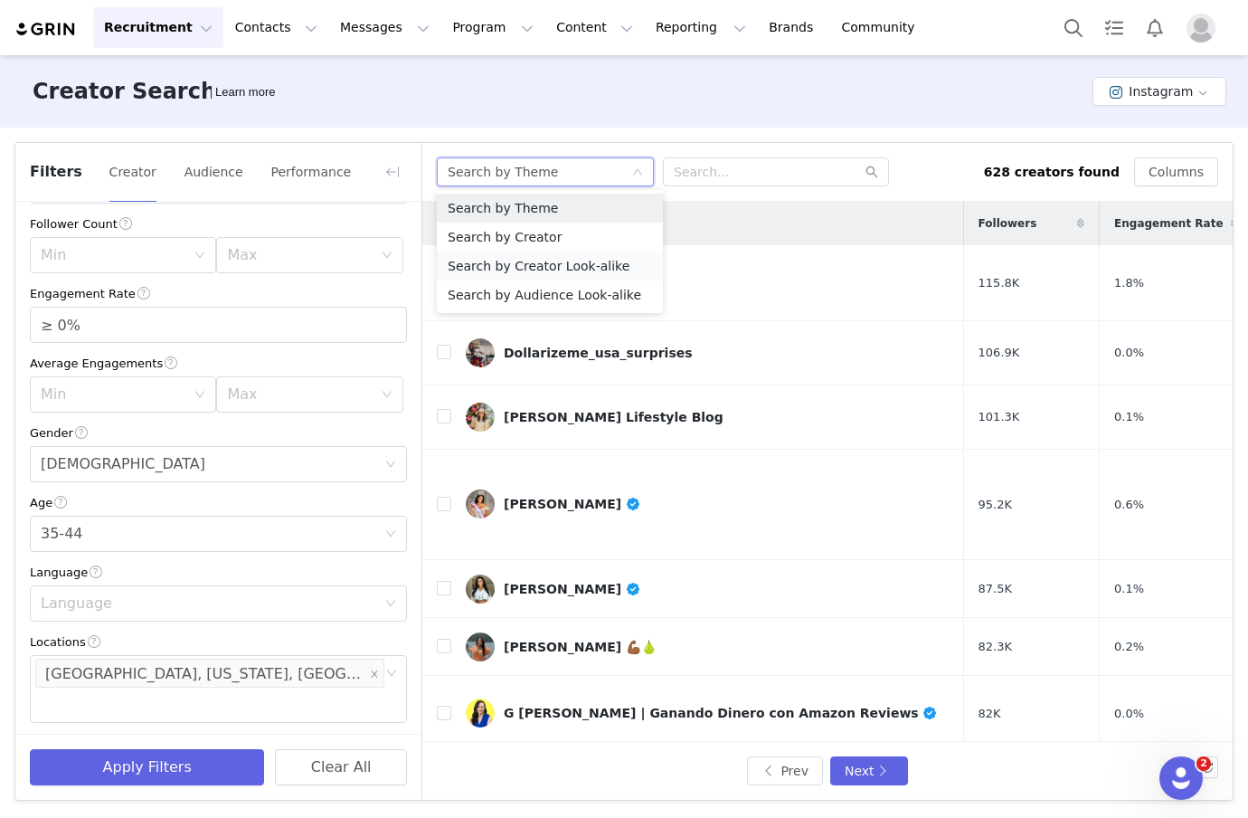
click at [568, 270] on li "Search by Creator Look-alike" at bounding box center [550, 265] width 226 height 29
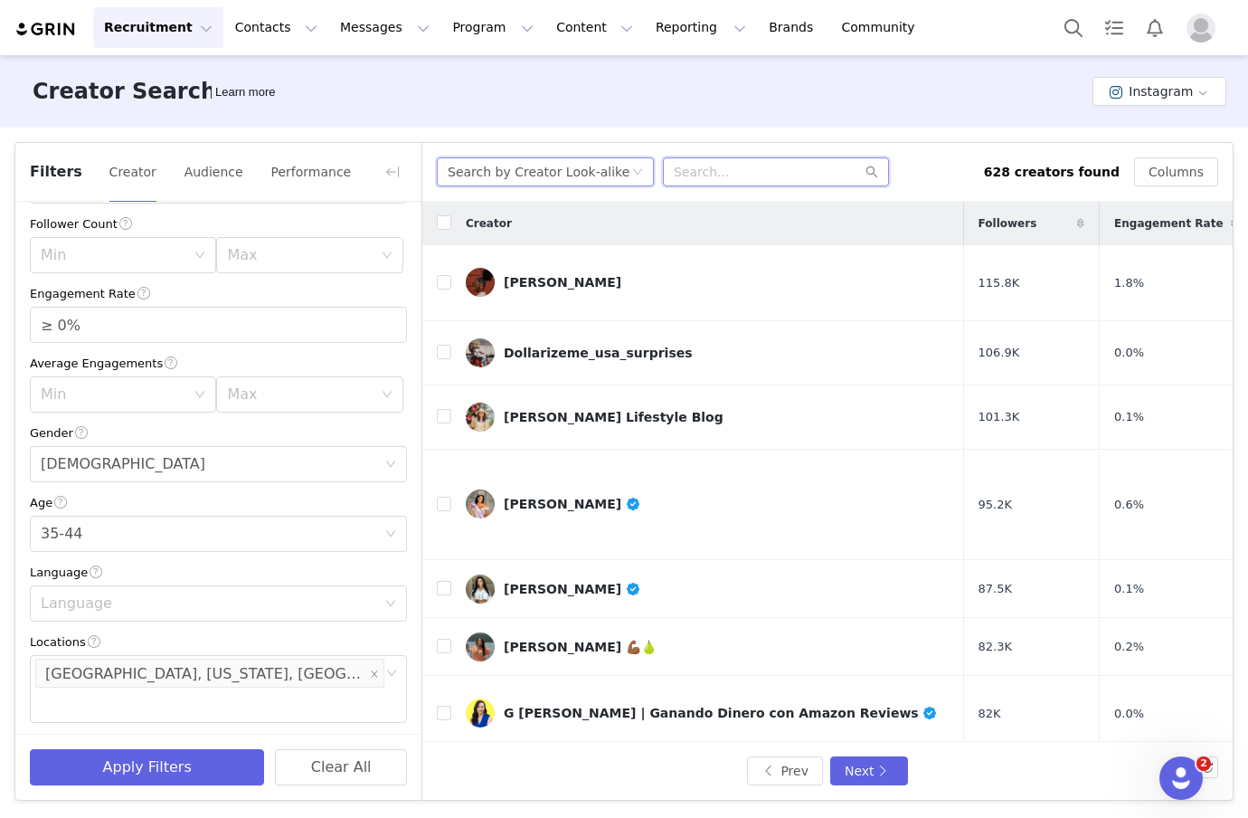
click at [724, 175] on input "text" at bounding box center [776, 171] width 226 height 29
paste input "laurenashleyhansen"
type input "laurenashleyhansen"
click at [872, 169] on icon "icon: search" at bounding box center [871, 172] width 13 height 13
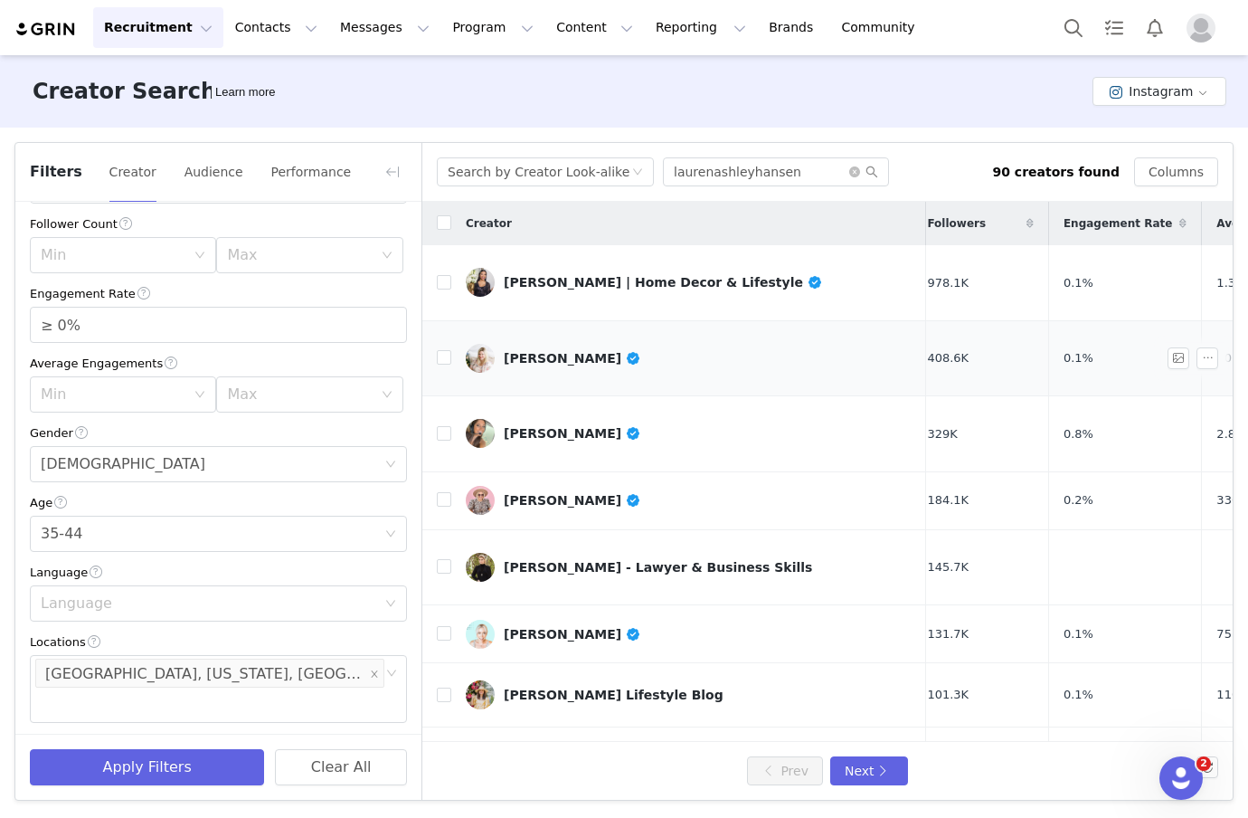
scroll to position [696, 14]
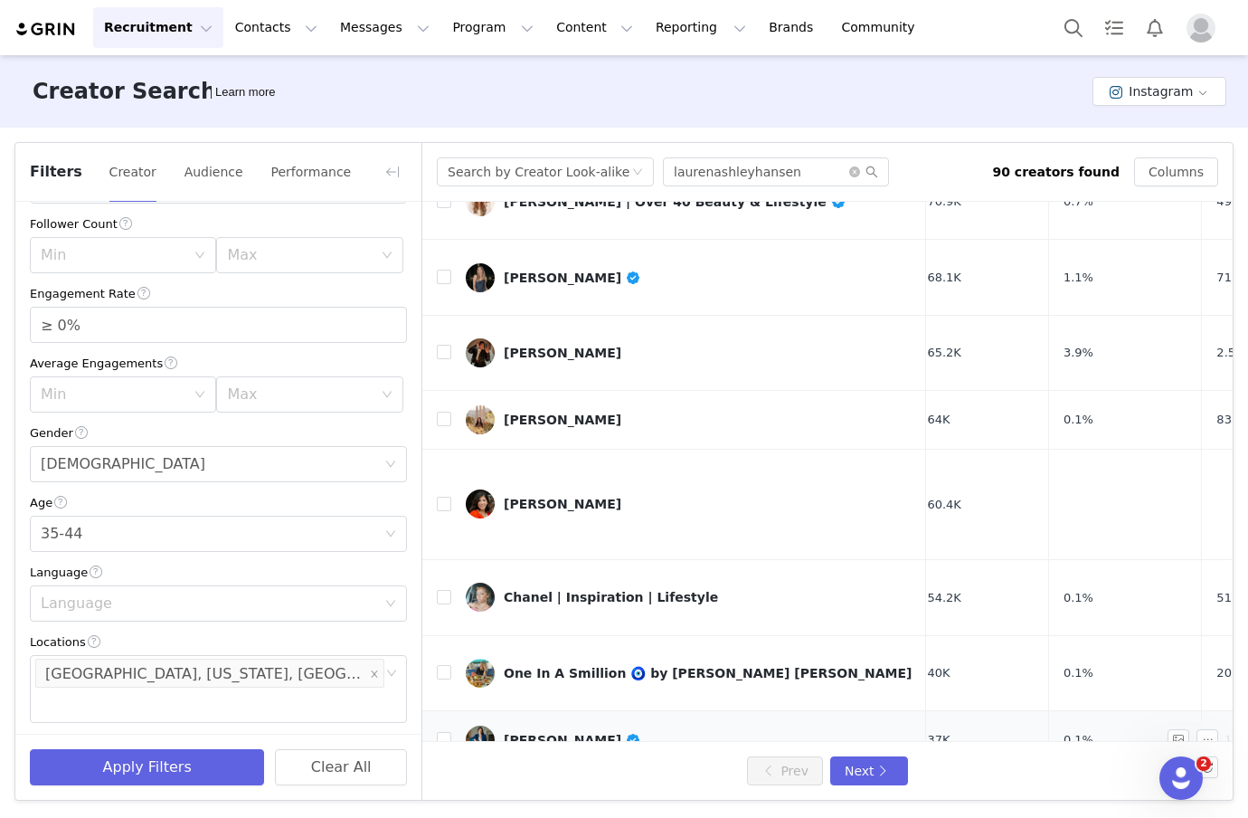
click at [522, 733] on div "[PERSON_NAME]" at bounding box center [572, 740] width 137 height 14
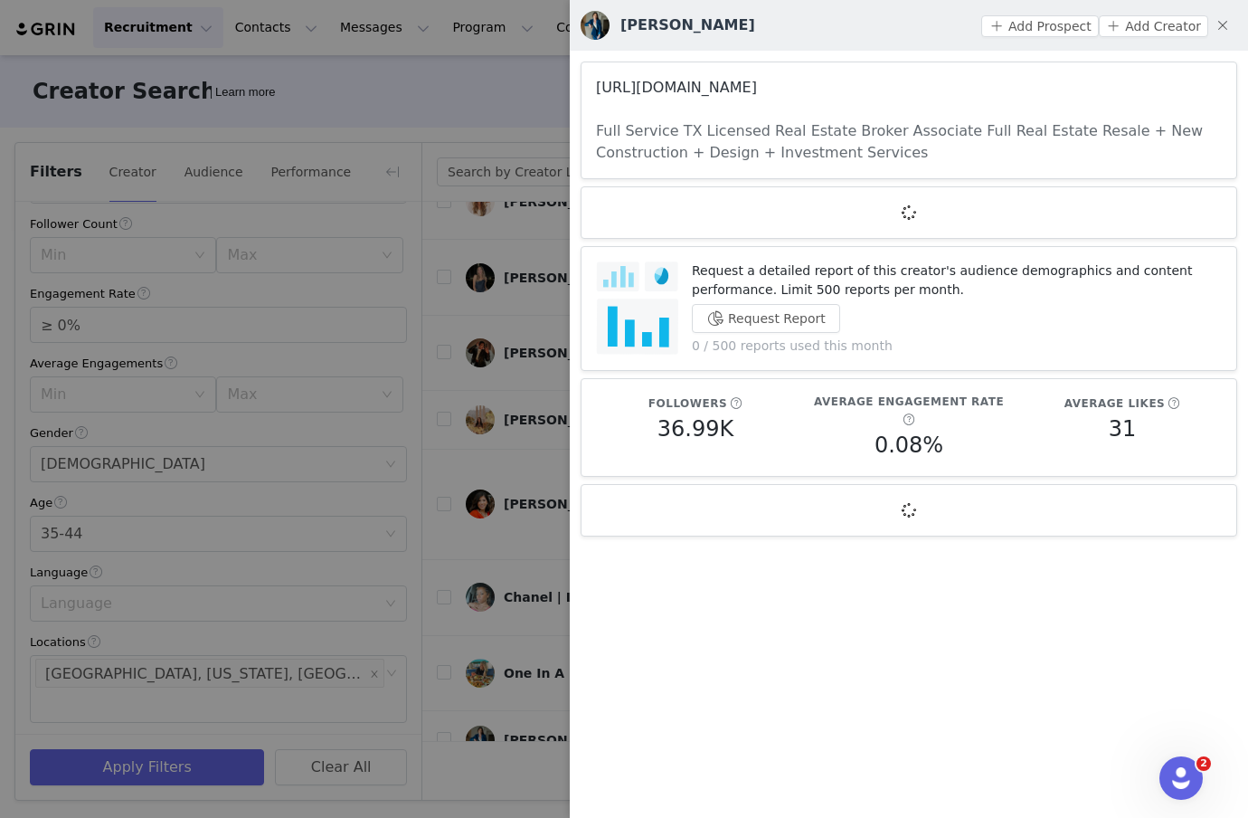
click at [642, 90] on link "[URL][DOMAIN_NAME]" at bounding box center [676, 87] width 161 height 17
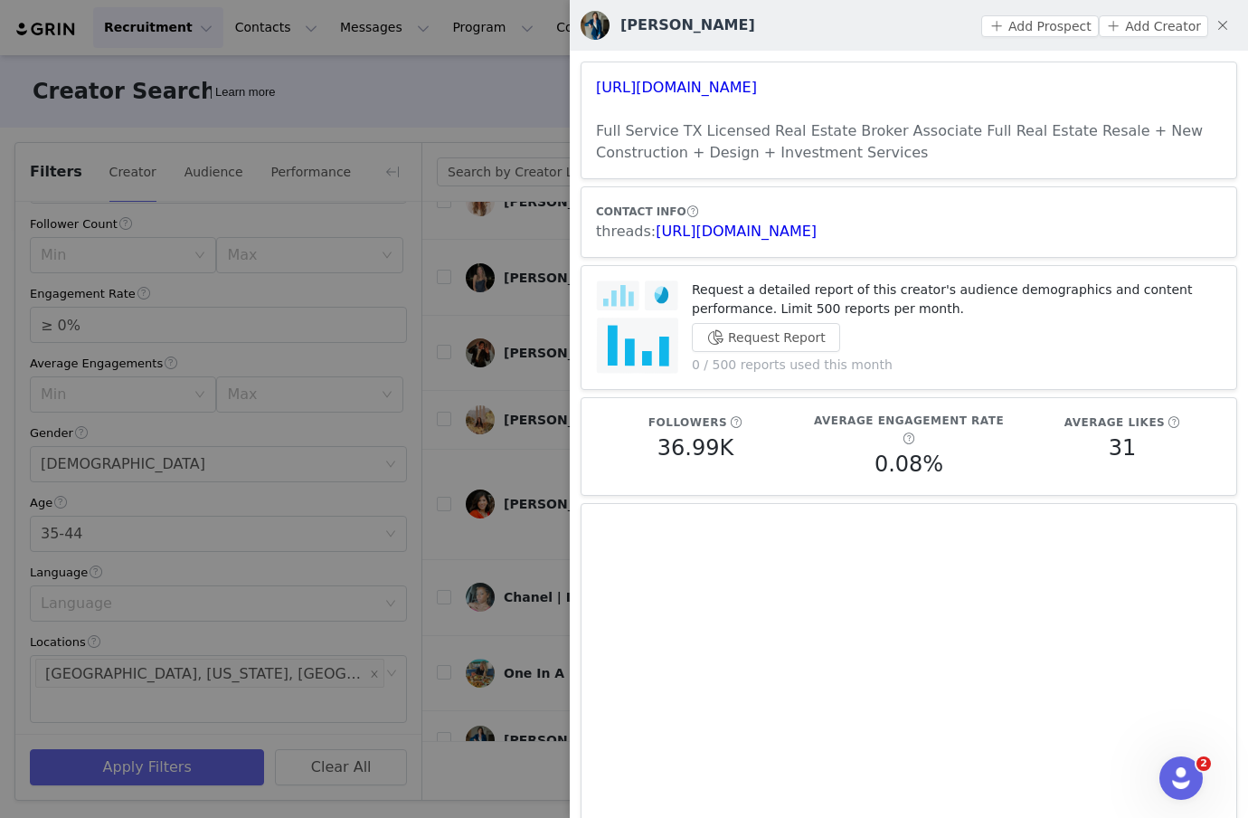
click at [521, 177] on div at bounding box center [624, 409] width 1248 height 818
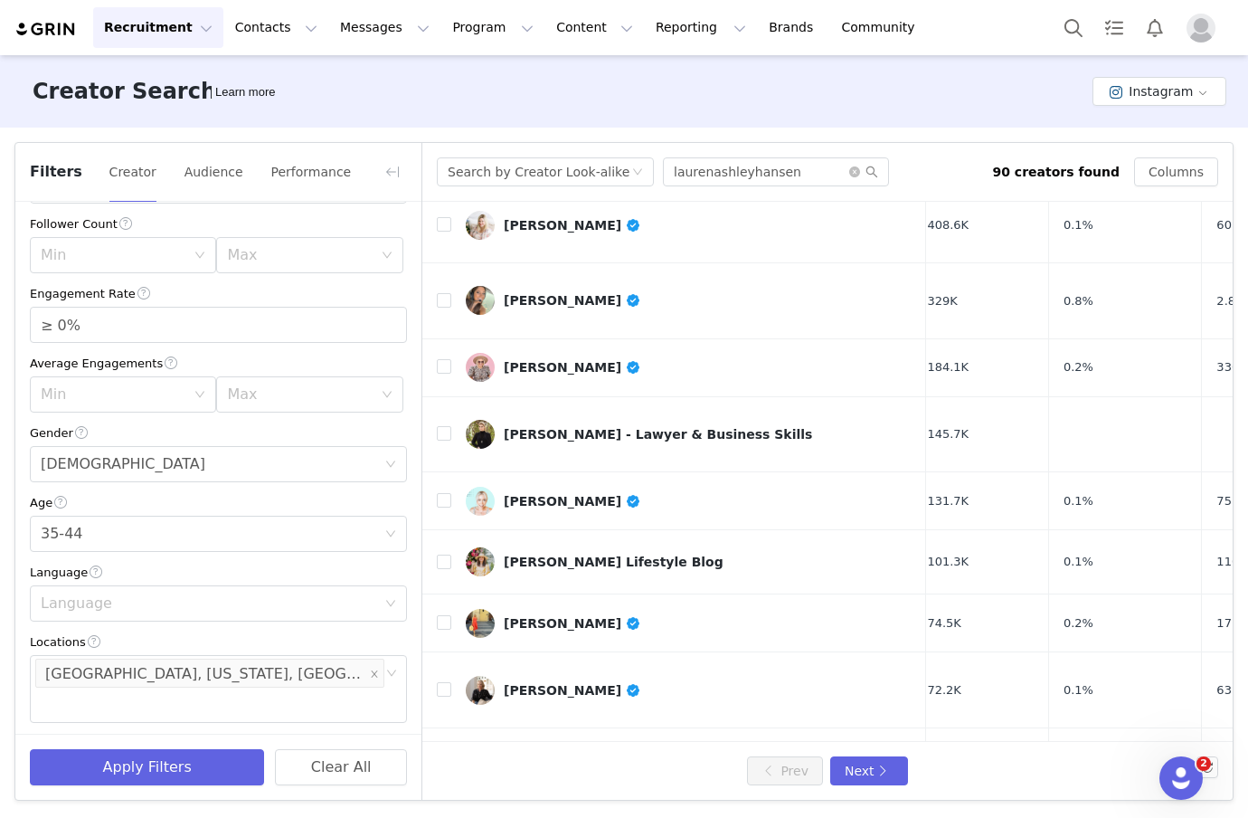
scroll to position [0, 14]
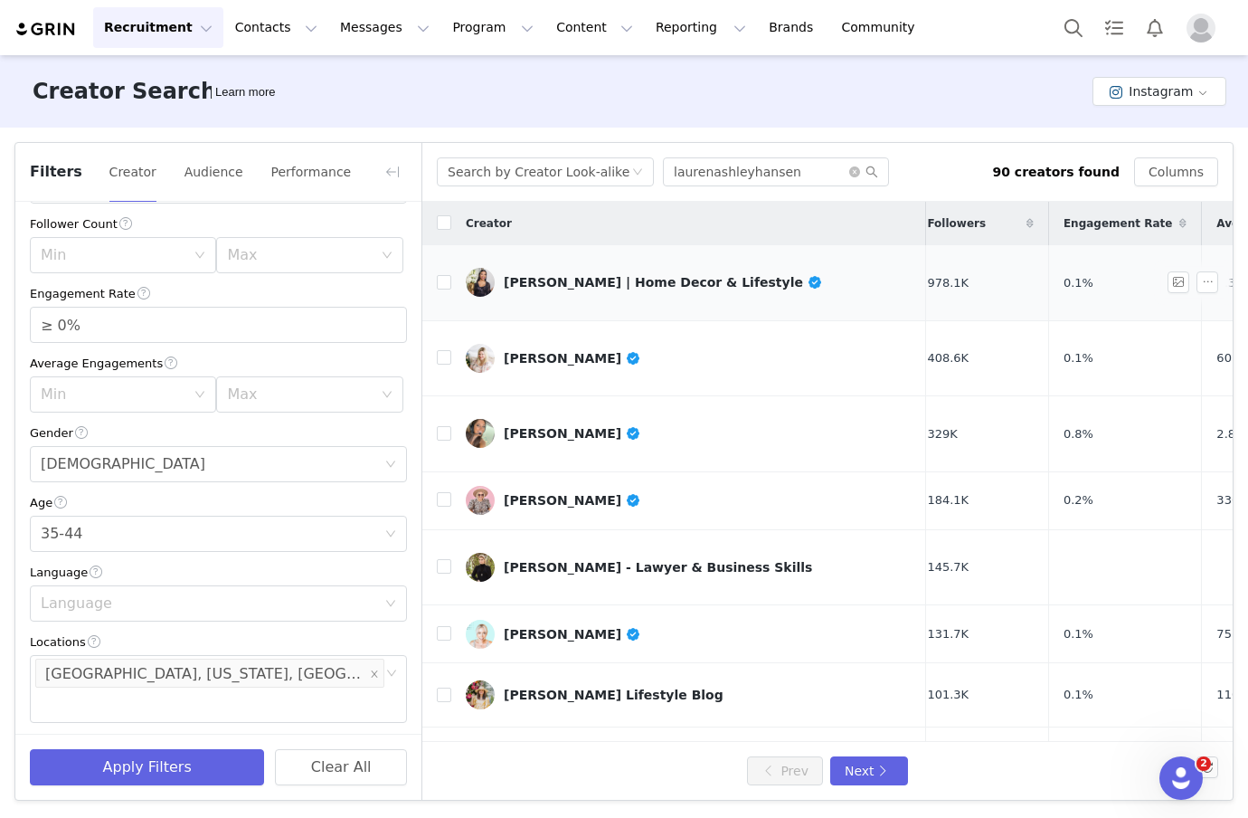
click at [533, 275] on div "[PERSON_NAME] | Home Decor & Lifestyle" at bounding box center [663, 282] width 318 height 14
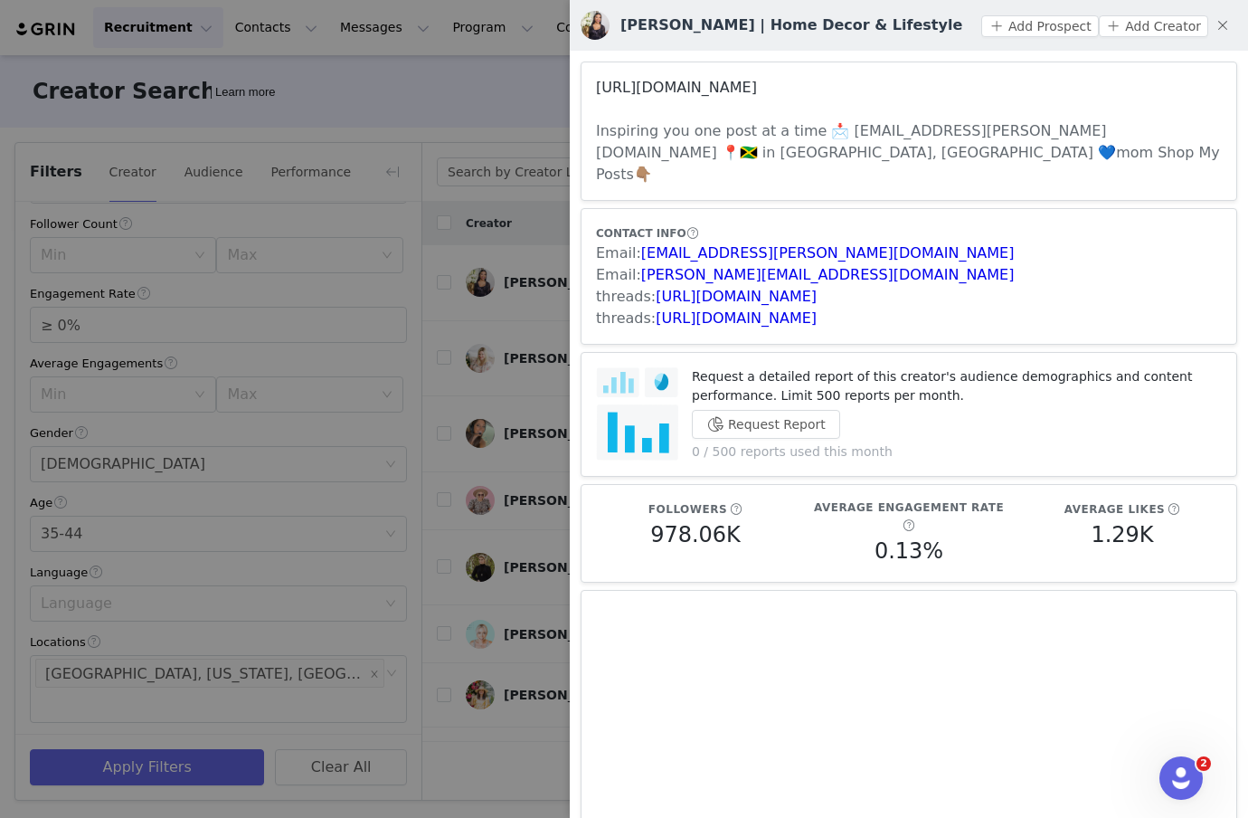
click at [705, 87] on link "[URL][DOMAIN_NAME]" at bounding box center [676, 87] width 161 height 17
click at [496, 133] on div at bounding box center [624, 409] width 1248 height 818
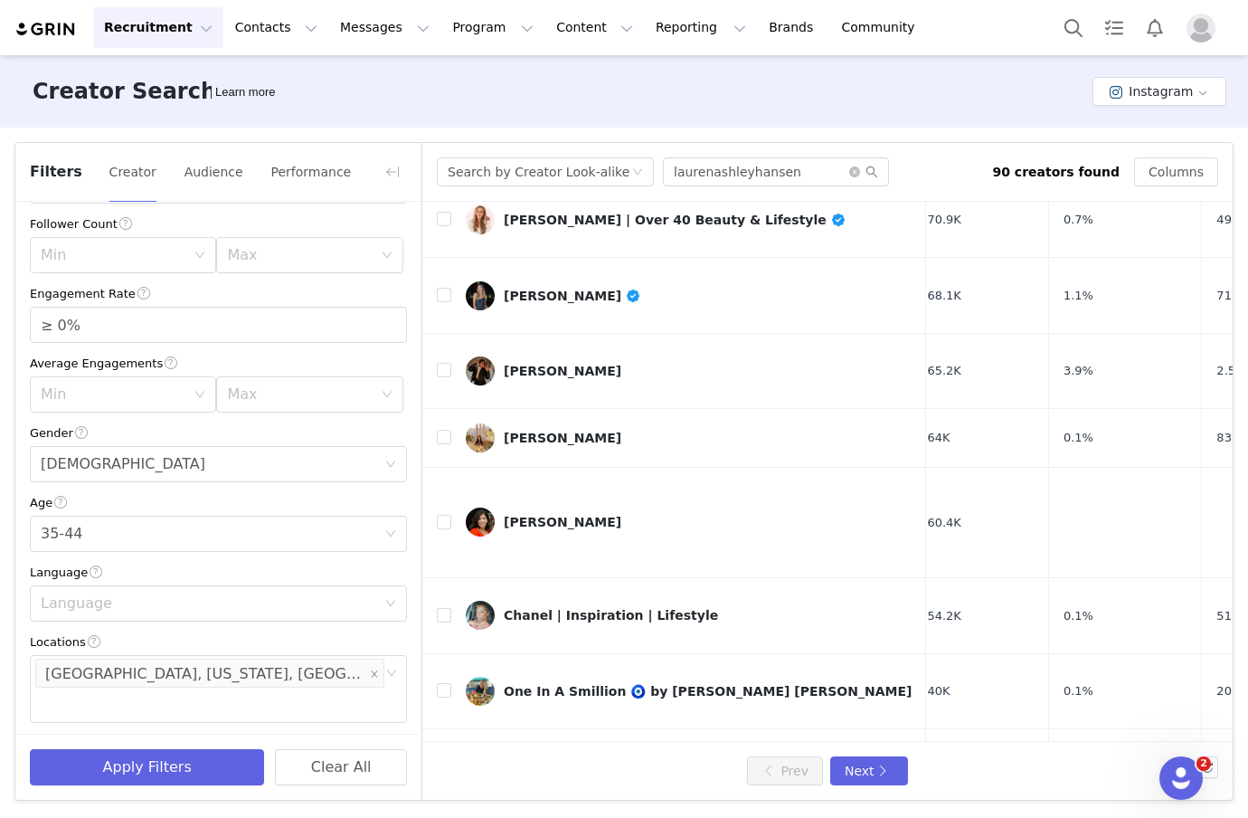
scroll to position [696, 14]
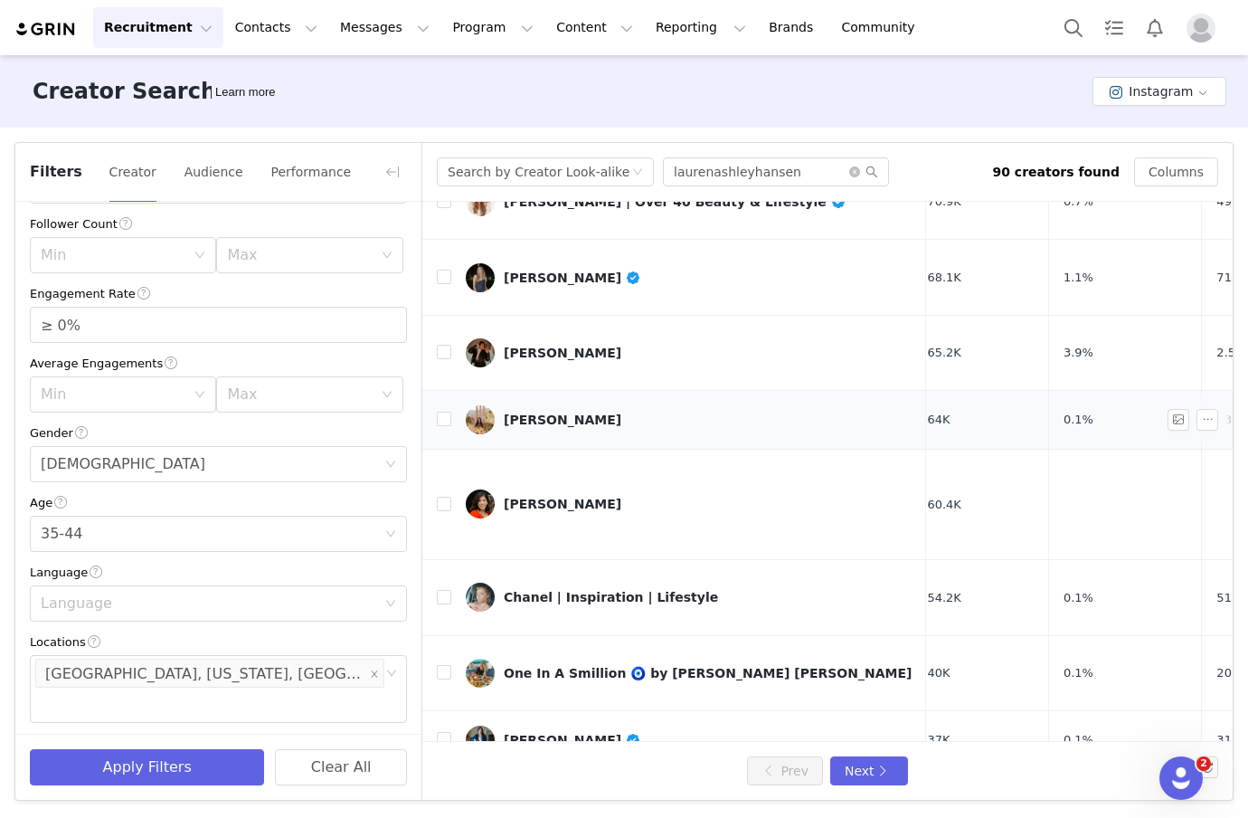
click at [525, 412] on div "[PERSON_NAME]" at bounding box center [563, 419] width 118 height 14
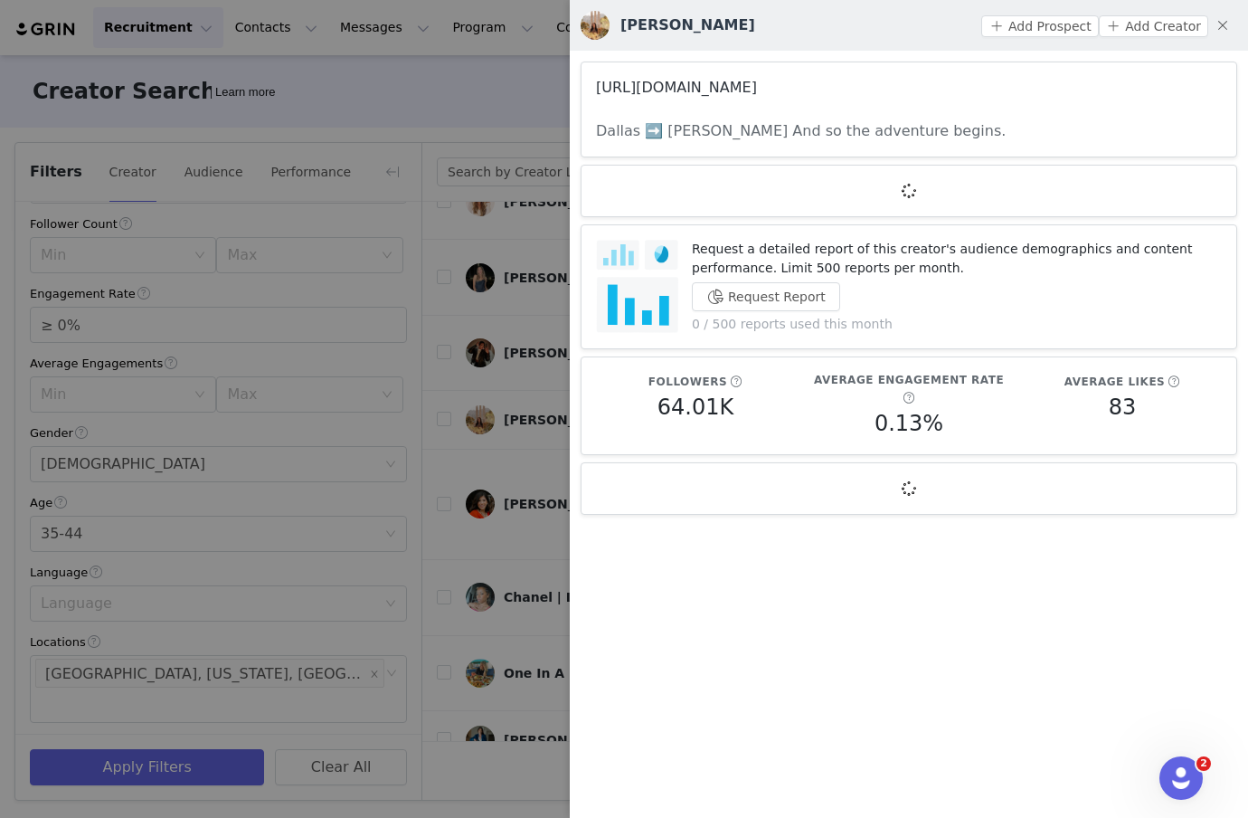
click at [678, 86] on link "[URL][DOMAIN_NAME]" at bounding box center [676, 87] width 161 height 17
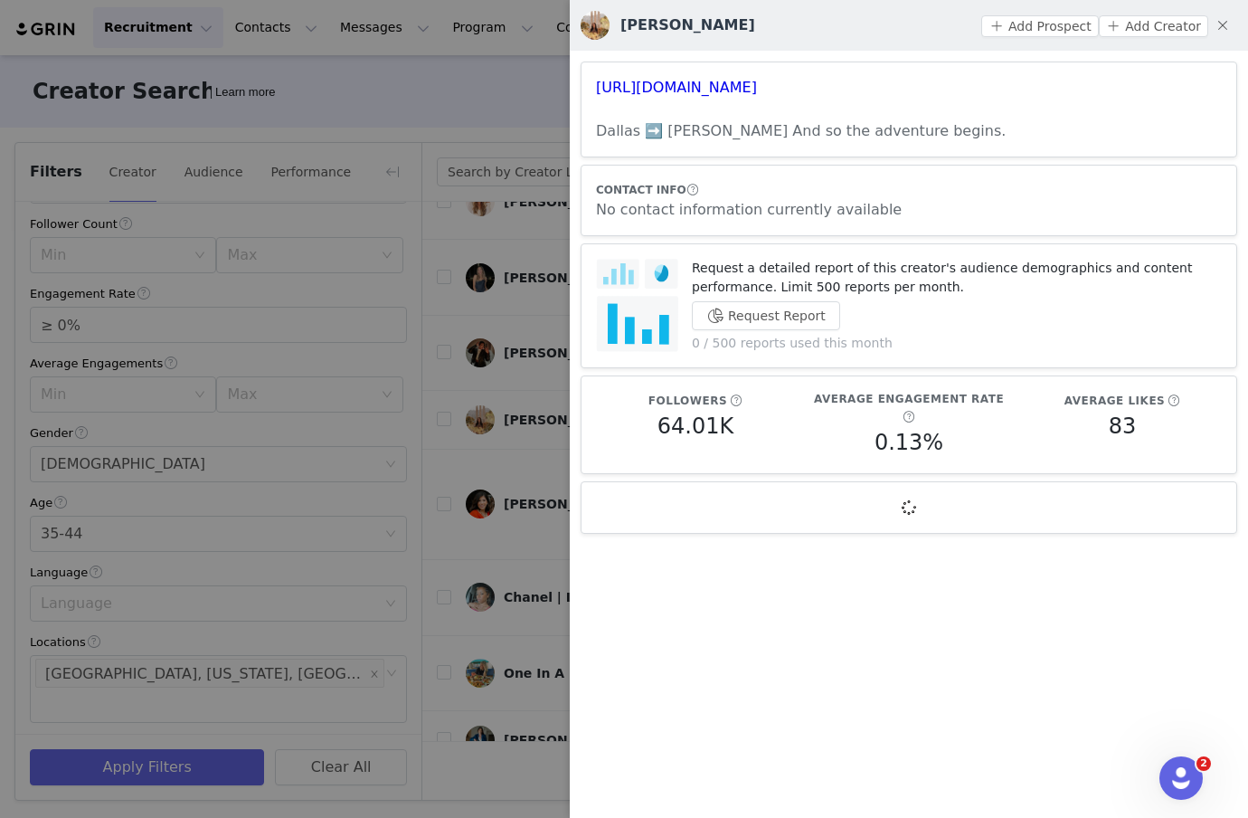
click at [468, 222] on div at bounding box center [624, 409] width 1248 height 818
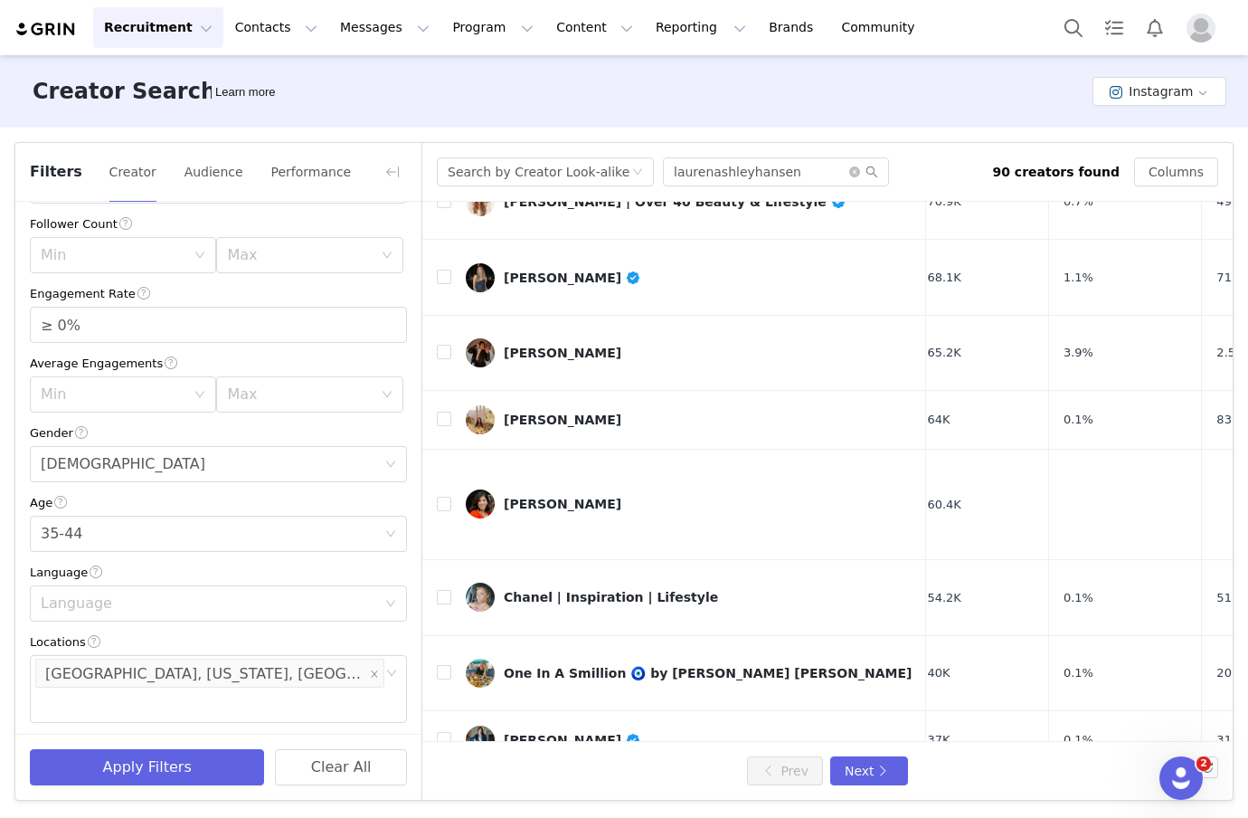
click at [523, 790] on div "[PERSON_NAME]" at bounding box center [572, 797] width 137 height 14
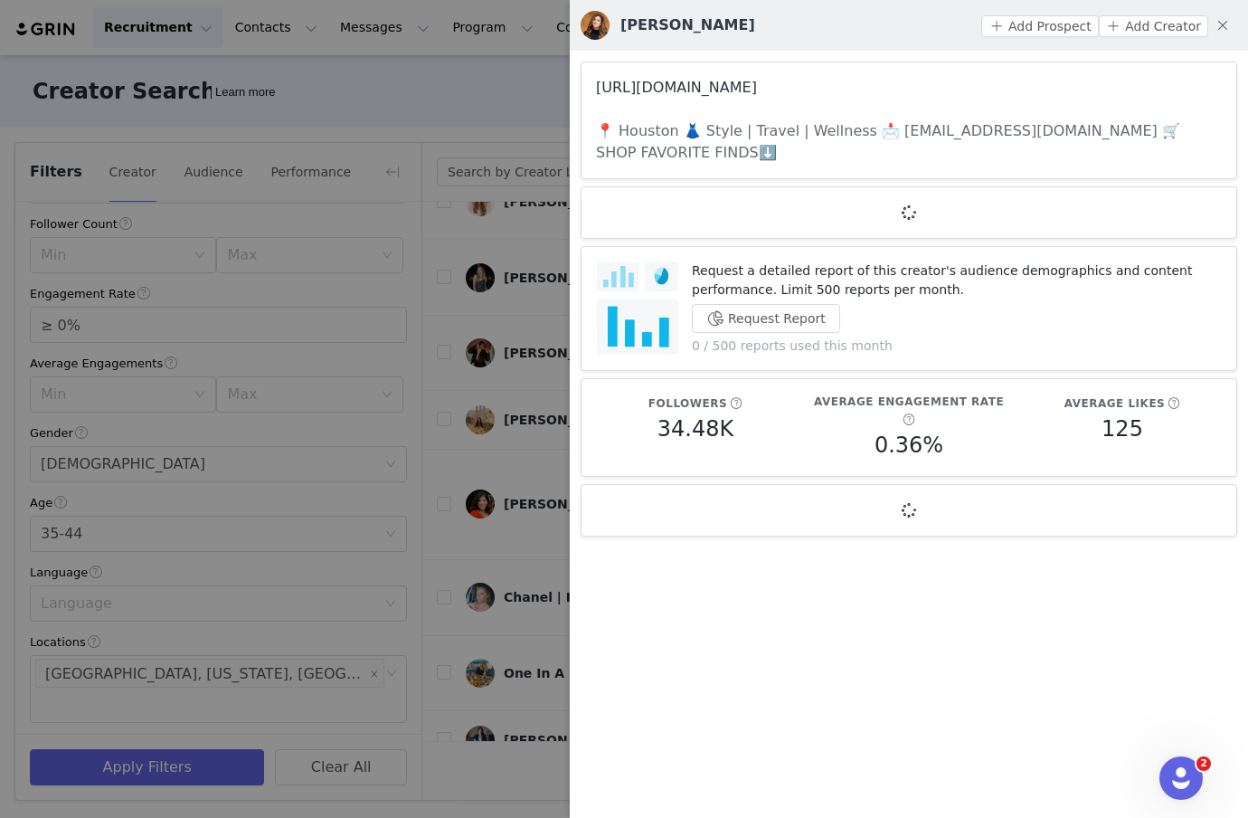
click at [670, 90] on link "[URL][DOMAIN_NAME]" at bounding box center [676, 87] width 161 height 17
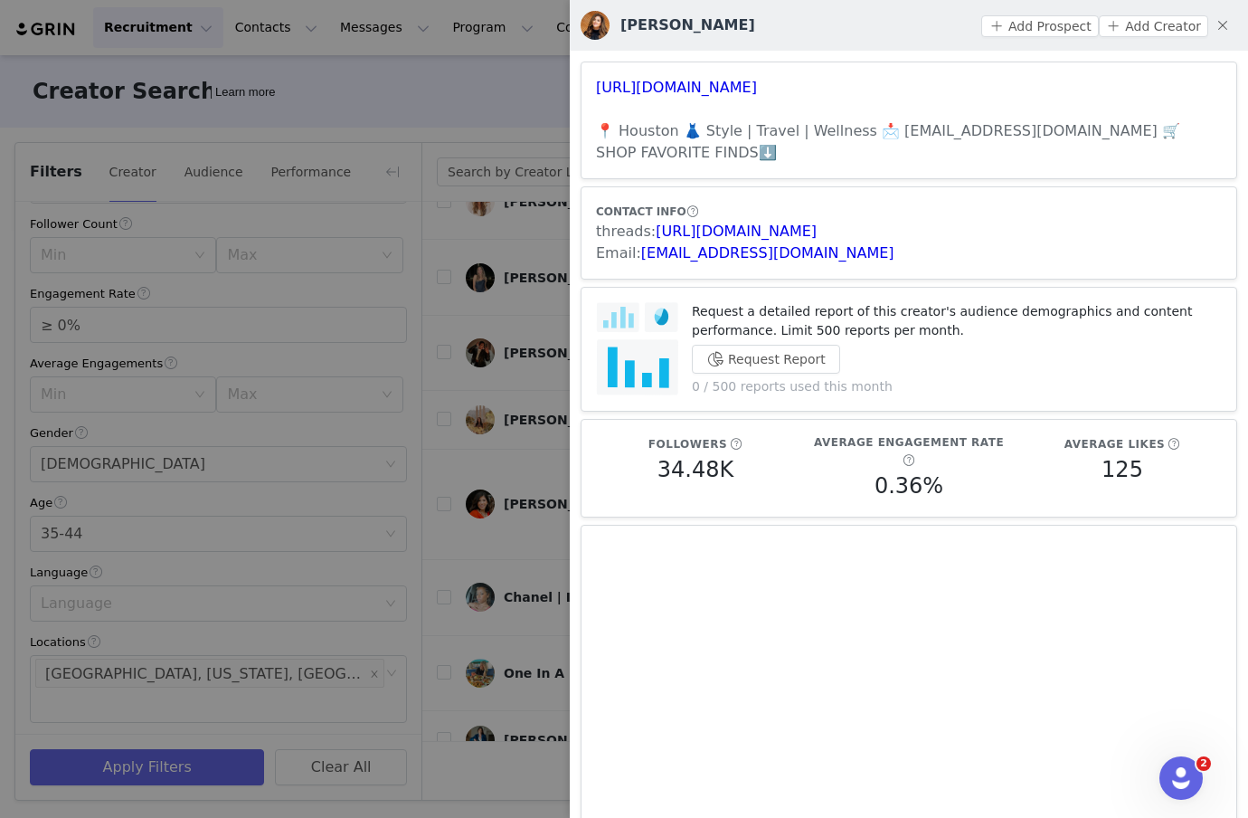
click at [495, 112] on div at bounding box center [624, 409] width 1248 height 818
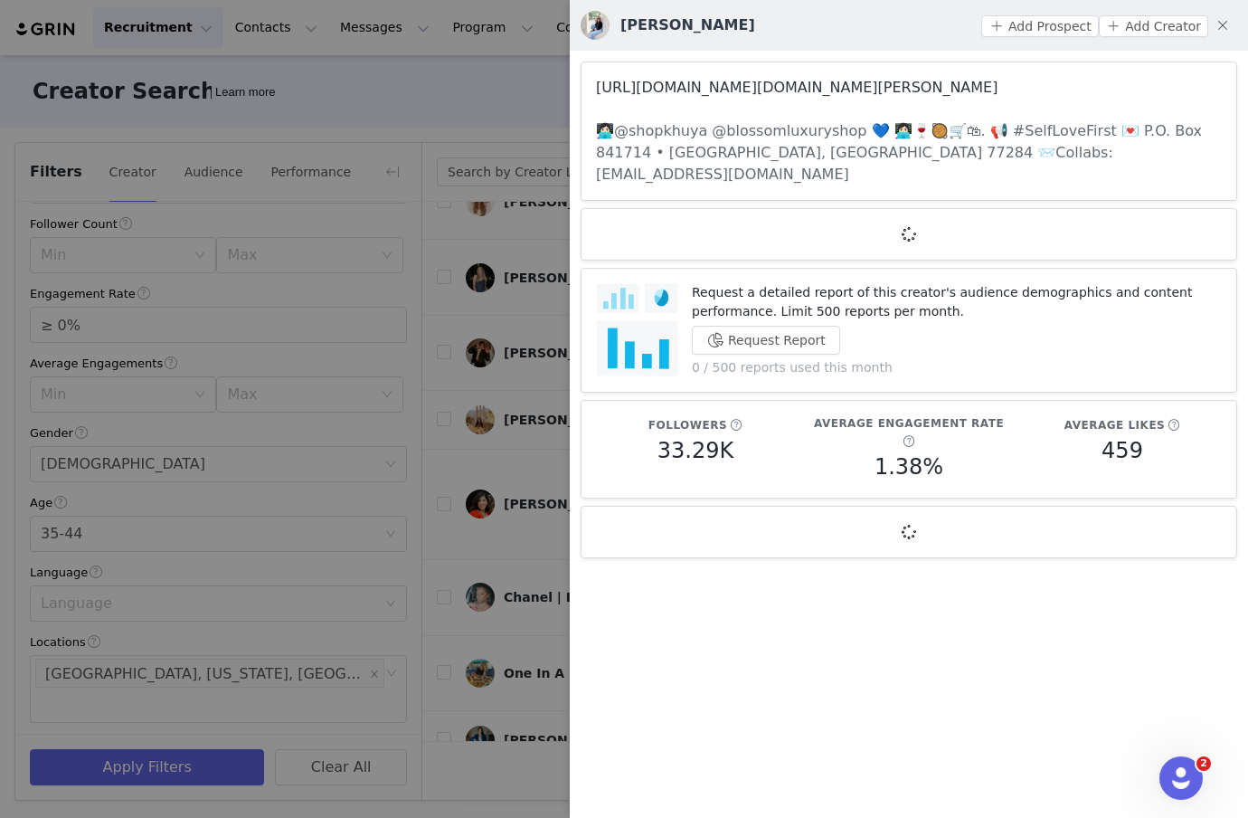
click at [666, 89] on link "[URL][DOMAIN_NAME][DOMAIN_NAME][PERSON_NAME]" at bounding box center [797, 87] width 402 height 17
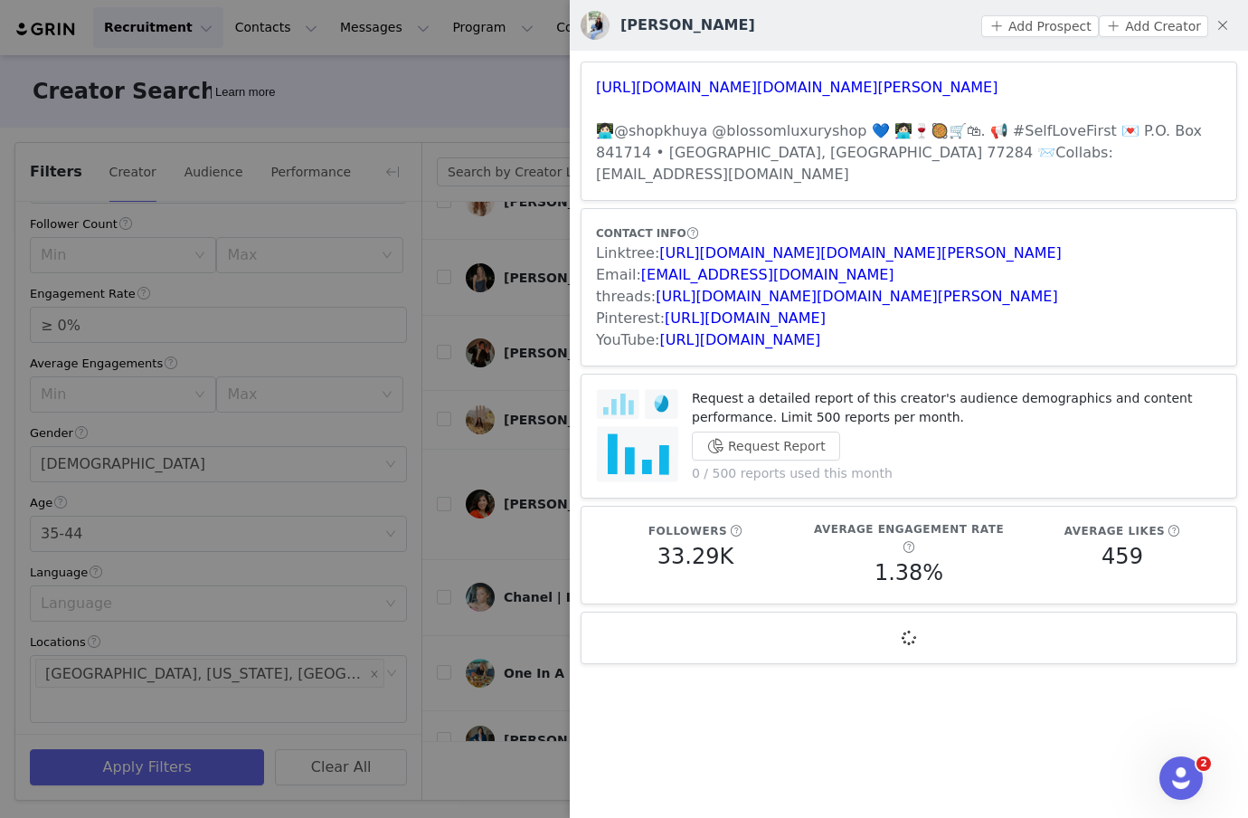
click at [538, 241] on div at bounding box center [624, 409] width 1248 height 818
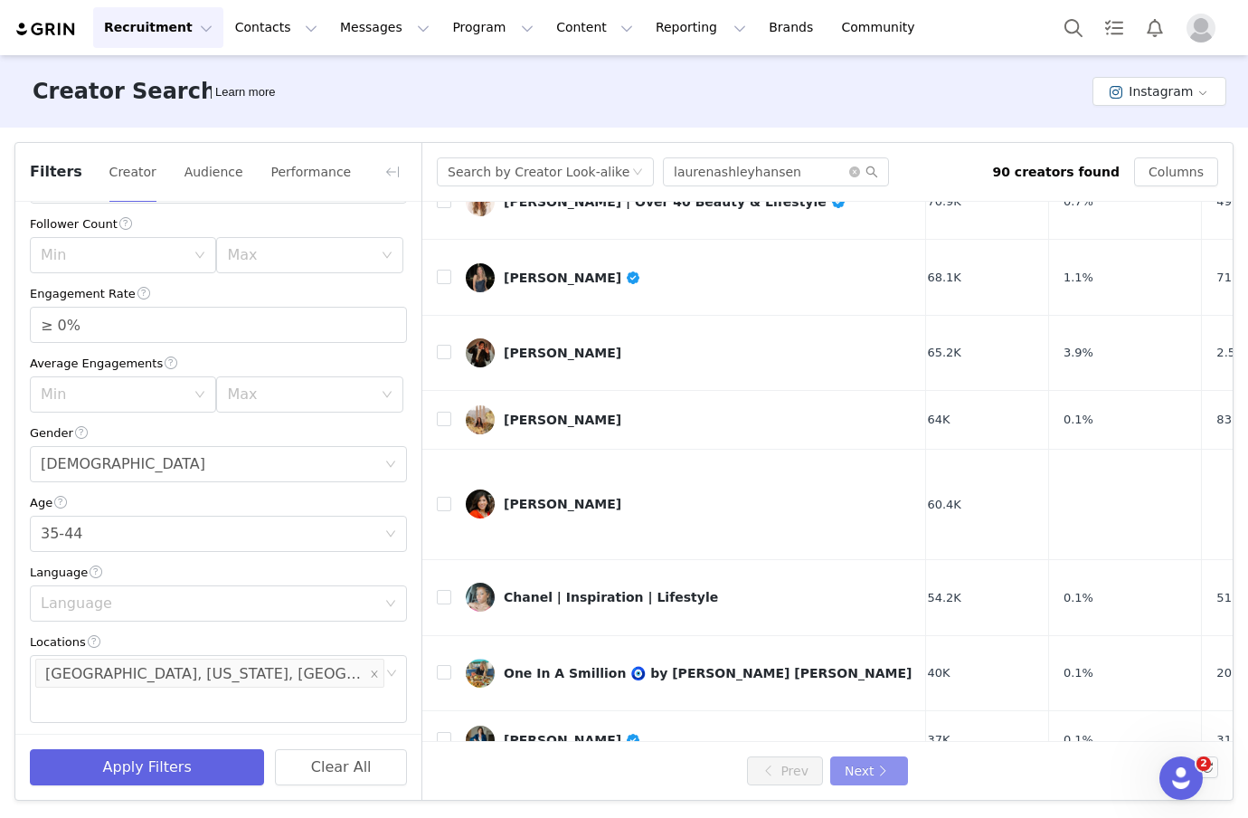
click at [859, 774] on button "Next" at bounding box center [869, 770] width 78 height 29
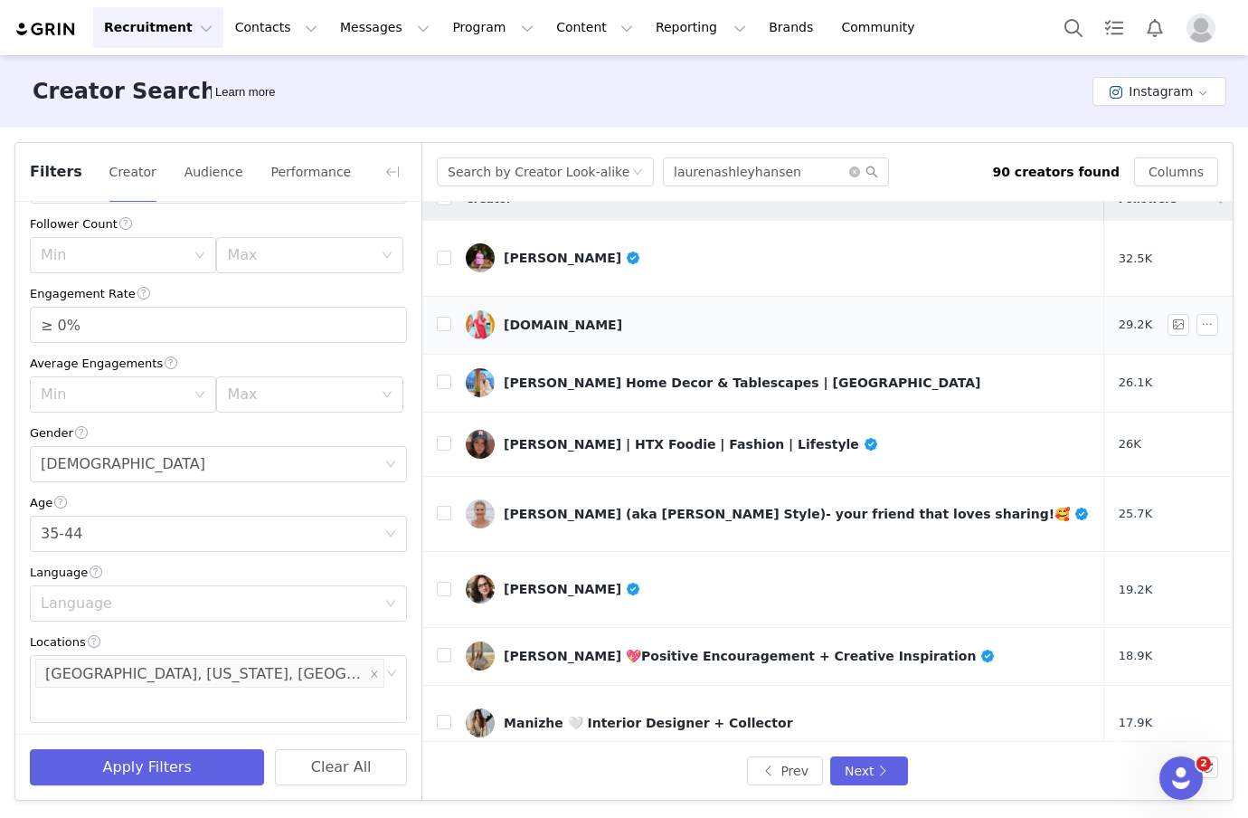
scroll to position [0, 0]
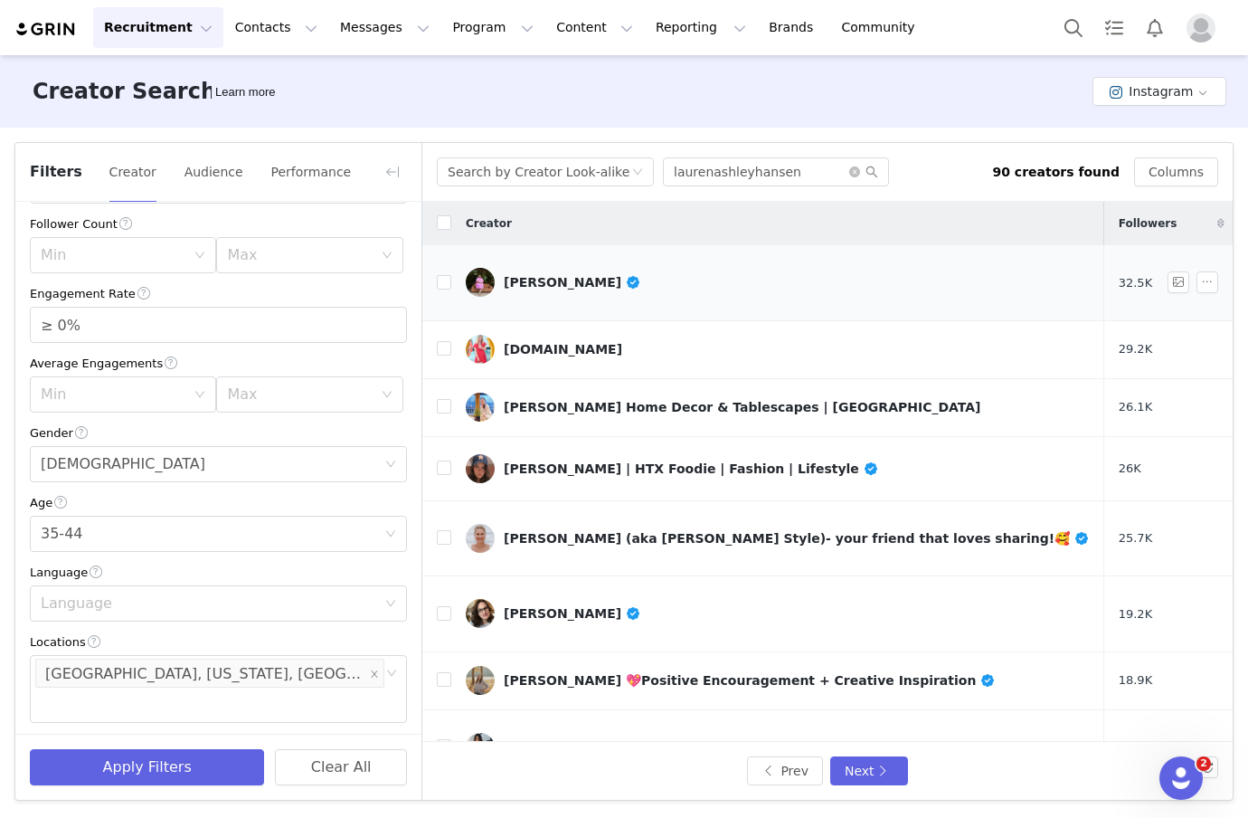
click at [548, 275] on div "[PERSON_NAME]" at bounding box center [572, 282] width 137 height 14
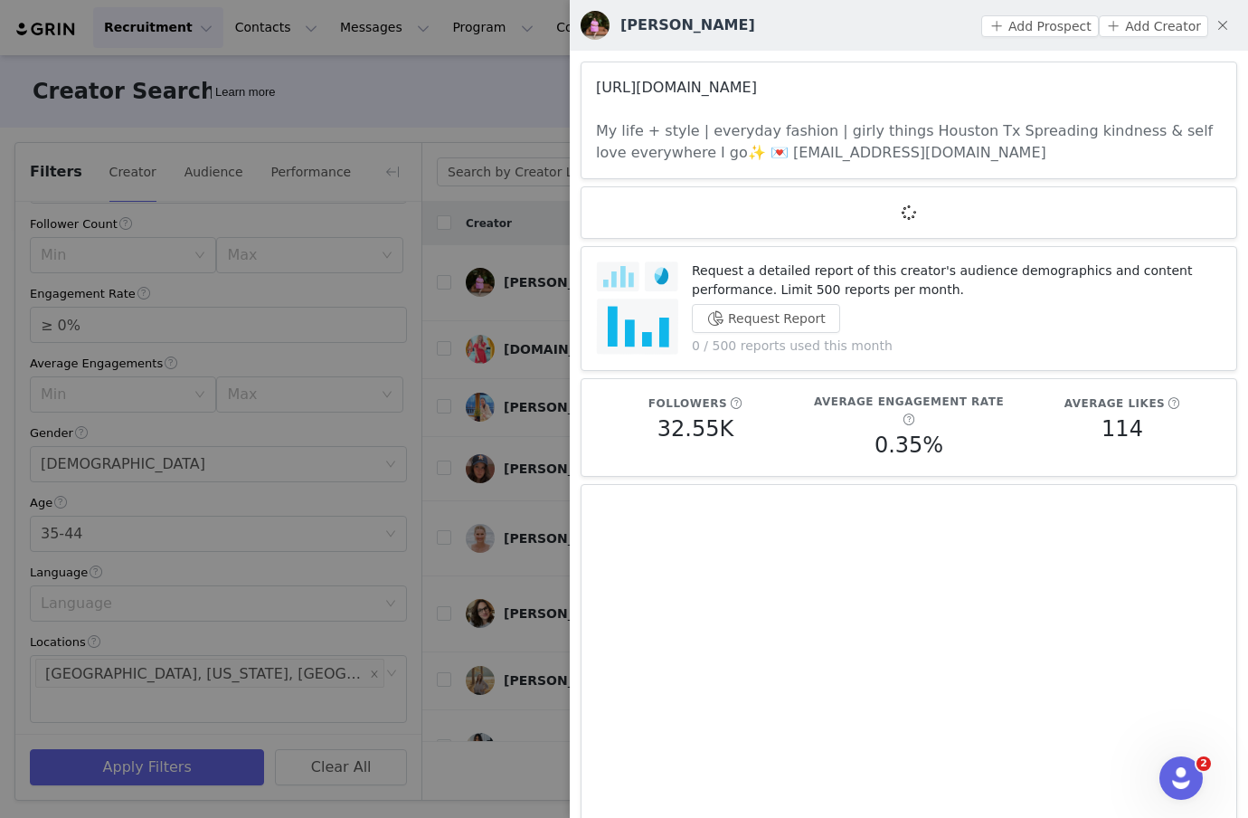
click at [646, 90] on link "[URL][DOMAIN_NAME]" at bounding box center [676, 87] width 161 height 17
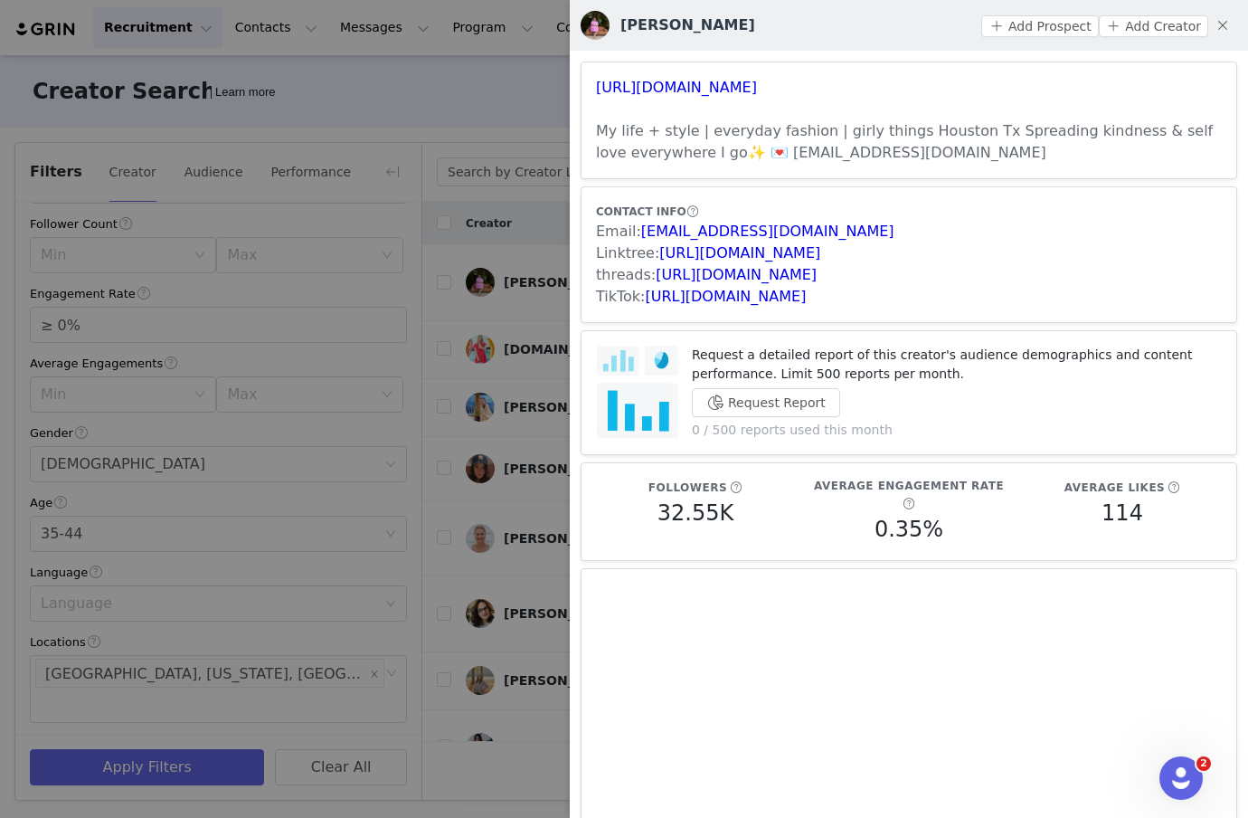
click at [511, 367] on div at bounding box center [624, 409] width 1248 height 818
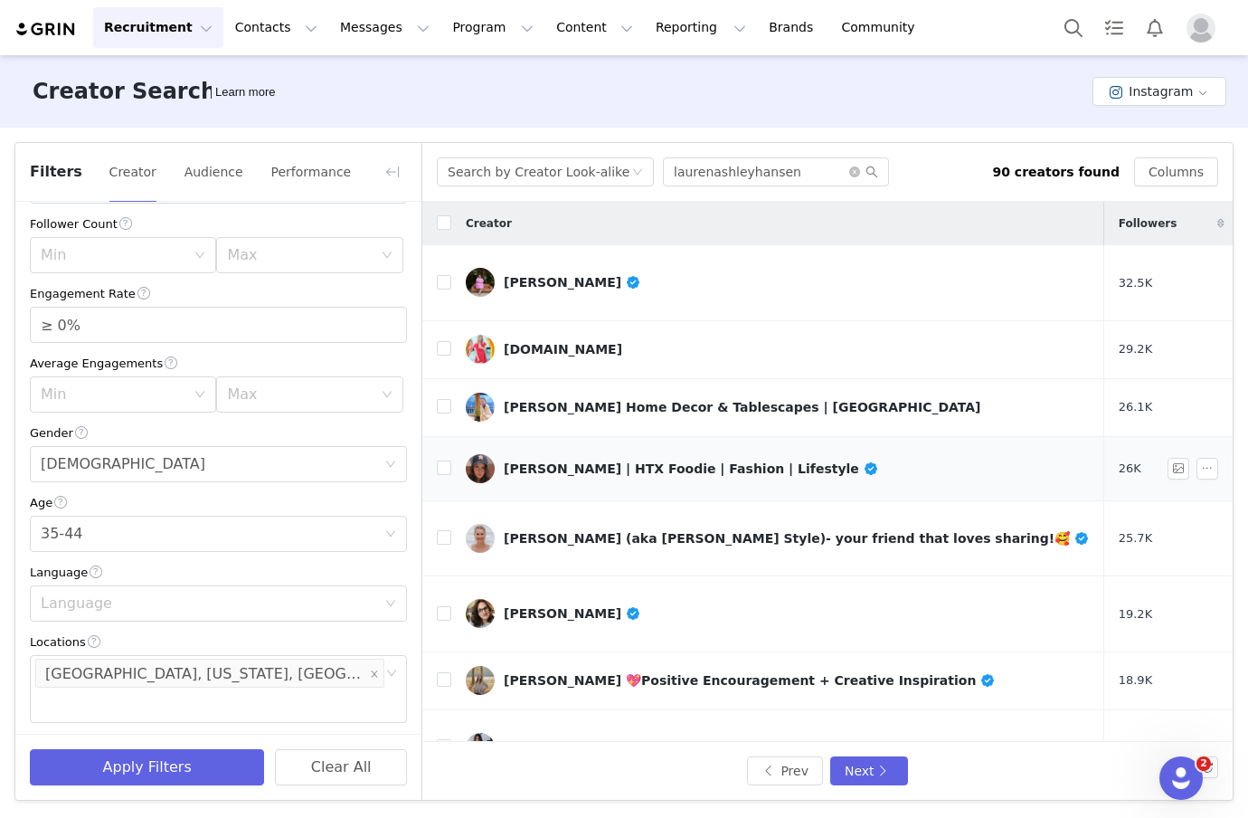
scroll to position [56, 0]
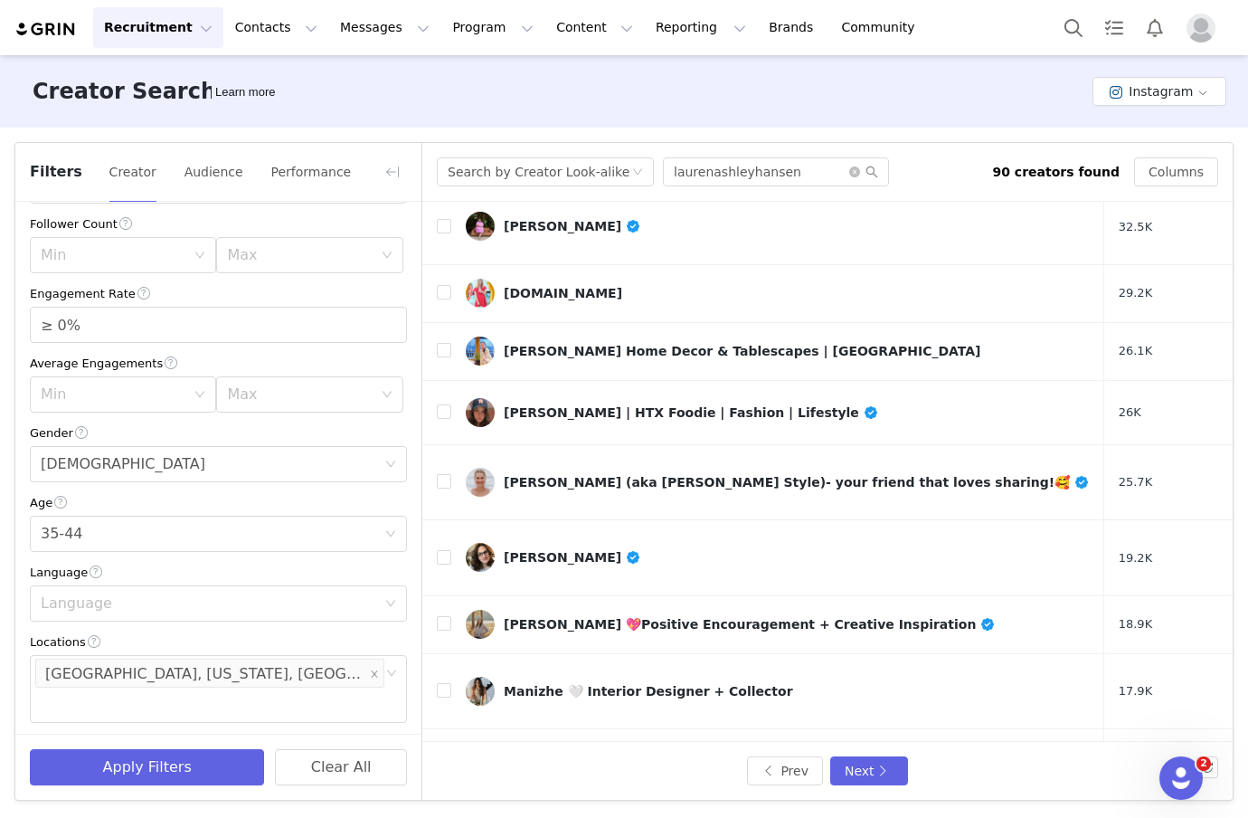
click at [872, 754] on div "Prev Next" at bounding box center [827, 771] width 810 height 58
click at [876, 775] on button "Next" at bounding box center [869, 770] width 78 height 29
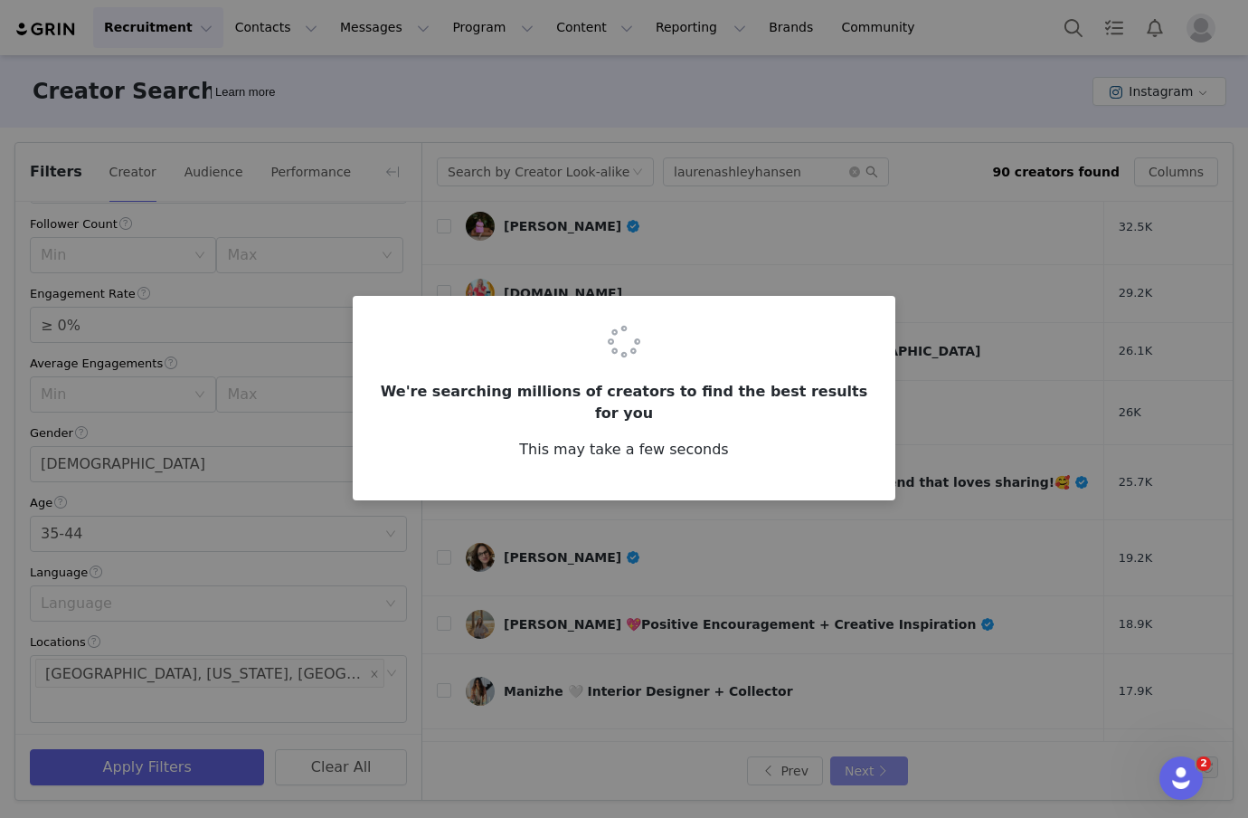
scroll to position [0, 0]
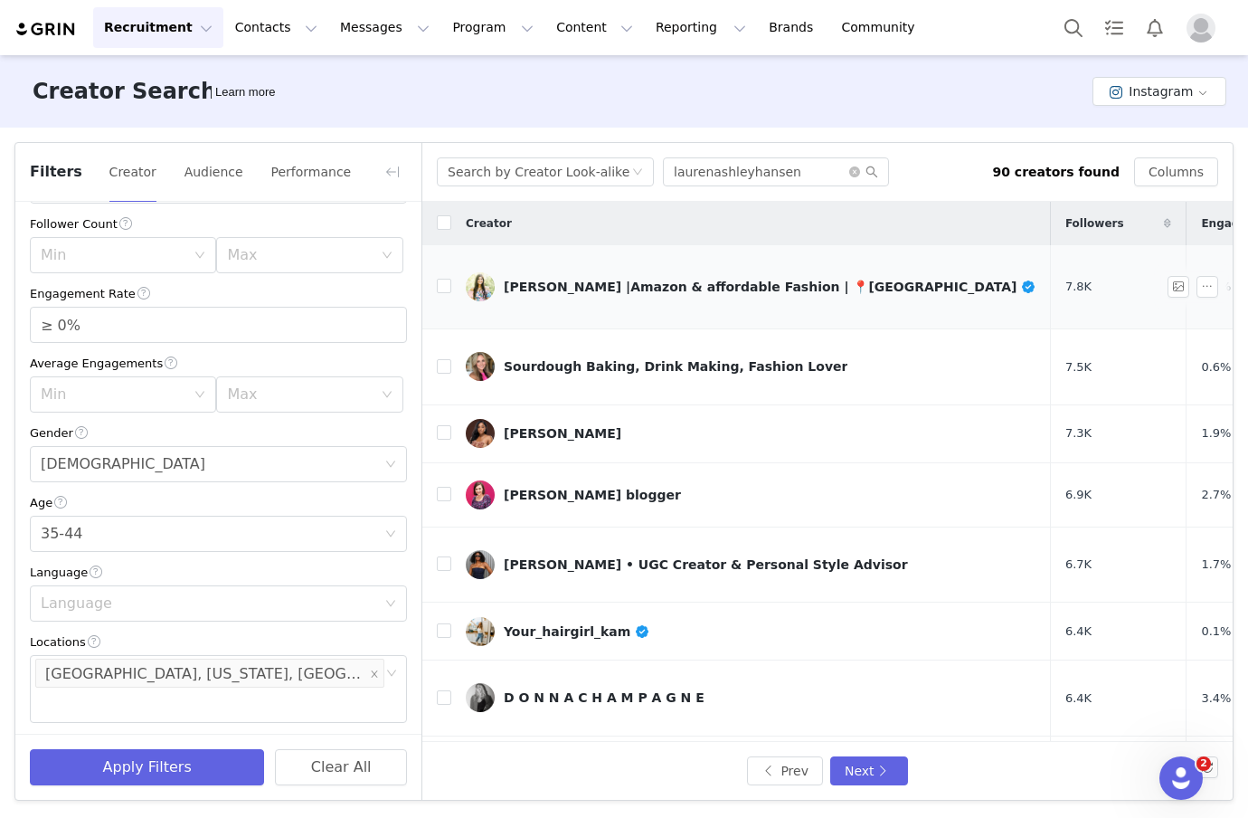
click at [617, 286] on div "[PERSON_NAME] |Amazon & affordable Fashion | 📍[GEOGRAPHIC_DATA]" at bounding box center [770, 286] width 533 height 14
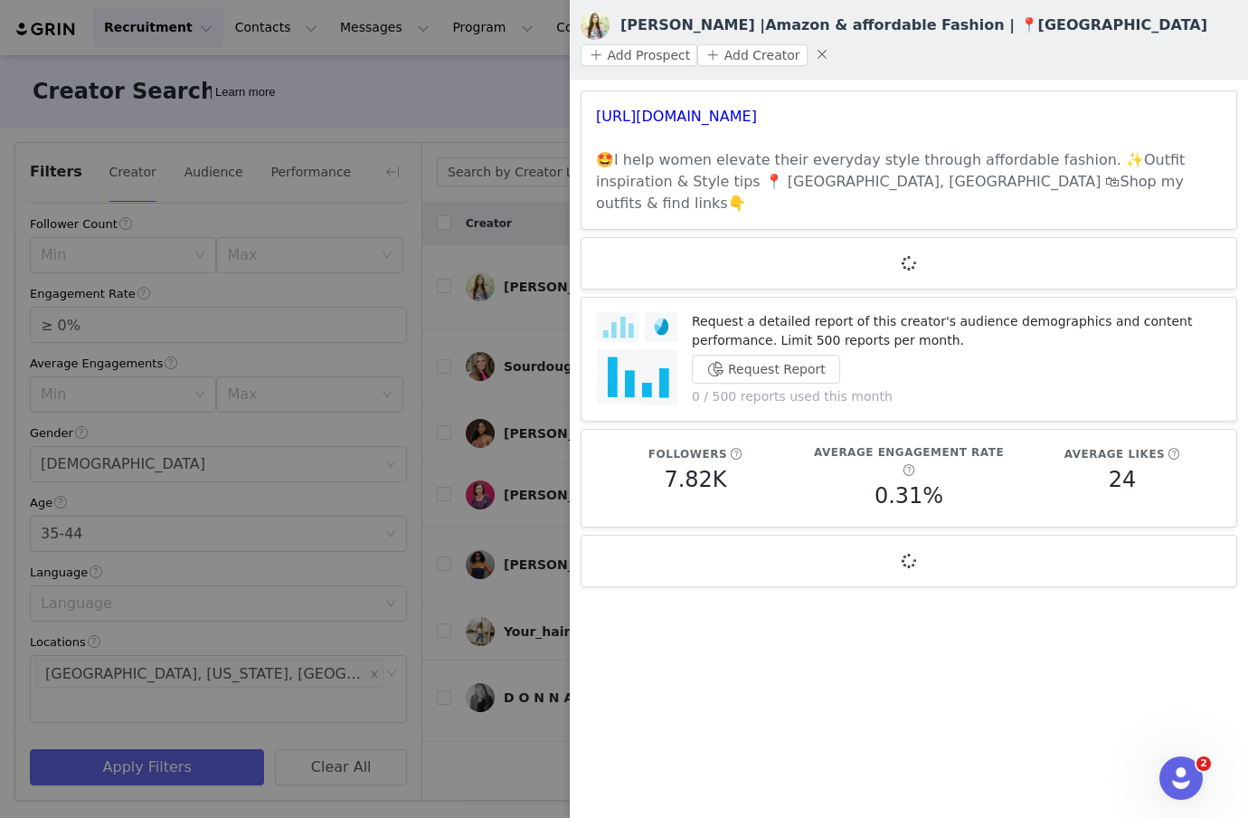
click at [704, 127] on h3 "[URL][DOMAIN_NAME]" at bounding box center [909, 117] width 626 height 22
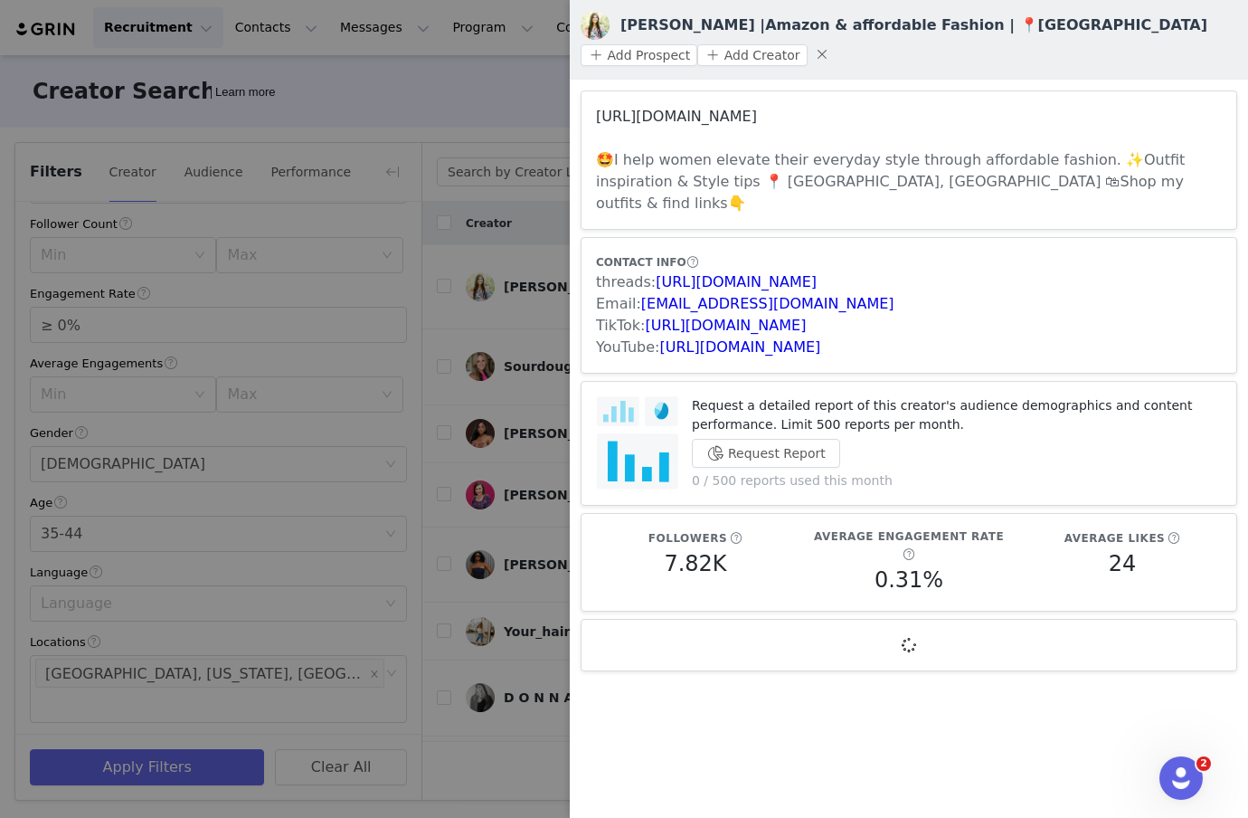
click at [701, 119] on link "[URL][DOMAIN_NAME]" at bounding box center [676, 116] width 161 height 17
click at [464, 323] on div at bounding box center [624, 409] width 1248 height 818
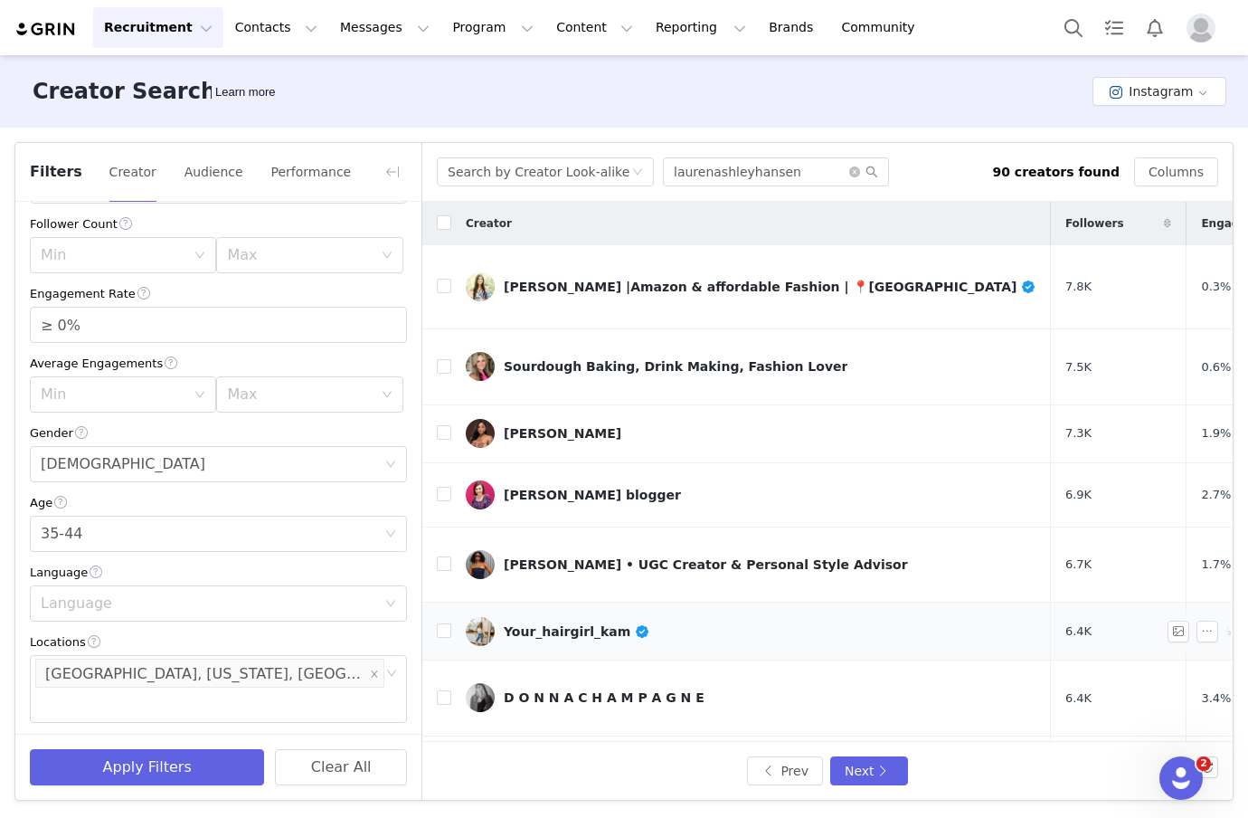
click at [551, 624] on div "Your_hairgirl_kam" at bounding box center [577, 631] width 147 height 14
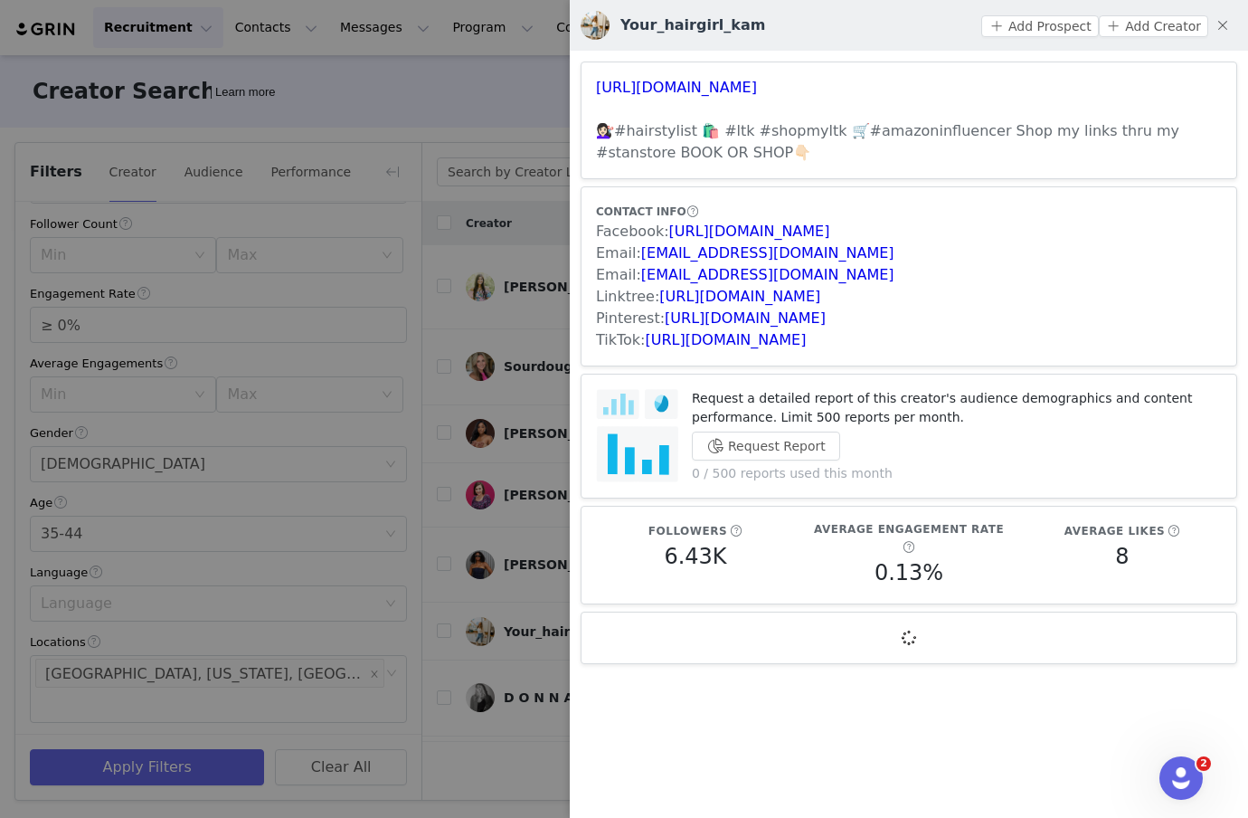
click at [533, 385] on div at bounding box center [624, 409] width 1248 height 818
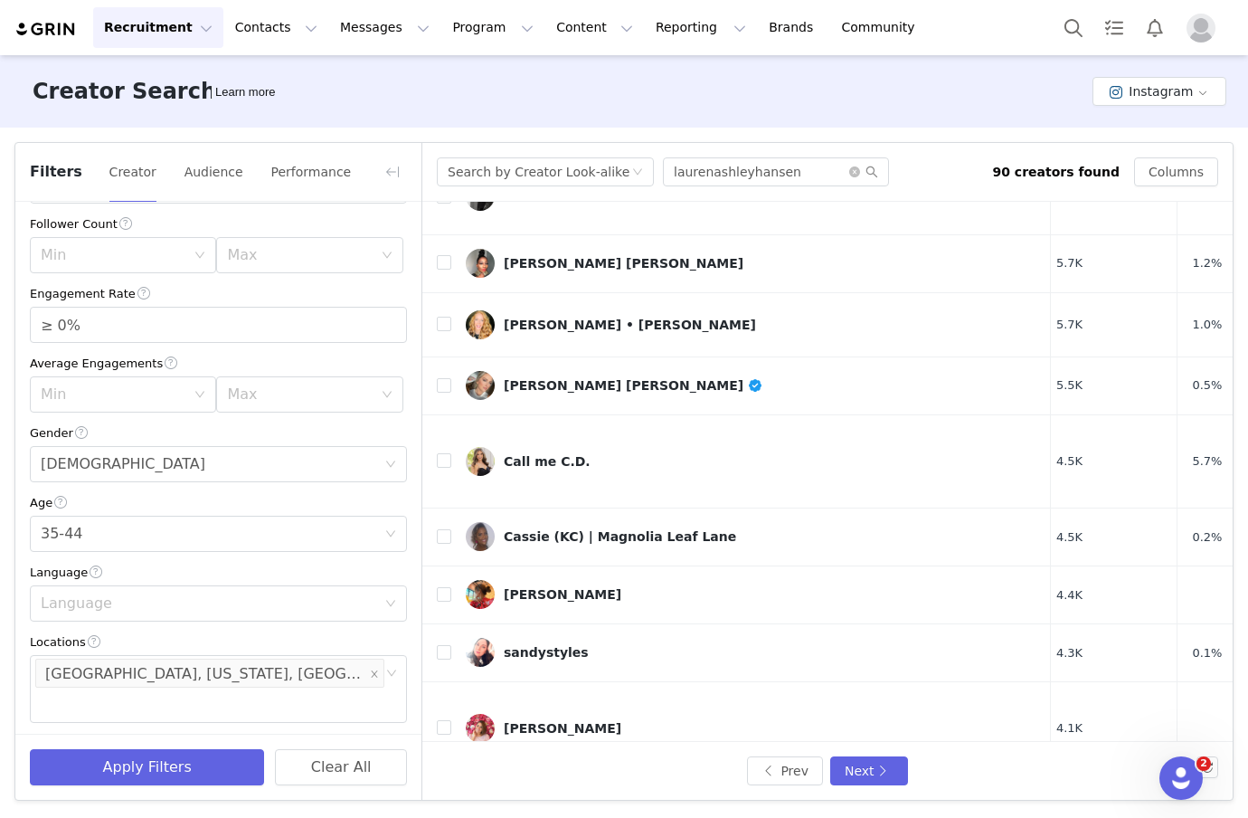
scroll to position [694, 9]
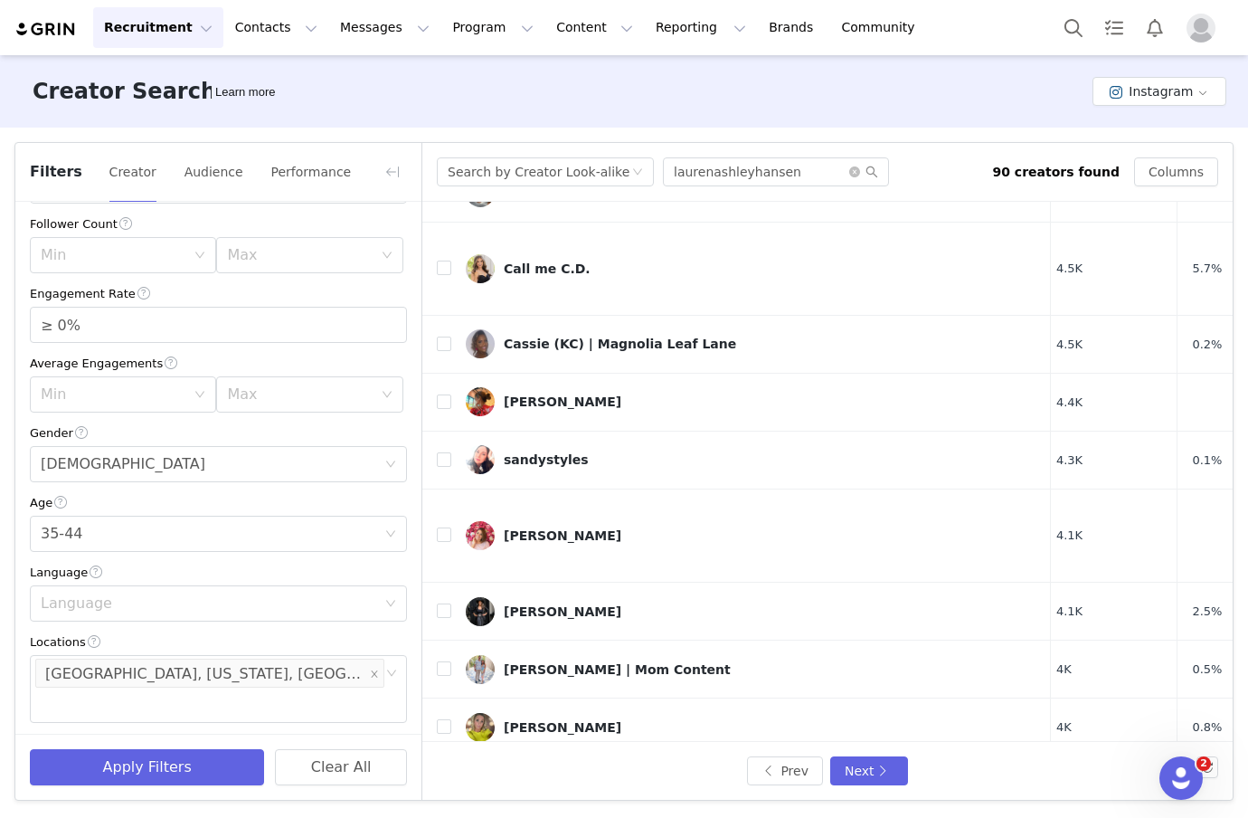
click at [533, 778] on div "[PERSON_NAME]" at bounding box center [572, 785] width 137 height 14
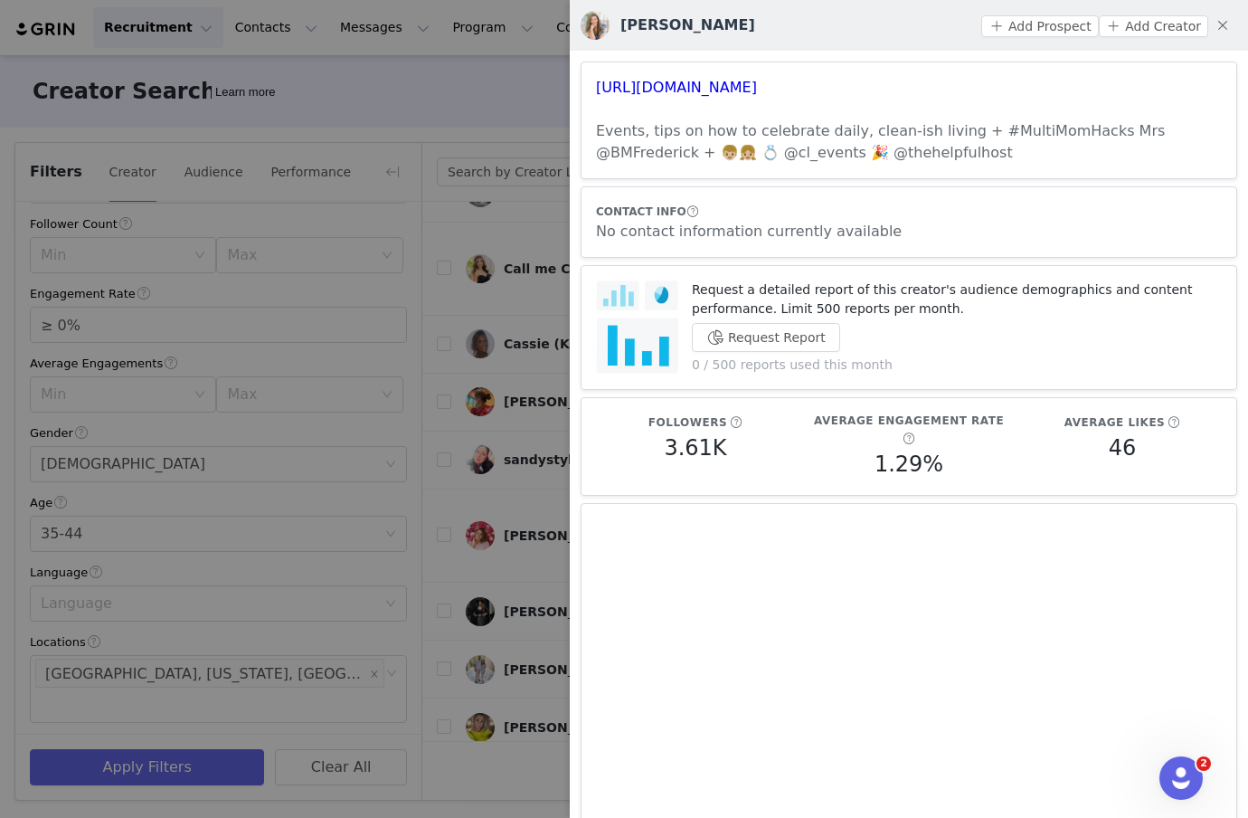
click at [533, 658] on div at bounding box center [624, 409] width 1248 height 818
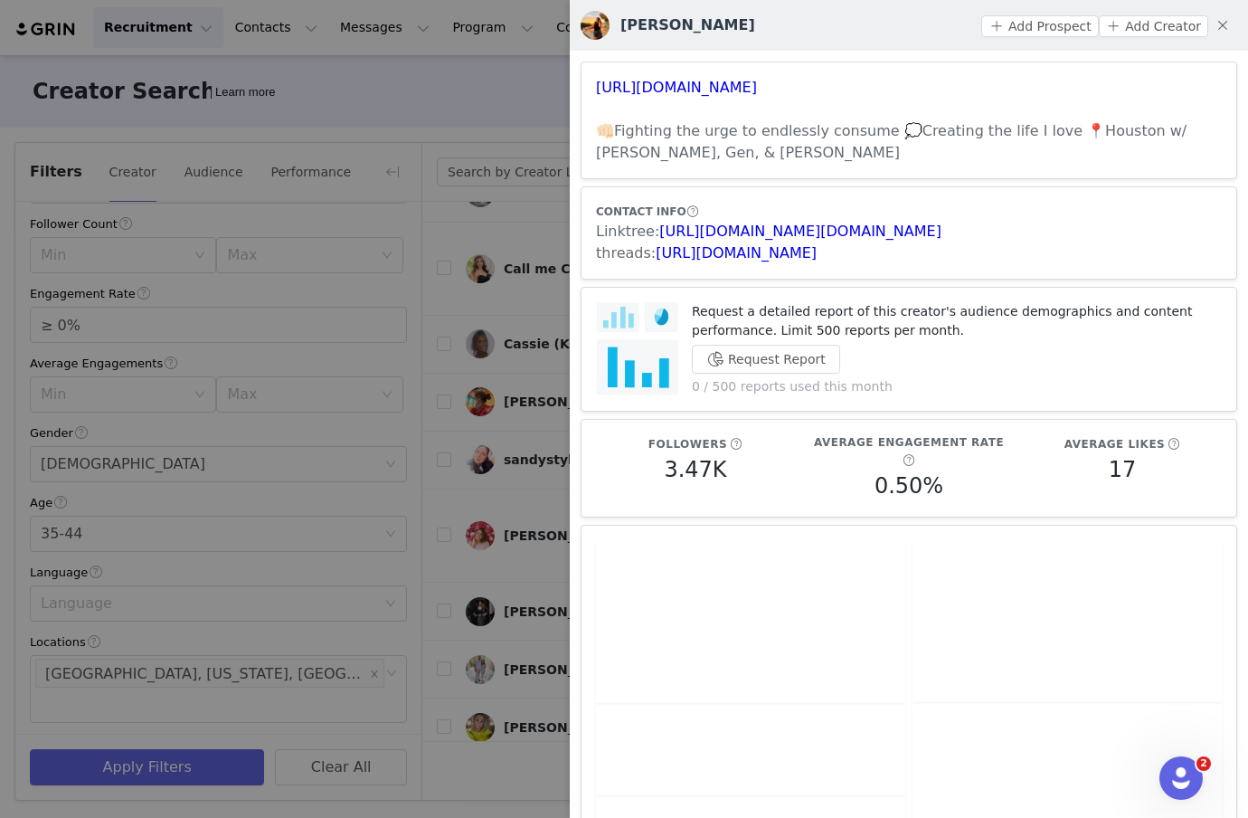
click at [558, 714] on div at bounding box center [624, 409] width 1248 height 818
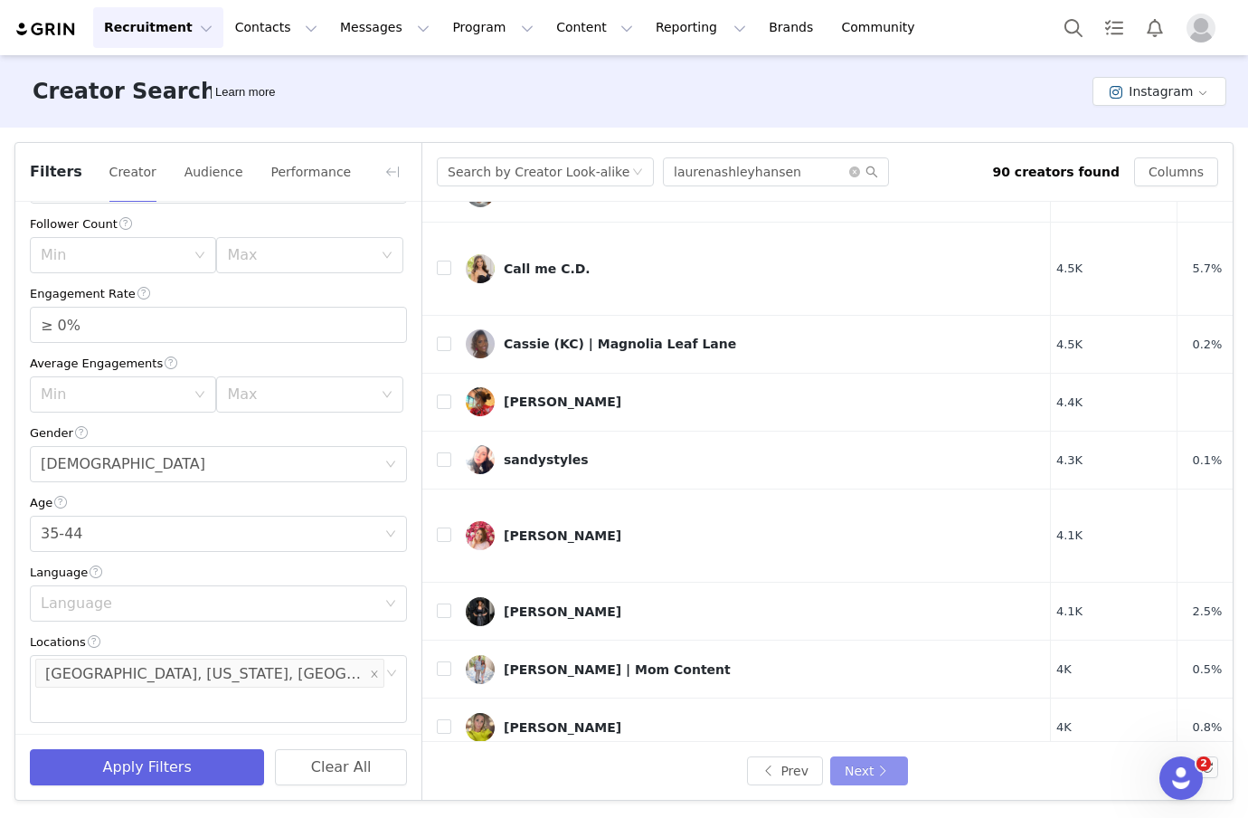
click at [870, 773] on button "Next" at bounding box center [869, 770] width 78 height 29
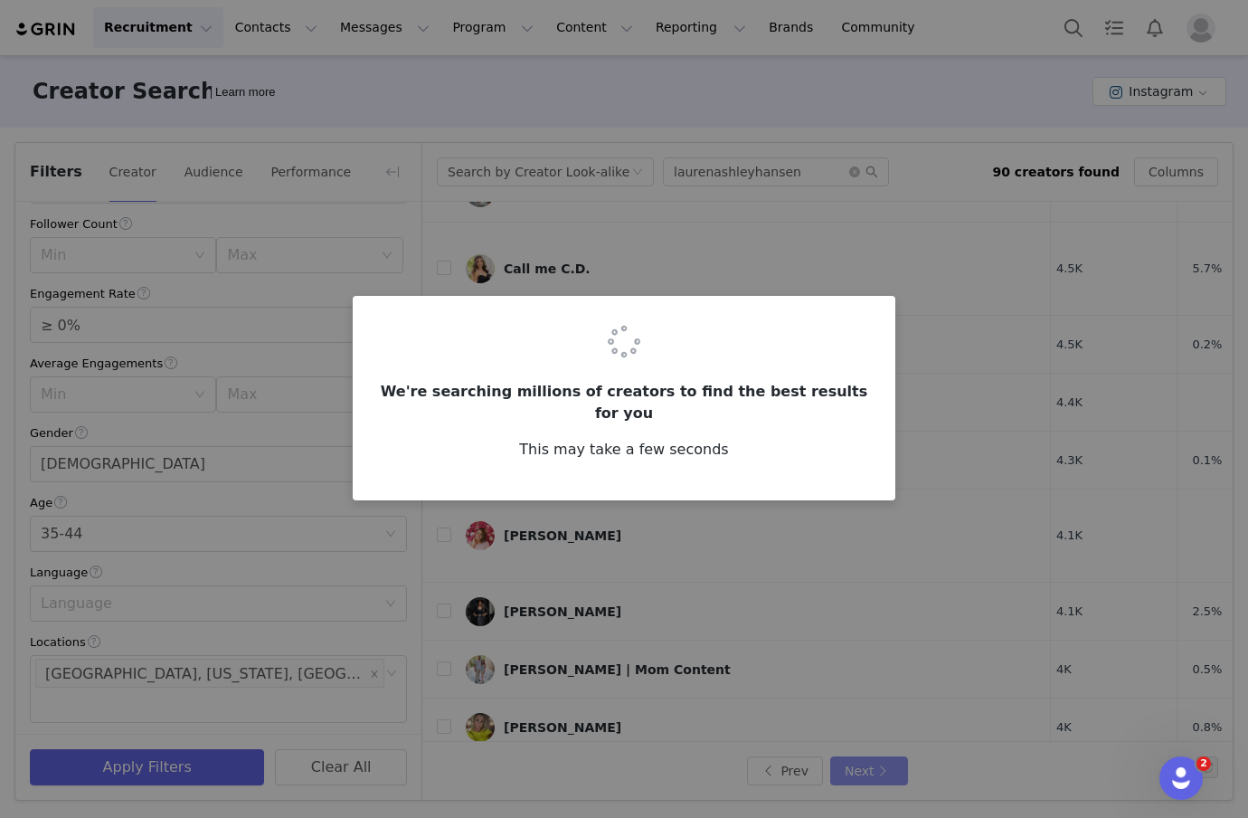
scroll to position [0, 0]
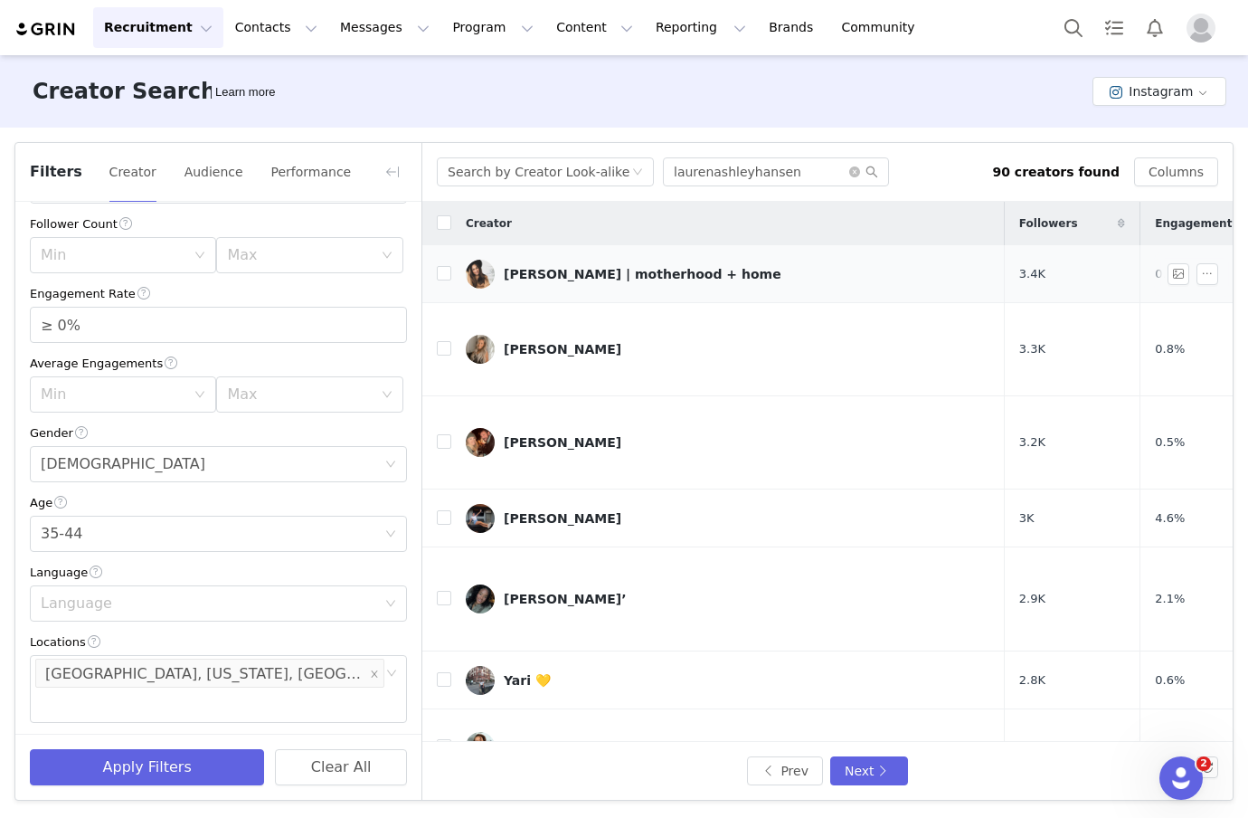
click at [525, 257] on td "[PERSON_NAME] | motherhood + home" at bounding box center [727, 274] width 553 height 58
click at [531, 277] on div "[PERSON_NAME] | motherhood + home" at bounding box center [643, 274] width 278 height 14
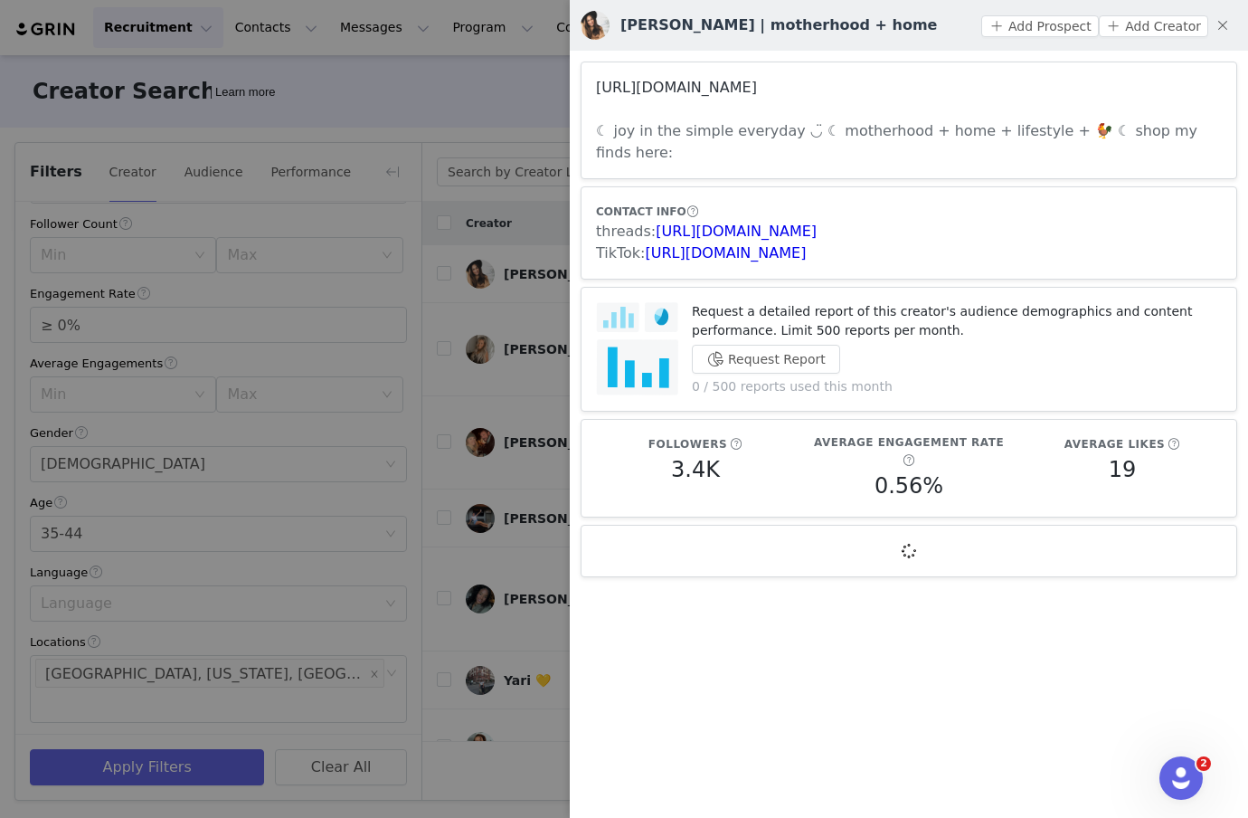
click at [641, 90] on link "[URL][DOMAIN_NAME]" at bounding box center [676, 87] width 161 height 17
click at [515, 353] on div at bounding box center [624, 409] width 1248 height 818
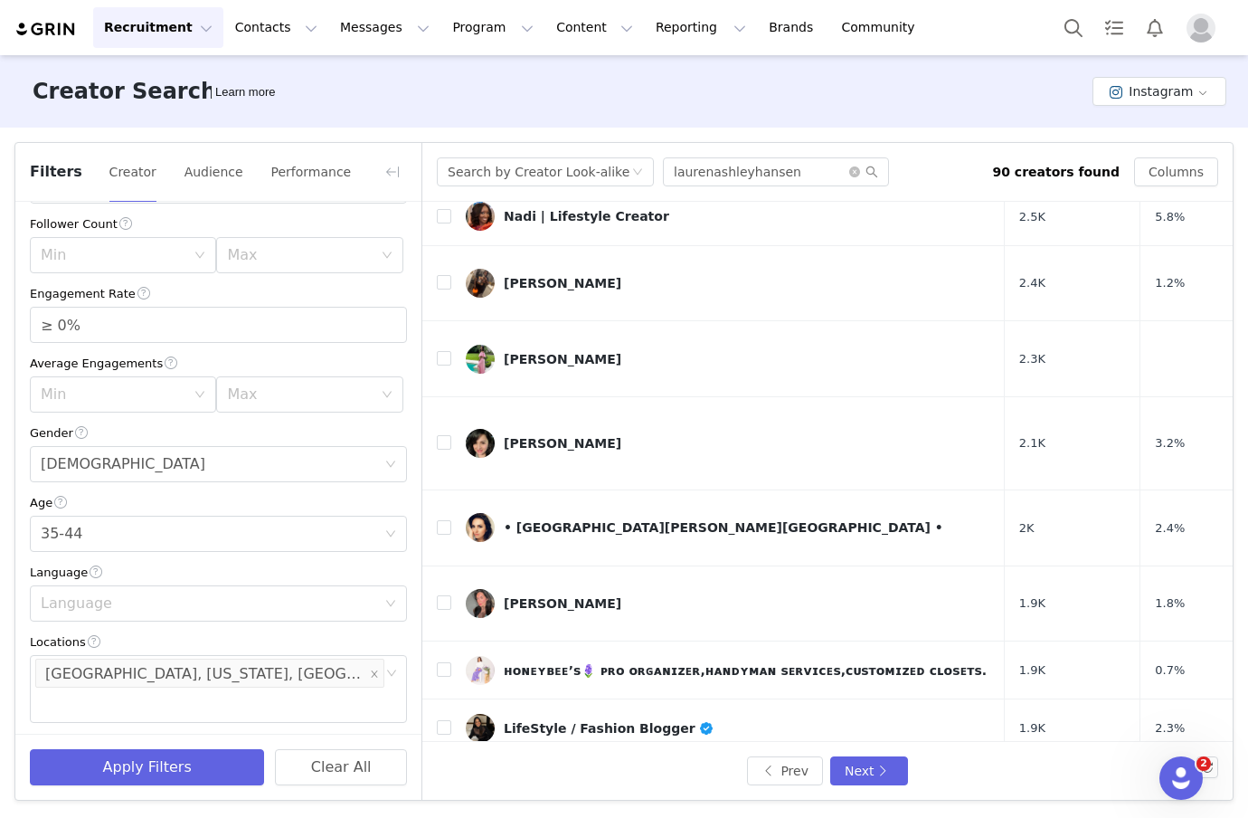
scroll to position [700, 0]
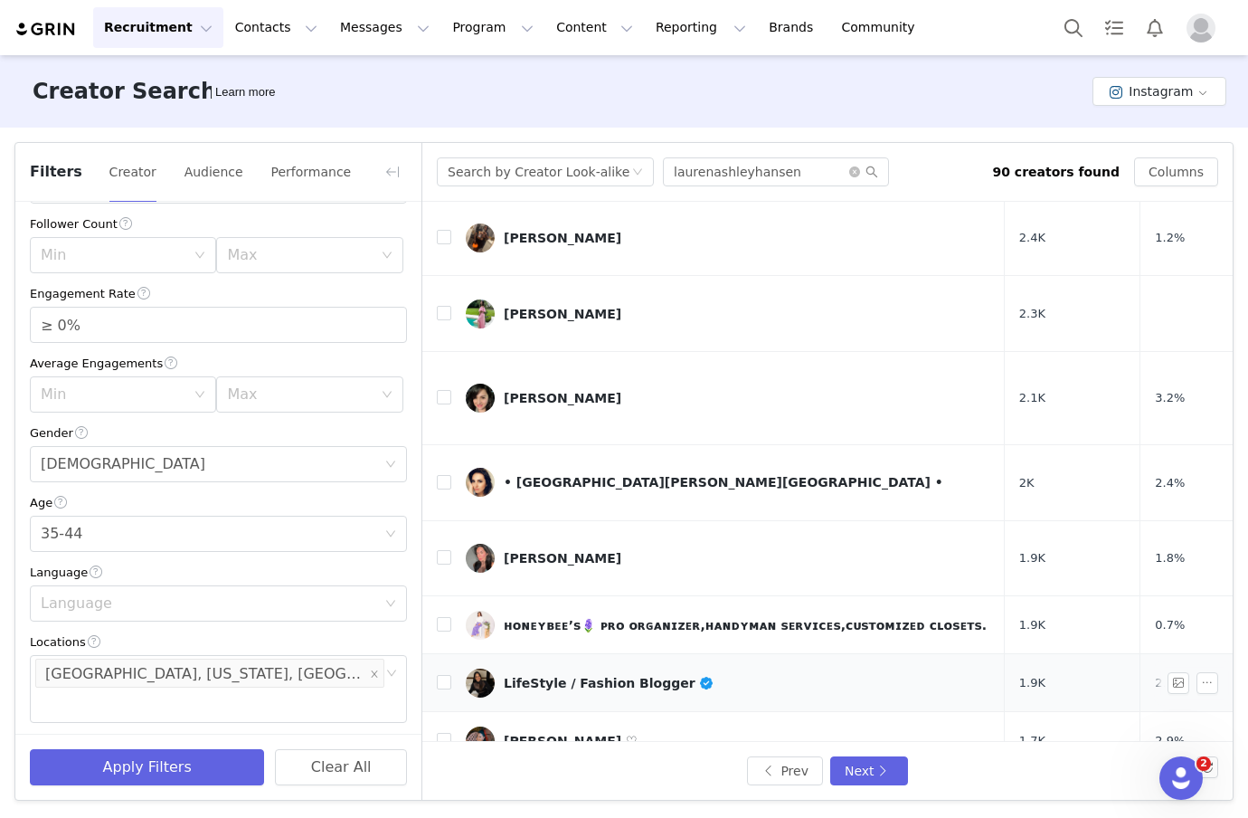
click at [550, 668] on link "LifeStyle / Fashion Blogger" at bounding box center [728, 682] width 525 height 29
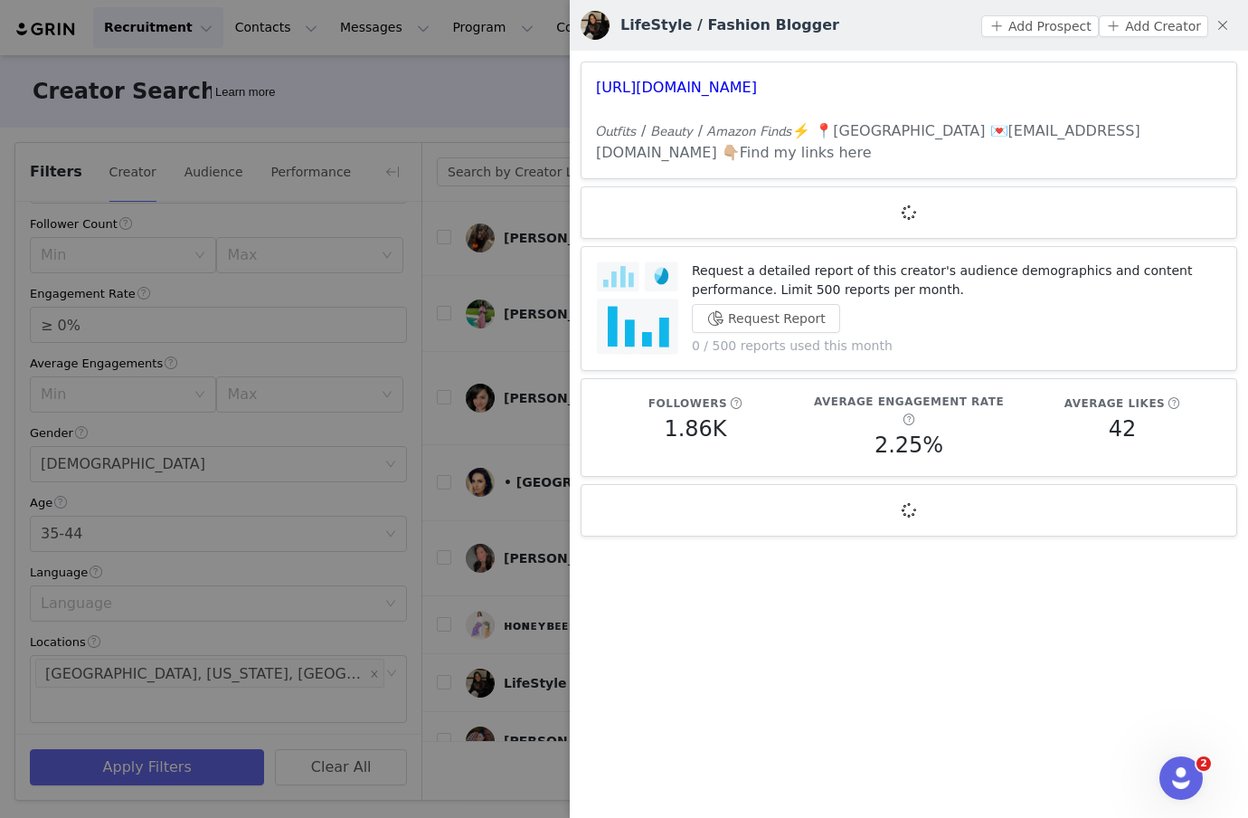
click at [493, 464] on div at bounding box center [624, 409] width 1248 height 818
